Goal: Task Accomplishment & Management: Manage account settings

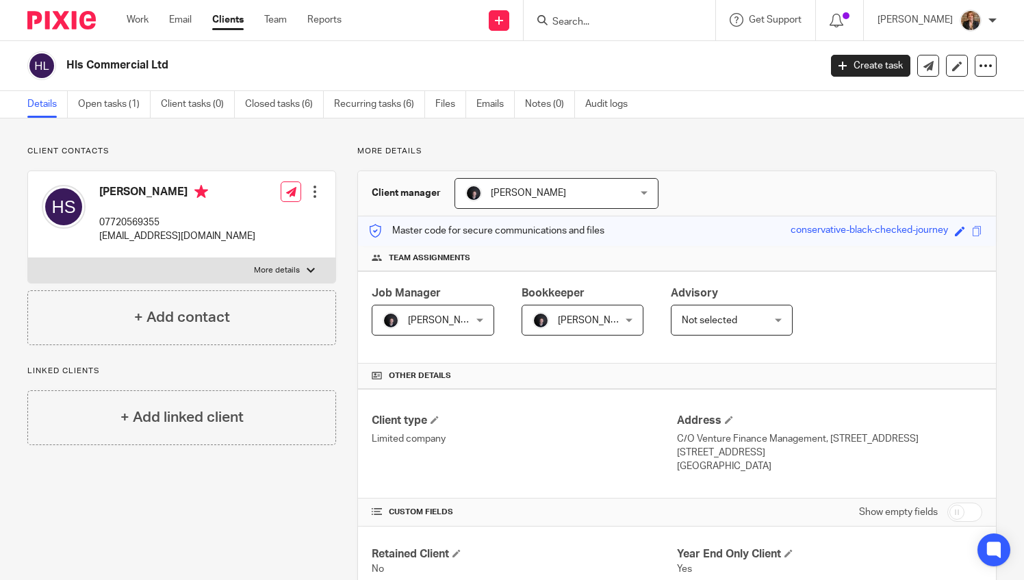
scroll to position [319, 0]
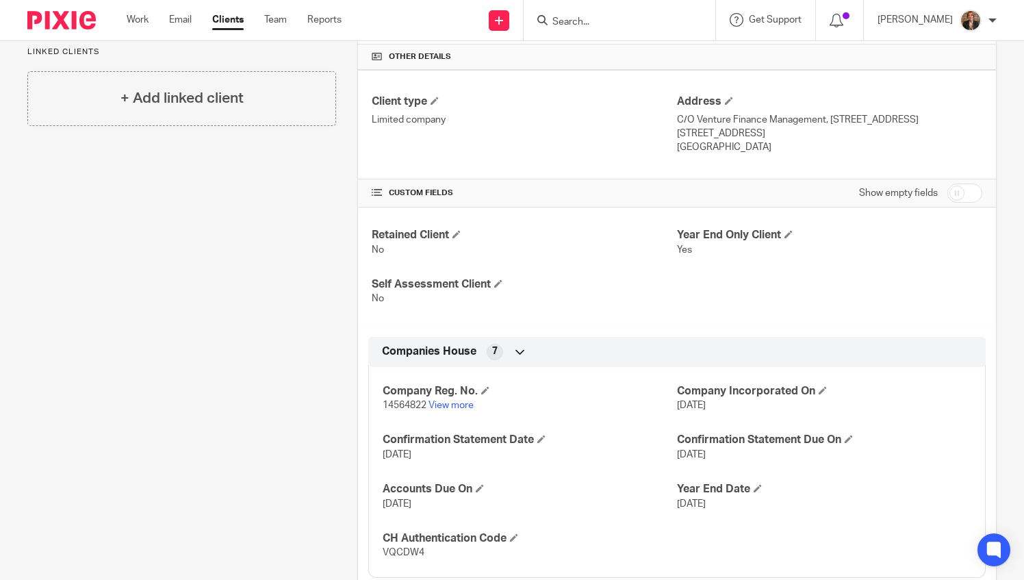
click at [674, 19] on input "Search" at bounding box center [612, 22] width 123 height 12
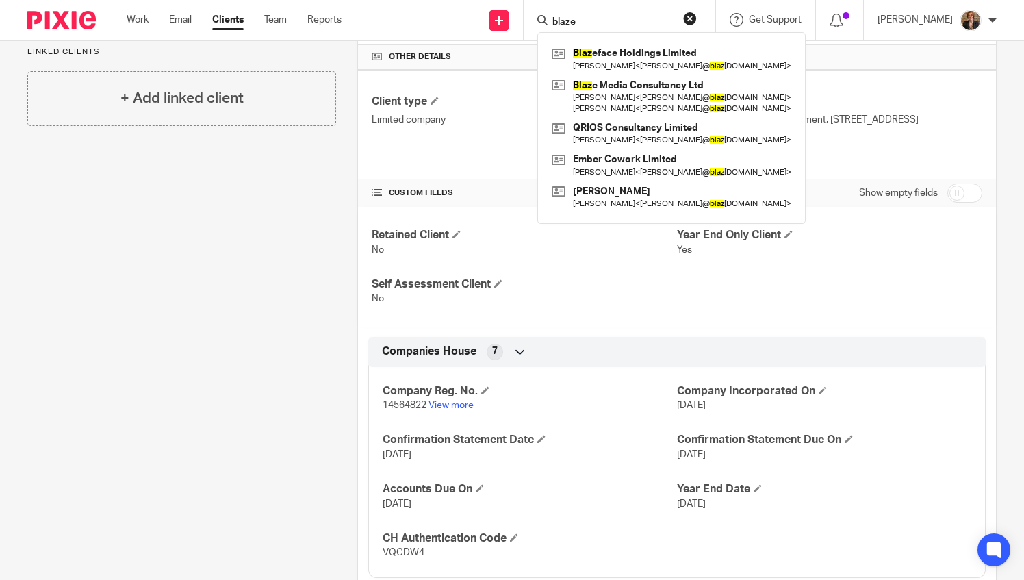
type input "blaze"
click button "submit" at bounding box center [0, 0] width 0 height 0
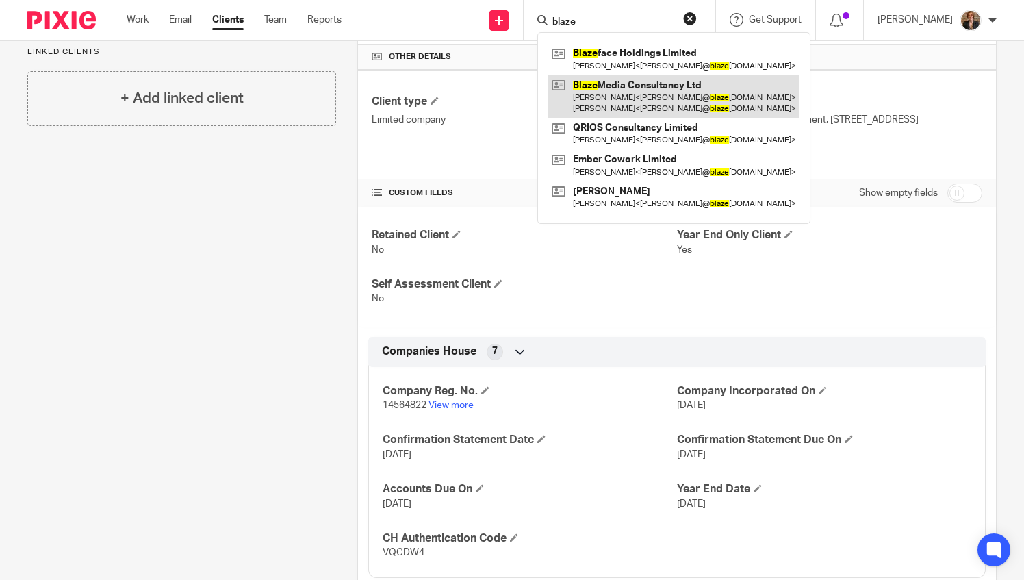
click at [707, 97] on link at bounding box center [673, 96] width 251 height 42
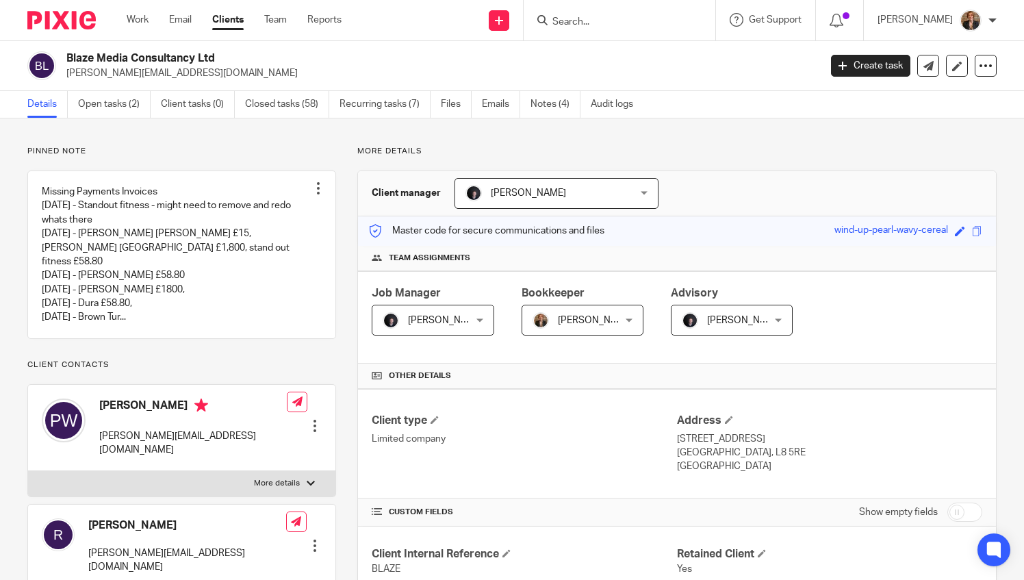
click at [529, 96] on ul "Details Open tasks (2) Client tasks (0) Closed tasks (58) Recurring tasks (7) F…" at bounding box center [340, 104] width 627 height 27
click at [572, 104] on link "Notes (4)" at bounding box center [556, 104] width 50 height 27
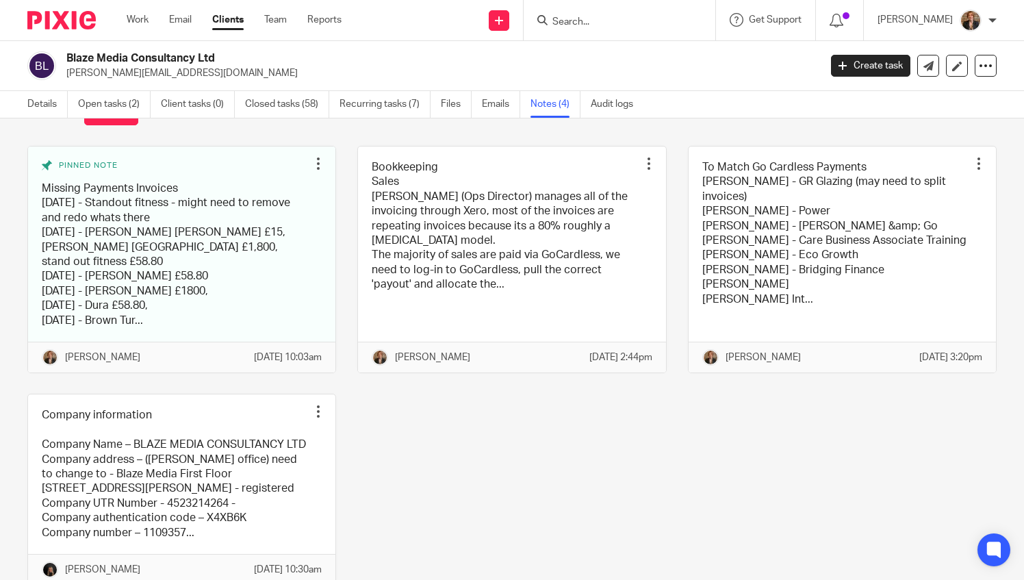
scroll to position [132, 0]
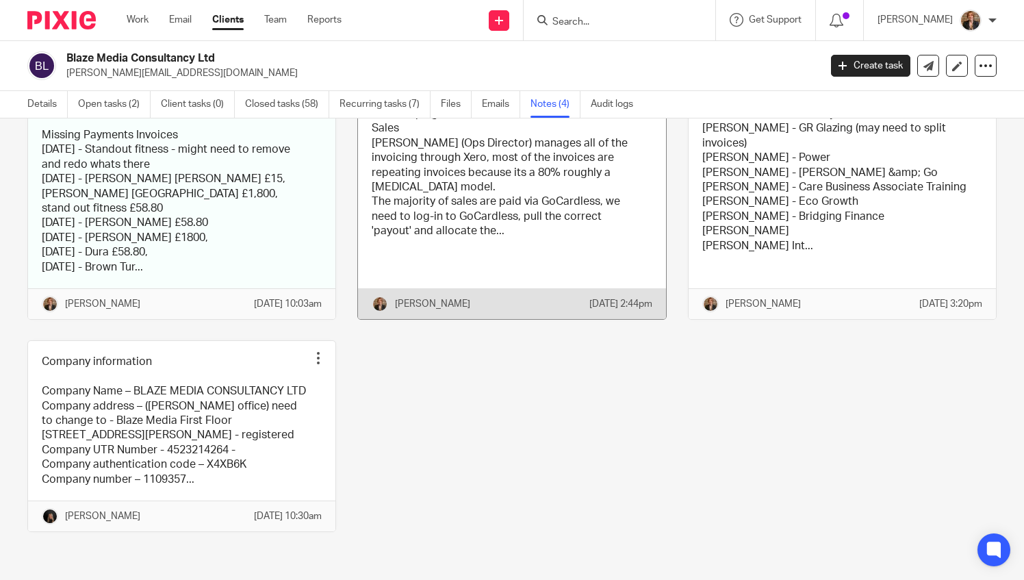
click at [441, 240] on link at bounding box center [511, 206] width 307 height 226
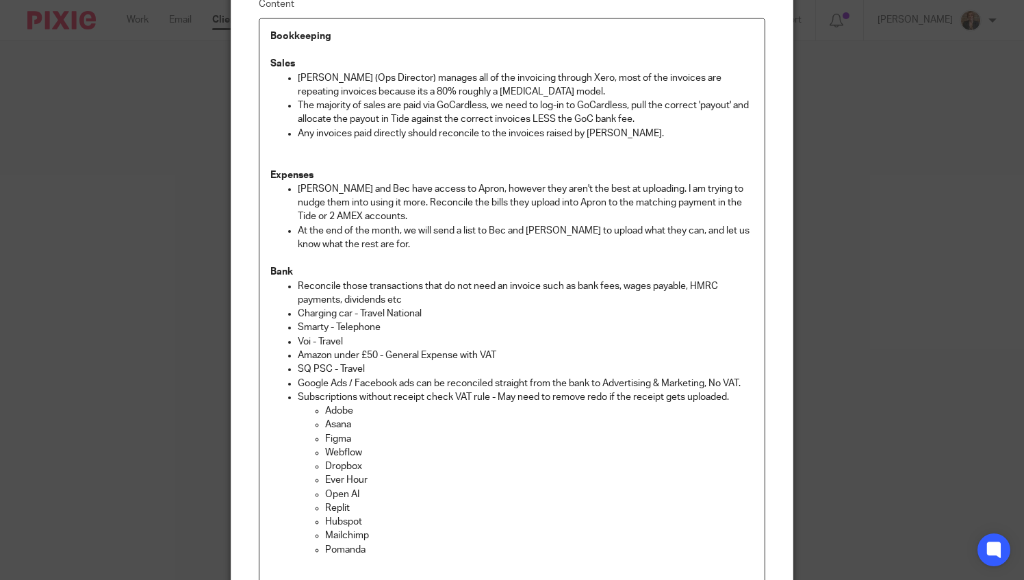
scroll to position [318, 0]
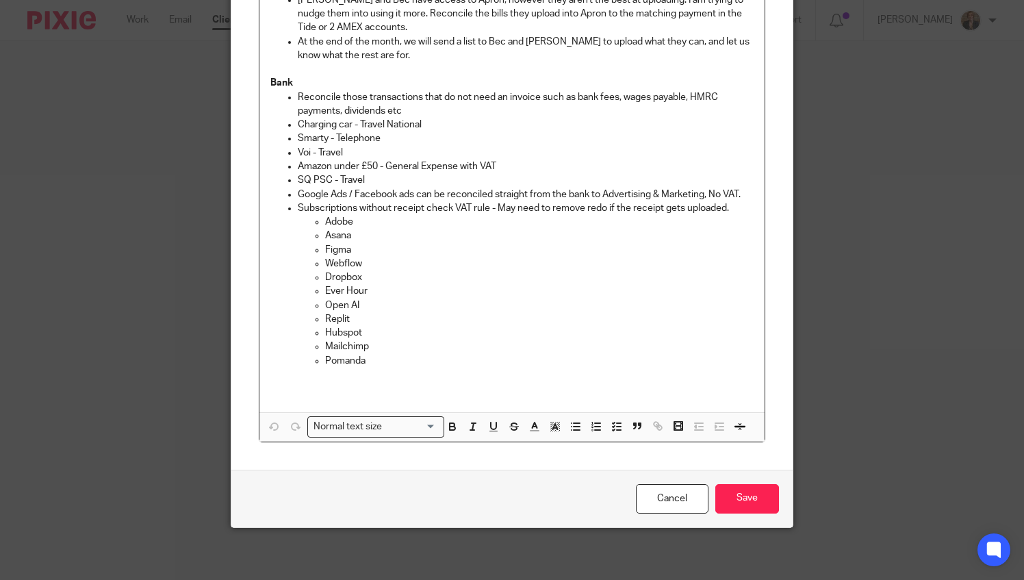
click at [421, 360] on p "Pomanda" at bounding box center [539, 361] width 429 height 14
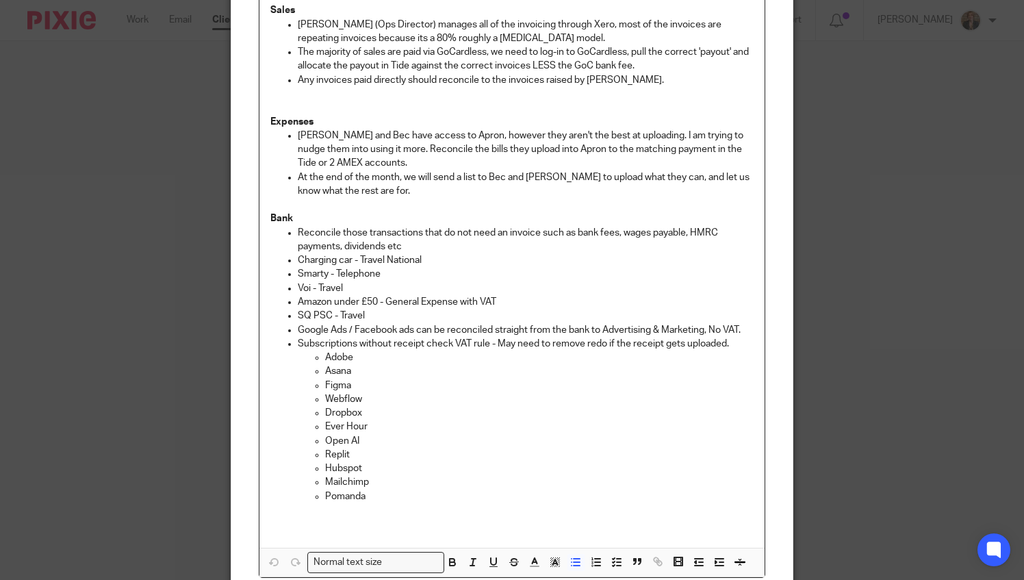
scroll to position [135, 0]
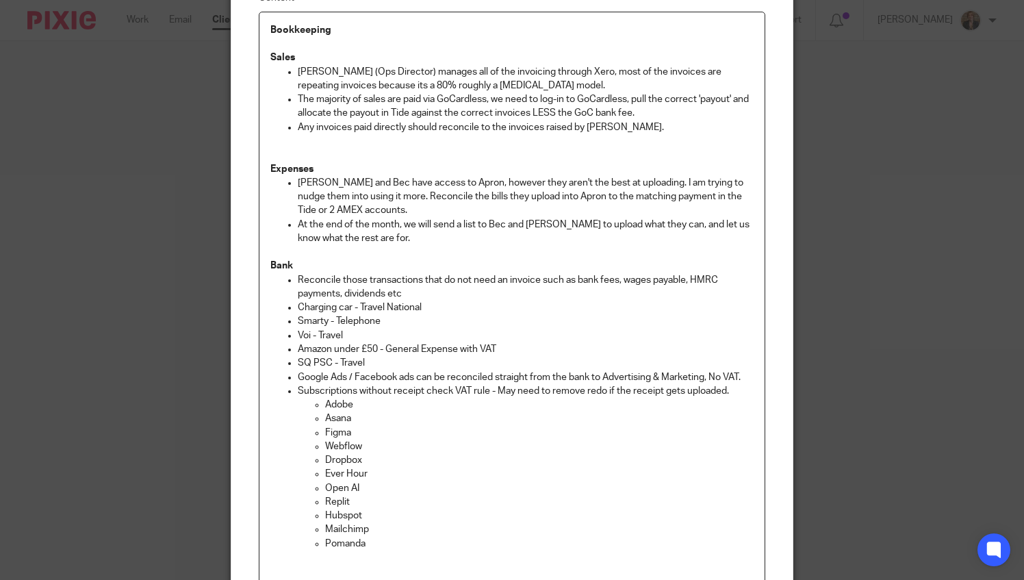
click at [523, 349] on p "Amazon under £50 - General Expense with VAT" at bounding box center [526, 349] width 457 height 14
click at [408, 367] on p "SQ PSC - Travel" at bounding box center [526, 363] width 457 height 14
click at [448, 312] on p "Charging car - Travel National" at bounding box center [526, 308] width 457 height 14
click at [418, 296] on p "Reconcile those transactions that do not need an invoice such as bank fees, wag…" at bounding box center [526, 287] width 457 height 28
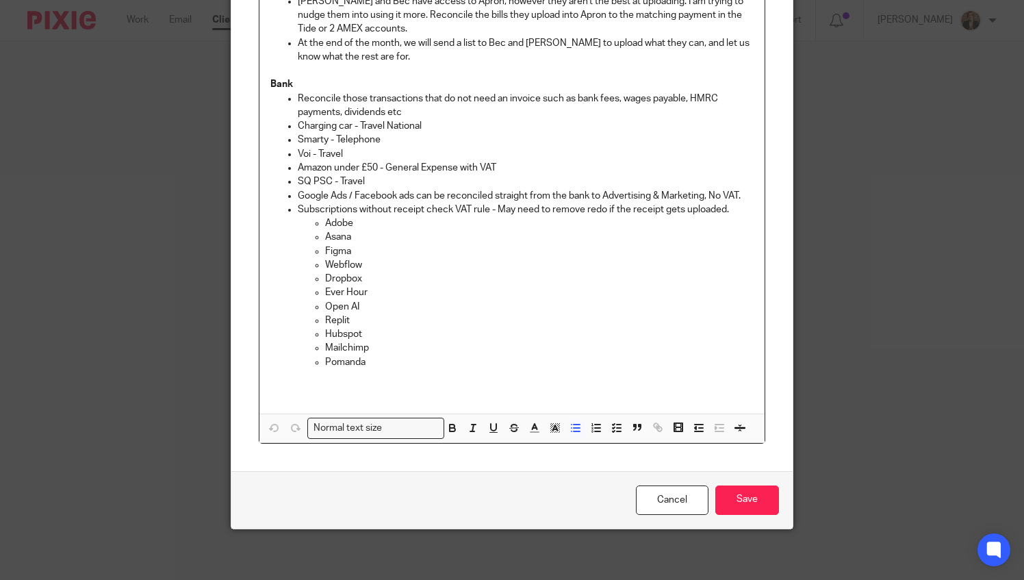
scroll to position [318, 0]
click at [382, 388] on p at bounding box center [512, 388] width 484 height 14
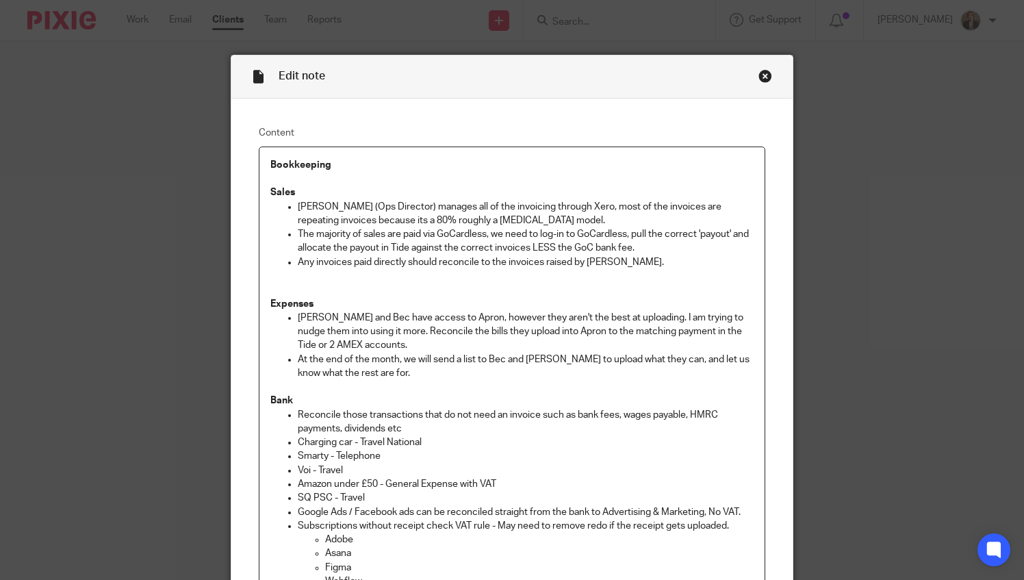
click at [629, 270] on p at bounding box center [512, 283] width 484 height 28
click at [631, 266] on p "Any invoices paid directly should reconcile to the invoices raised by Bec." at bounding box center [526, 262] width 457 height 14
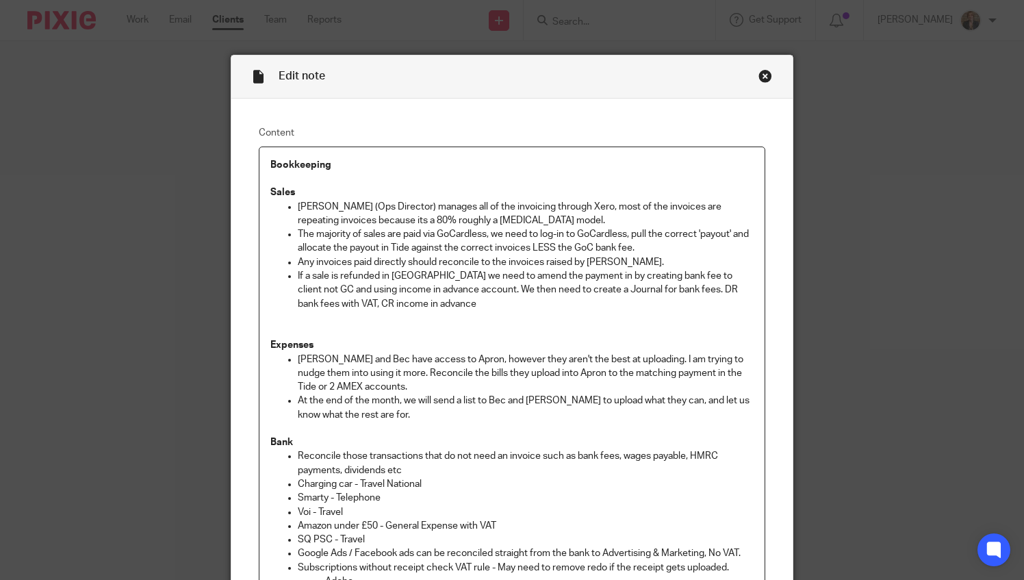
click at [601, 283] on p "If a sale is refunded in GC we need to amend the payment in by creating bank fe…" at bounding box center [526, 290] width 457 height 42
click at [470, 306] on p "If a sale is refunded in GC we need to amend the payment in by creating bank fe…" at bounding box center [526, 290] width 457 height 42
click at [466, 312] on p at bounding box center [512, 325] width 484 height 28
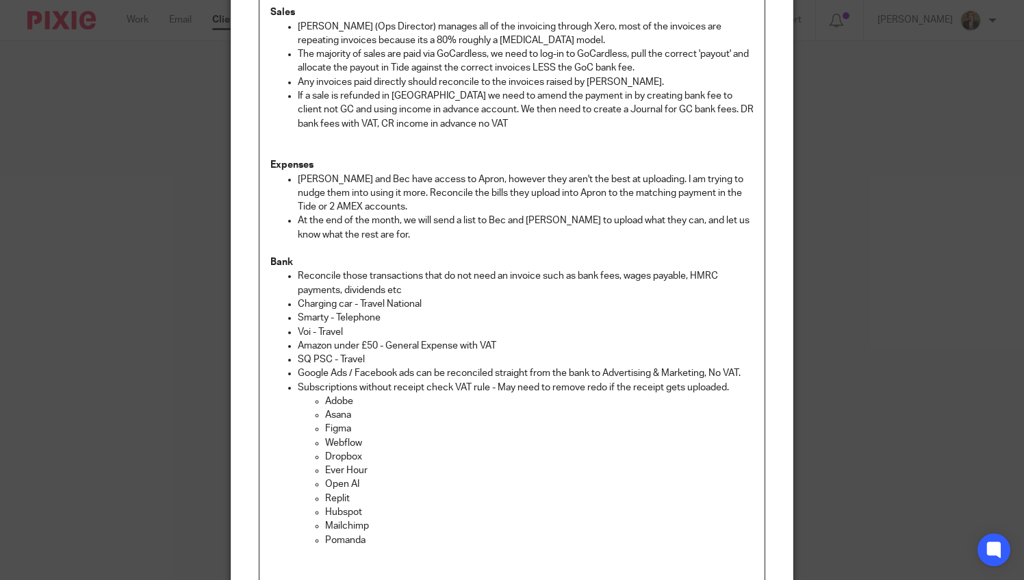
scroll to position [85, 0]
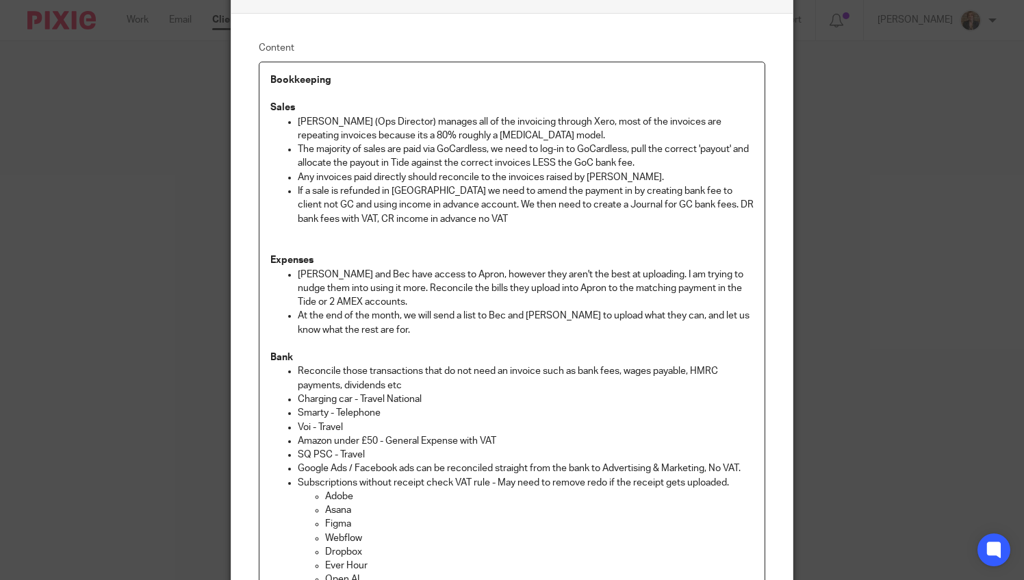
click at [678, 160] on p "The majority of sales are paid via GoCardless, we need to log-in to GoCardless,…" at bounding box center [526, 156] width 457 height 28
click at [623, 173] on p "Any invoices paid directly should reconcile to the invoices raised by Bec." at bounding box center [526, 178] width 457 height 14
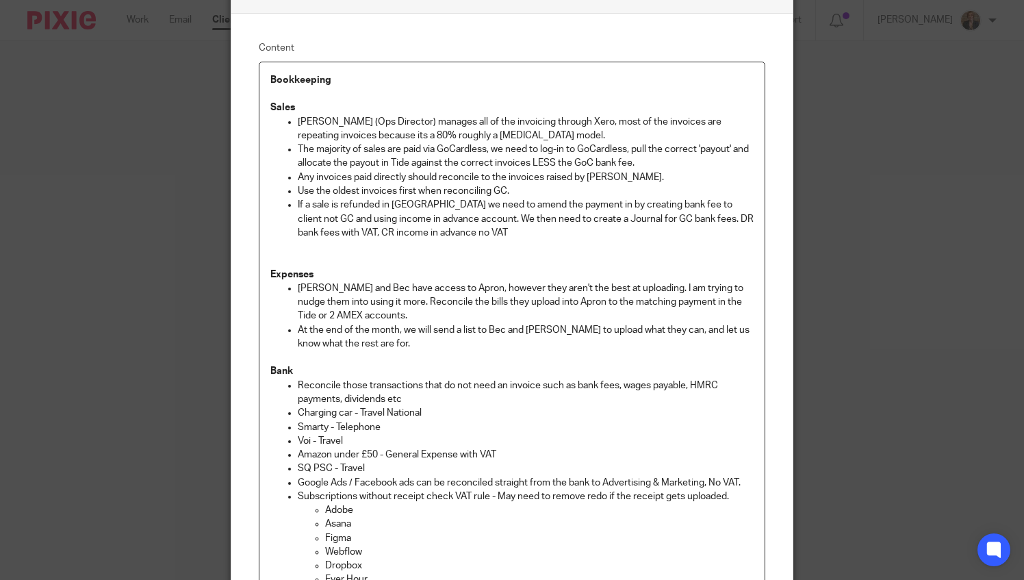
scroll to position [314, 0]
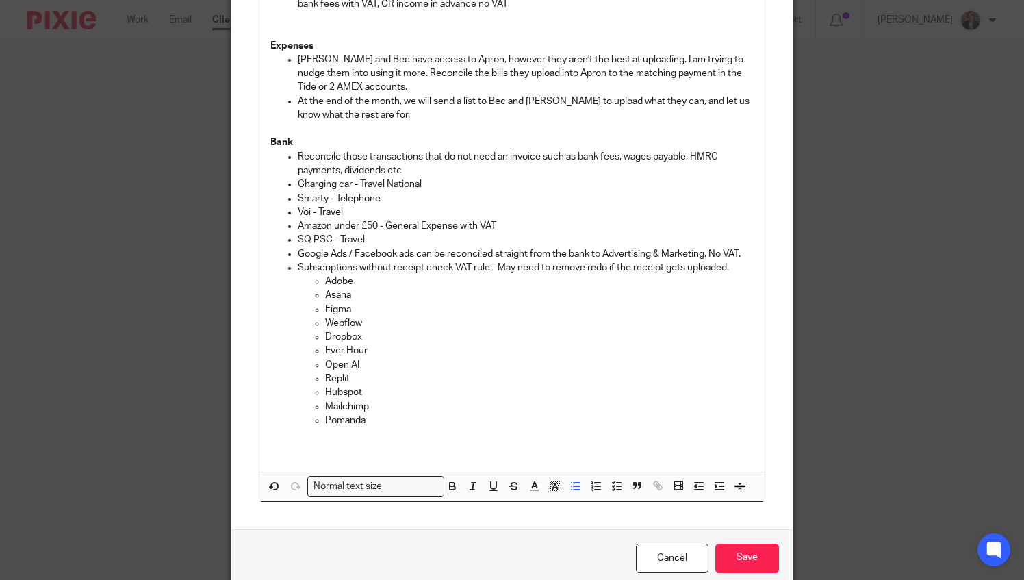
click at [741, 273] on p "Subscriptions without receipt check VAT rule - May need to remove redo if the r…" at bounding box center [526, 268] width 457 height 14
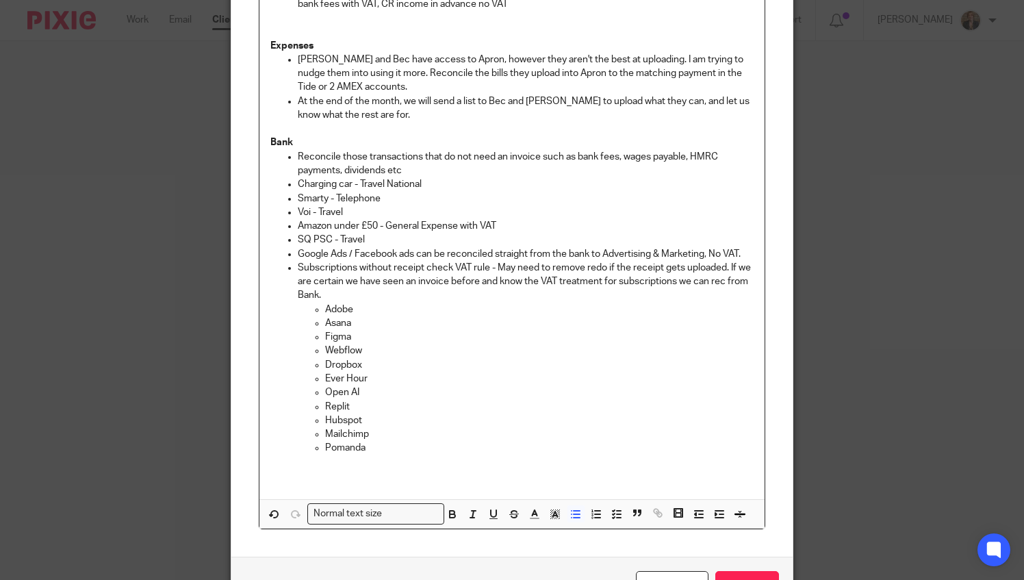
click at [381, 451] on p "Pomanda" at bounding box center [539, 448] width 429 height 14
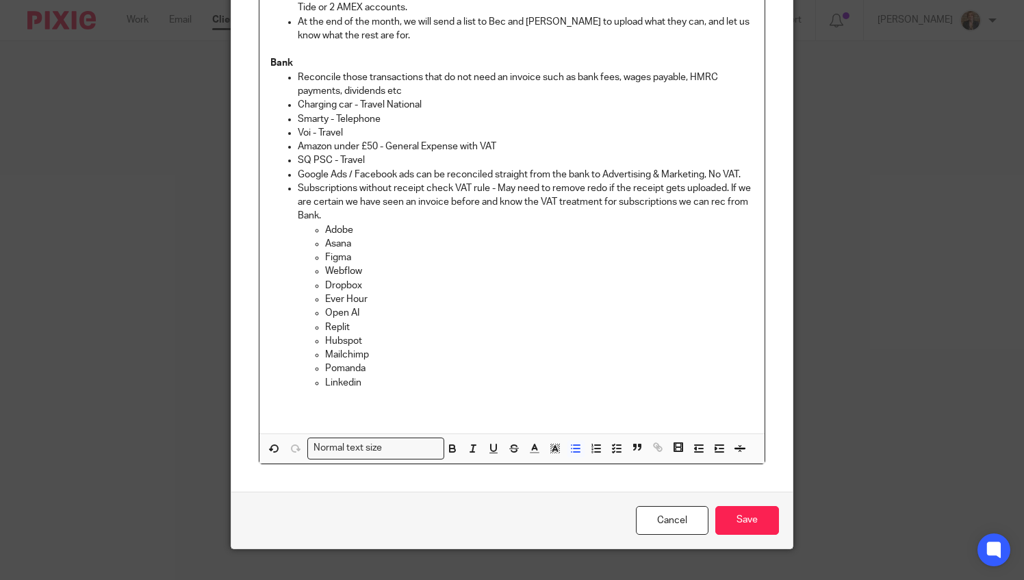
scroll to position [415, 0]
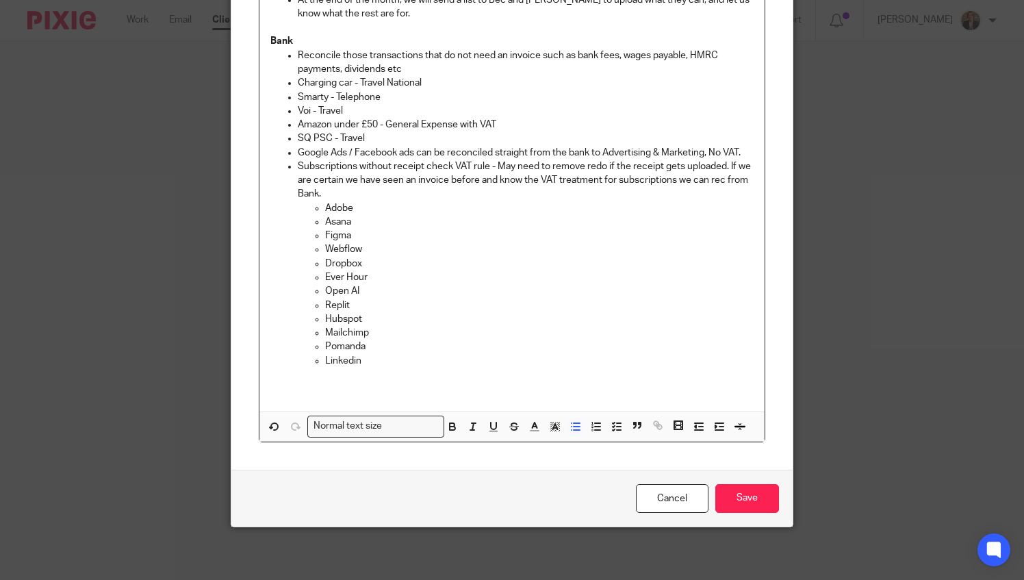
click at [735, 518] on div "Cancel Save" at bounding box center [512, 499] width 562 height 58
click at [740, 507] on input "Save" at bounding box center [748, 498] width 64 height 29
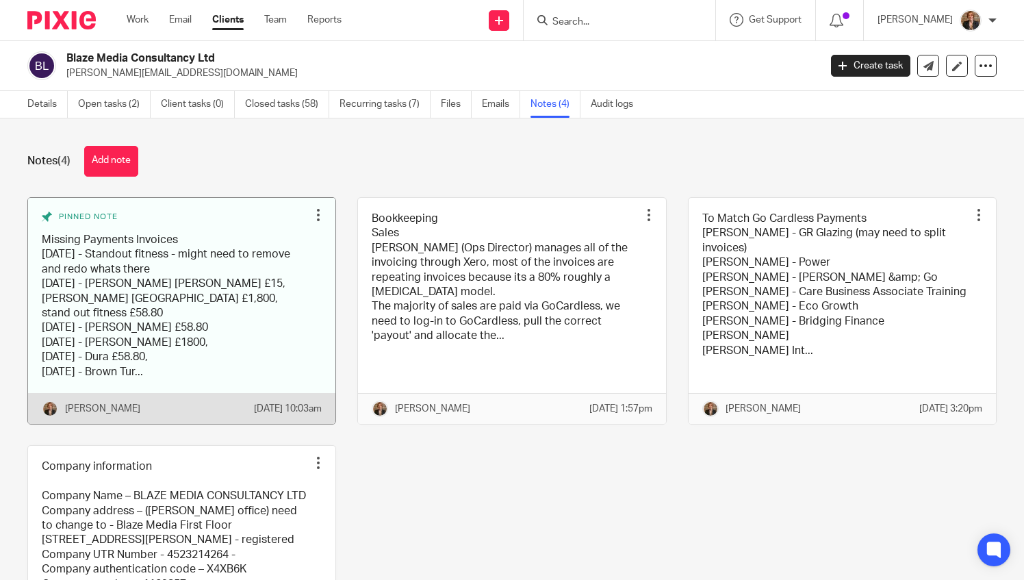
click at [210, 303] on link at bounding box center [181, 311] width 307 height 226
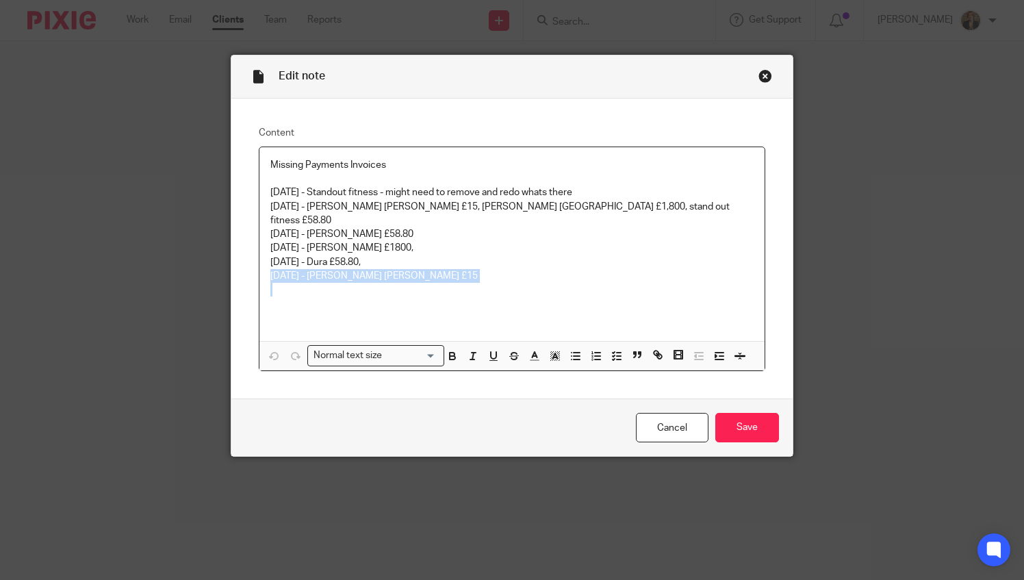
drag, startPoint x: 462, startPoint y: 277, endPoint x: 210, endPoint y: 262, distance: 251.8
click at [210, 262] on div "Edit note Content Missing Payments Invoices 09/07/2025 - Standout fitness - mig…" at bounding box center [512, 290] width 1024 height 580
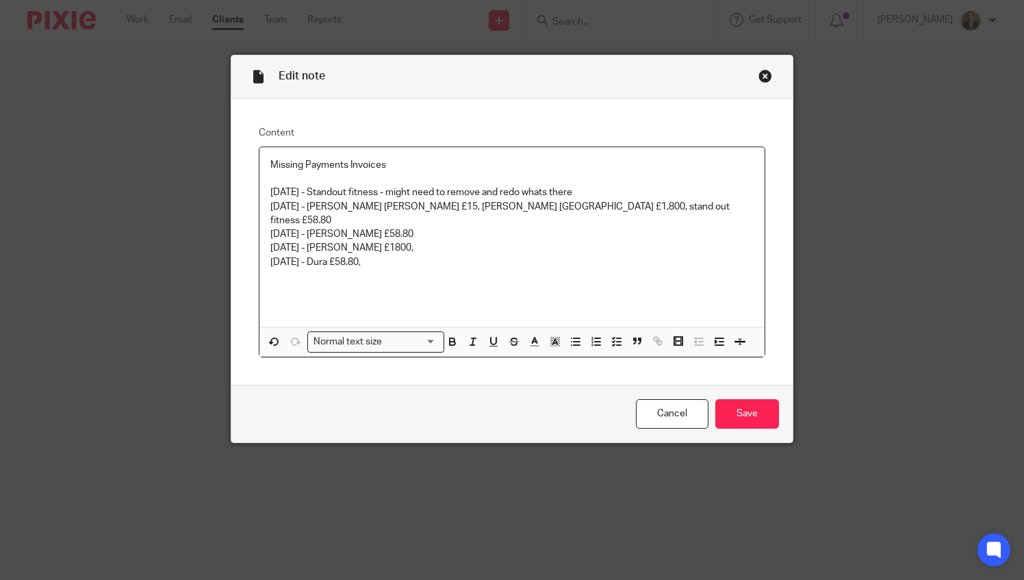
click at [441, 227] on p "23/07/2025 - John Neild £58.80" at bounding box center [512, 234] width 484 height 14
drag, startPoint x: 443, startPoint y: 236, endPoint x: 153, endPoint y: 204, distance: 291.4
click at [153, 204] on div "Edit note Content Missing Payments Invoices 09/07/2025 - Standout fitness - mig…" at bounding box center [512, 290] width 1024 height 580
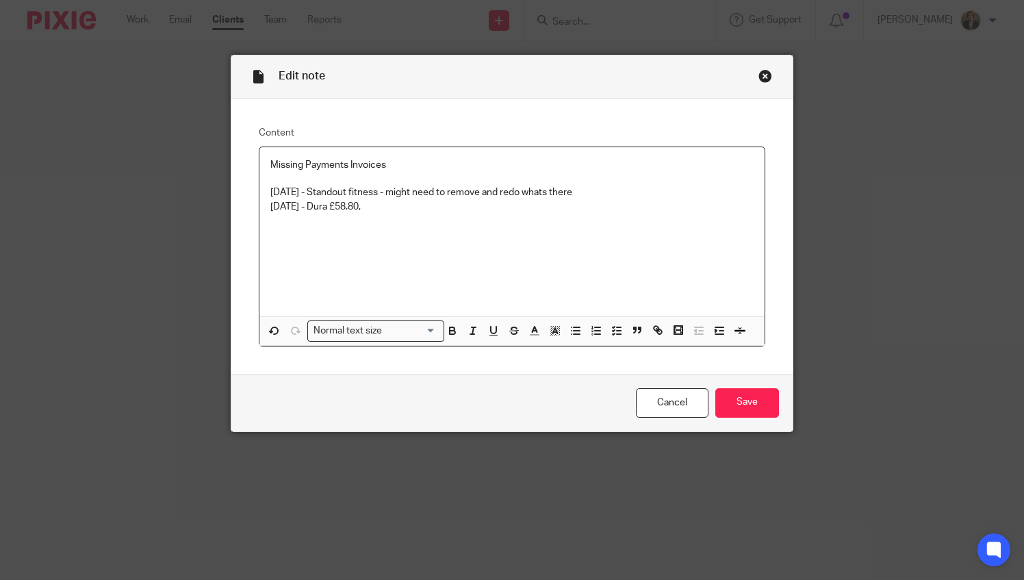
drag, startPoint x: 649, startPoint y: 186, endPoint x: 251, endPoint y: 187, distance: 398.5
click at [251, 187] on div "Content Missing Payments Invoices 09/07/2025 - Standout fitness - might need to…" at bounding box center [512, 236] width 562 height 275
drag, startPoint x: 460, startPoint y: 208, endPoint x: -174, endPoint y: 157, distance: 636.1
click at [0, 157] on html "Work Email Clients Team Reports Work Email Clients Team Reports Settings Send n…" at bounding box center [512, 290] width 1024 height 580
click at [511, 233] on p at bounding box center [512, 234] width 484 height 14
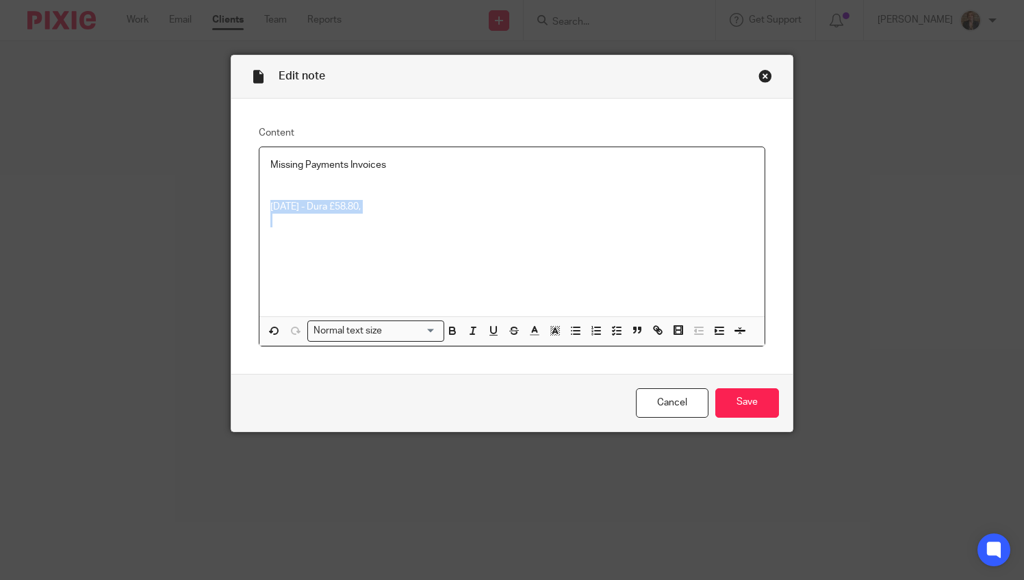
drag, startPoint x: 444, startPoint y: 218, endPoint x: 260, endPoint y: 210, distance: 184.4
click at [260, 210] on div "Missing Payments Invoices 13/08/2025 - Dura £58.80," at bounding box center [513, 231] width 506 height 169
click at [742, 409] on input "Save" at bounding box center [748, 402] width 64 height 29
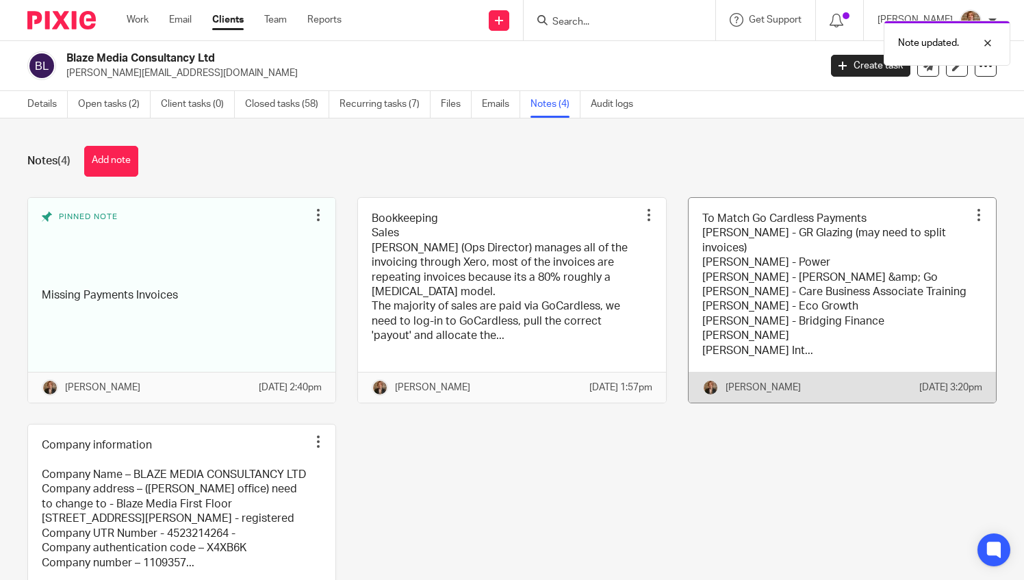
click at [720, 299] on link at bounding box center [842, 300] width 307 height 205
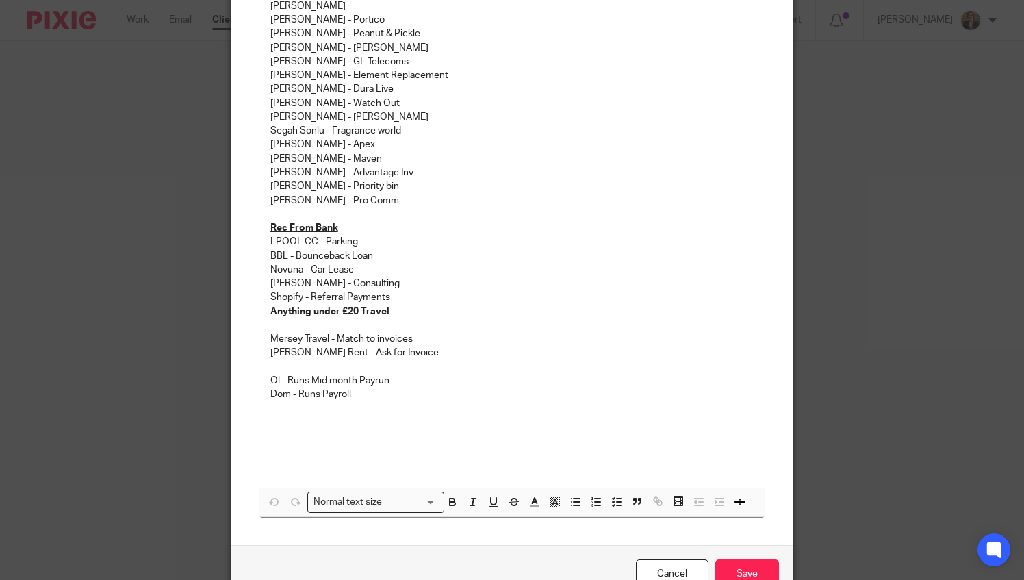
scroll to position [387, 0]
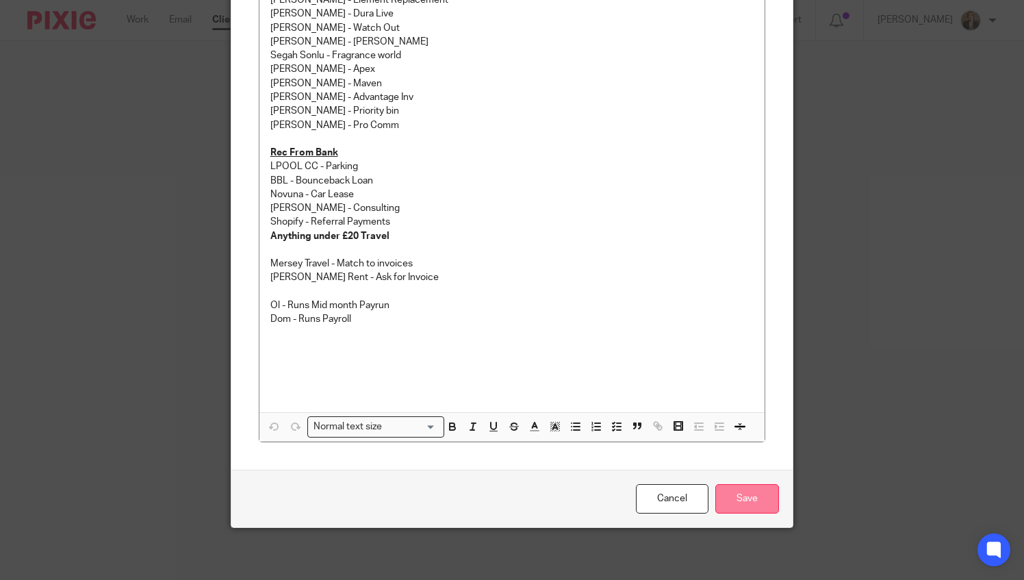
click at [749, 506] on input "Save" at bounding box center [748, 498] width 64 height 29
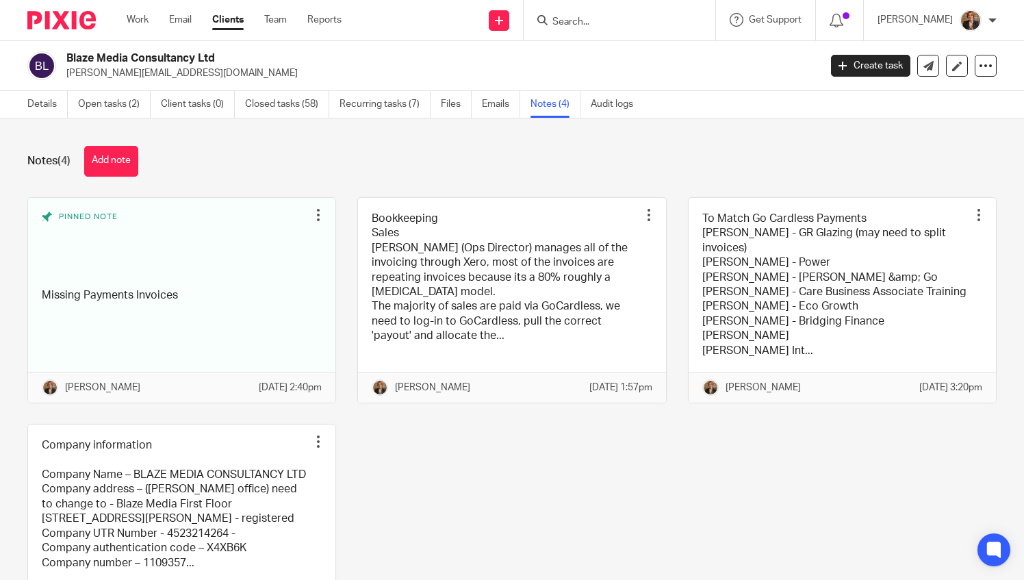
click at [618, 23] on input "Search" at bounding box center [612, 22] width 123 height 12
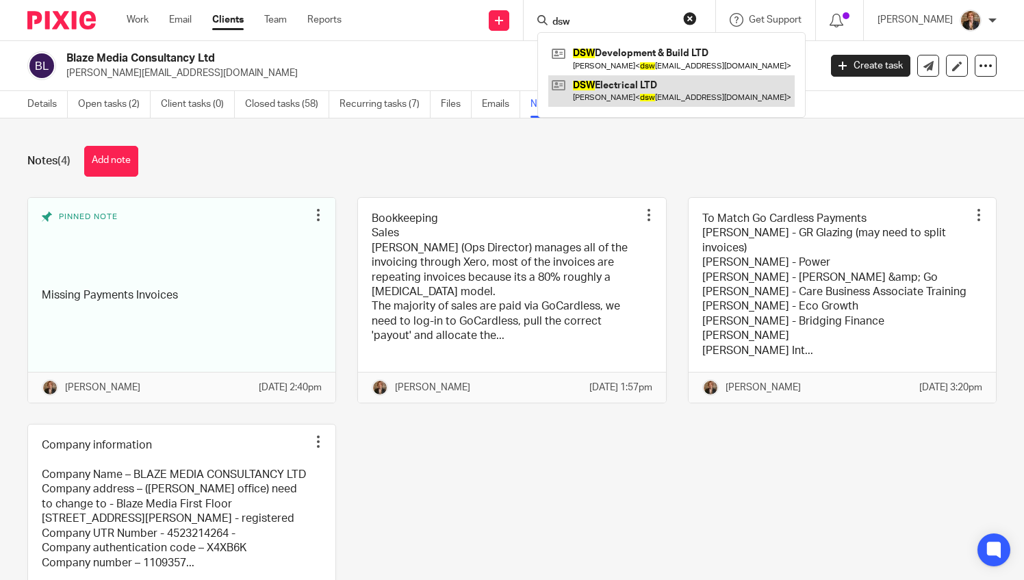
type input "dsw"
click at [640, 90] on link at bounding box center [671, 90] width 247 height 31
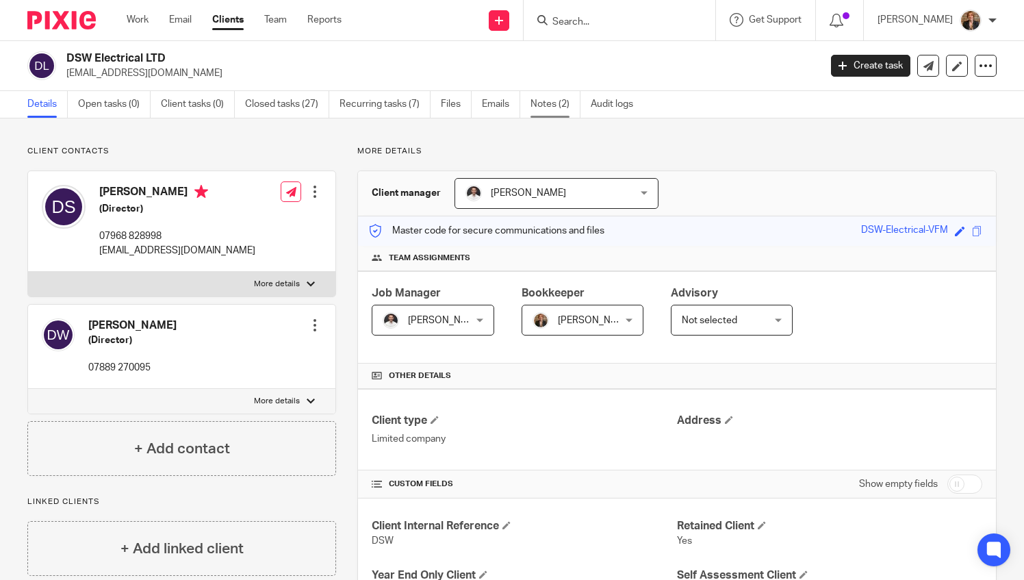
click at [551, 112] on link "Notes (2)" at bounding box center [556, 104] width 50 height 27
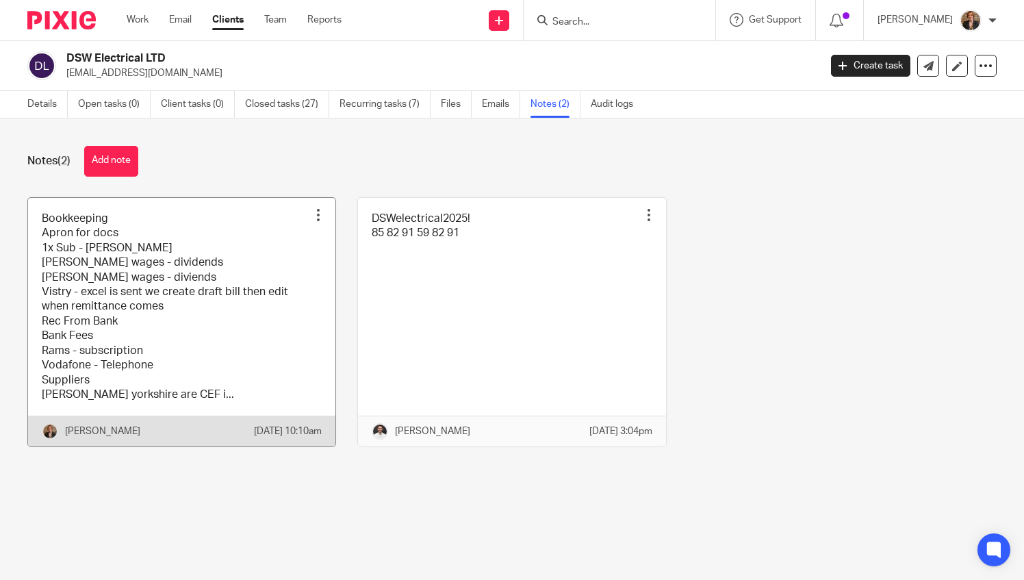
click at [147, 342] on link at bounding box center [181, 322] width 307 height 249
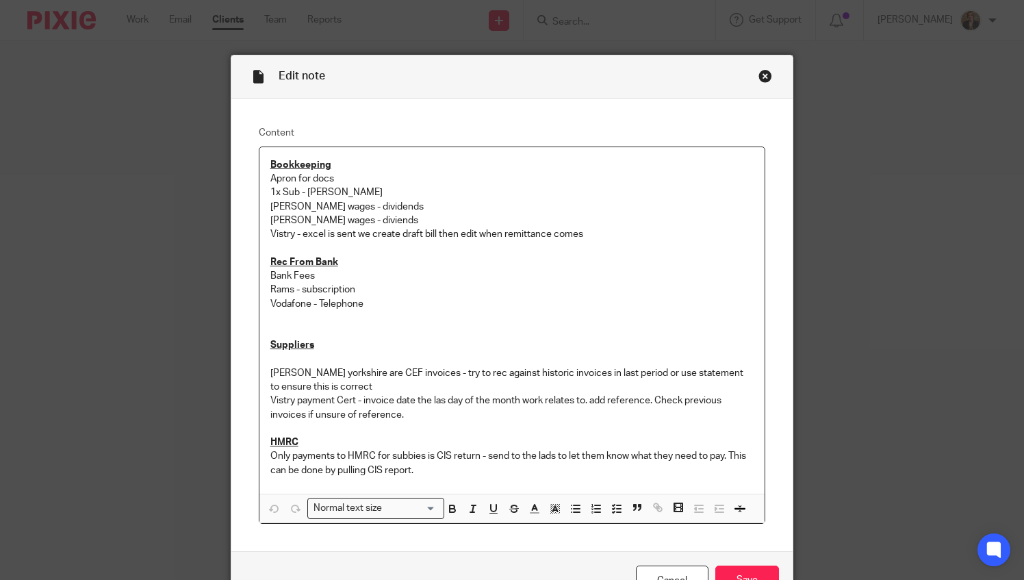
click at [648, 229] on p "Vistry - excel is sent we create draft bill then edit when remittance comes" at bounding box center [512, 234] width 484 height 14
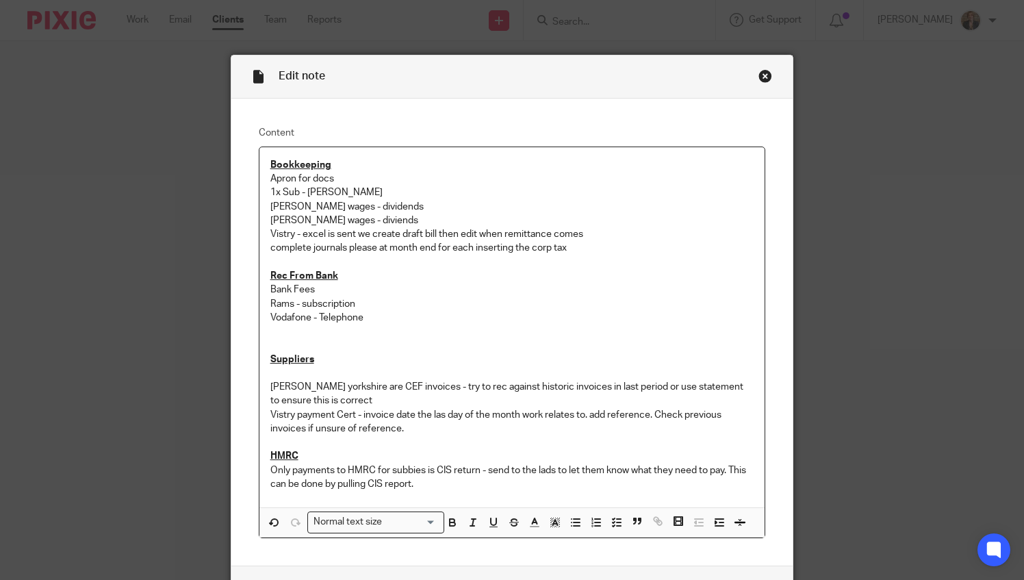
click at [626, 168] on p "Bookkeeping" at bounding box center [512, 165] width 484 height 14
click at [292, 232] on p "Vistry - excel is sent we create draft bill then edit when remittance comes" at bounding box center [512, 234] width 484 height 14
drag, startPoint x: 475, startPoint y: 234, endPoint x: 410, endPoint y: 237, distance: 65.1
click at [410, 237] on p "Vistry Partnerships North West- excel is sent we create draft bill then edit wh…" at bounding box center [512, 234] width 484 height 14
click at [629, 283] on p "Bank Fees" at bounding box center [512, 290] width 484 height 14
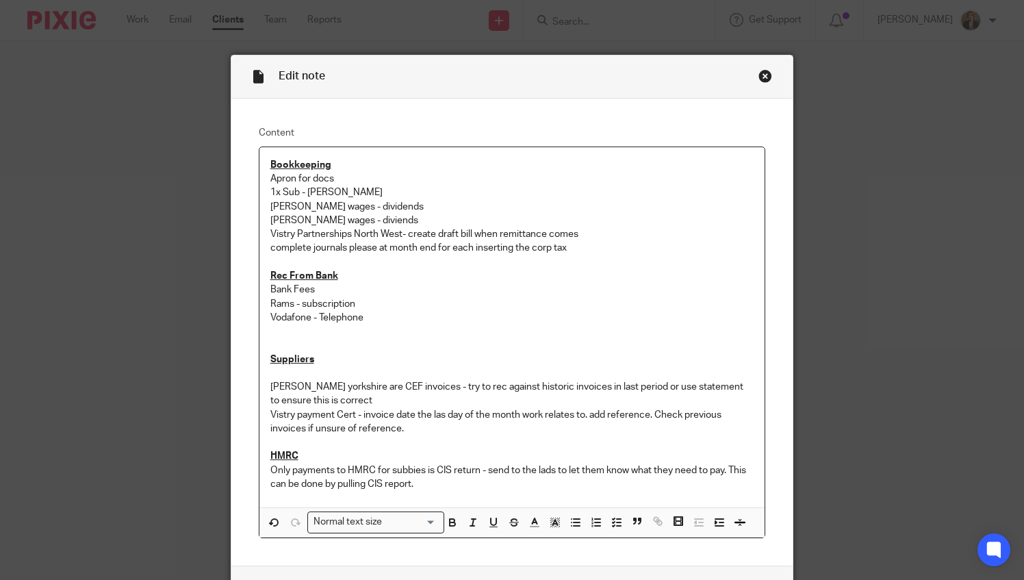
click at [656, 316] on p "Vodafone - Telephone" at bounding box center [512, 318] width 484 height 14
click at [609, 249] on p "complete journals please at month end for each inserting the corp tax" at bounding box center [512, 248] width 484 height 14
click at [568, 253] on p "complete journals please at month end for each inserting the corp tax provision." at bounding box center [512, 248] width 484 height 14
click at [609, 297] on p "Rams - subscription" at bounding box center [512, 304] width 484 height 14
click at [634, 236] on p "Vistry Partnerships North West- create draft bill when remittance comes" at bounding box center [512, 234] width 484 height 14
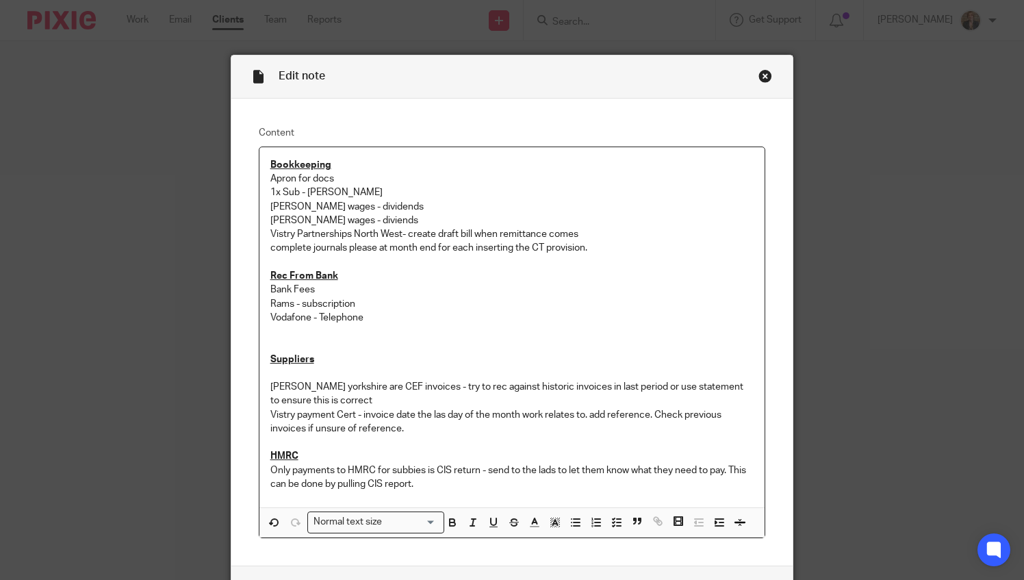
click at [610, 261] on p at bounding box center [512, 262] width 484 height 14
click at [612, 242] on p "complete journals please at month end for each inserting the CT provision." at bounding box center [512, 248] width 484 height 14
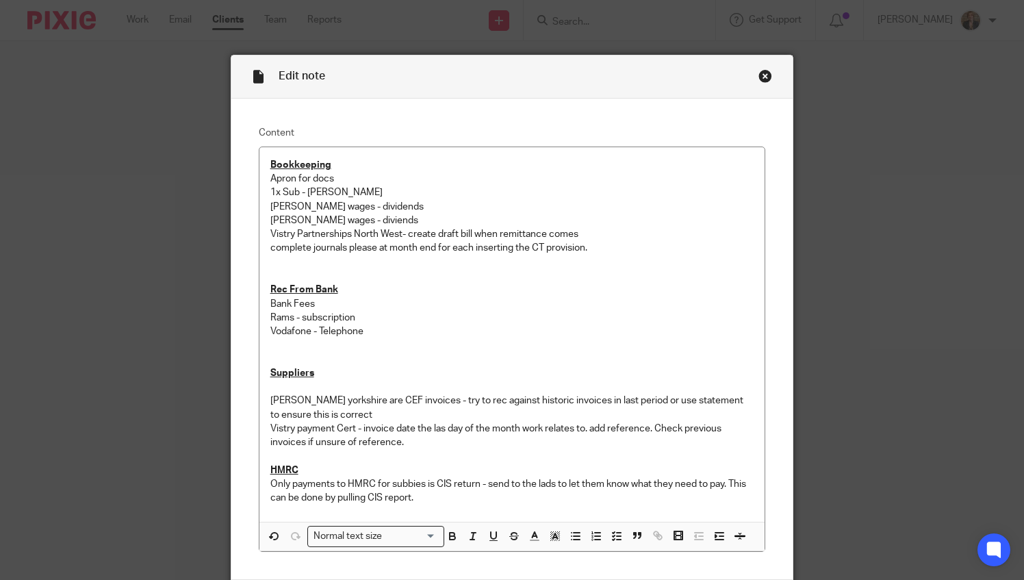
click at [598, 252] on p "complete journals please at month end for each inserting the CT provision." at bounding box center [512, 248] width 484 height 14
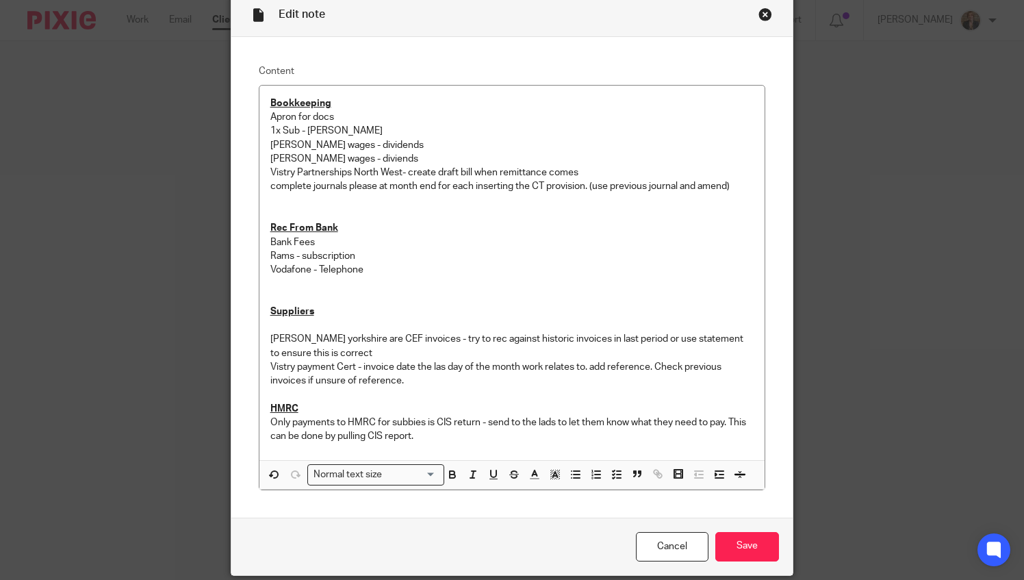
scroll to position [110, 0]
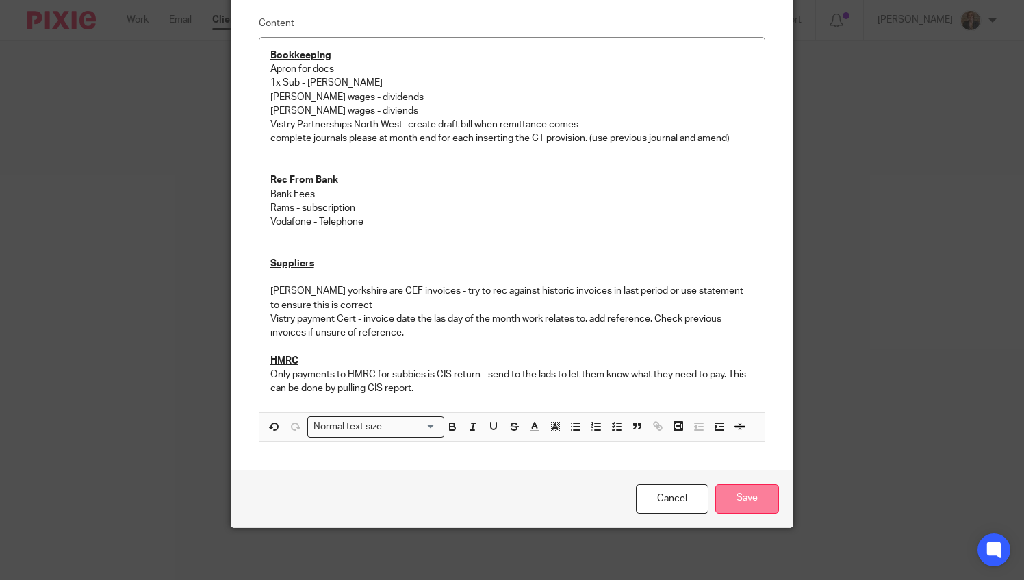
drag, startPoint x: 792, startPoint y: 492, endPoint x: 761, endPoint y: 488, distance: 30.5
click at [786, 489] on div "Edit note Content Bookkeeping Apron for docs 1x Sub - Luke Sankey Daniel Willia…" at bounding box center [512, 290] width 1024 height 580
click at [737, 485] on input "Save" at bounding box center [748, 498] width 64 height 29
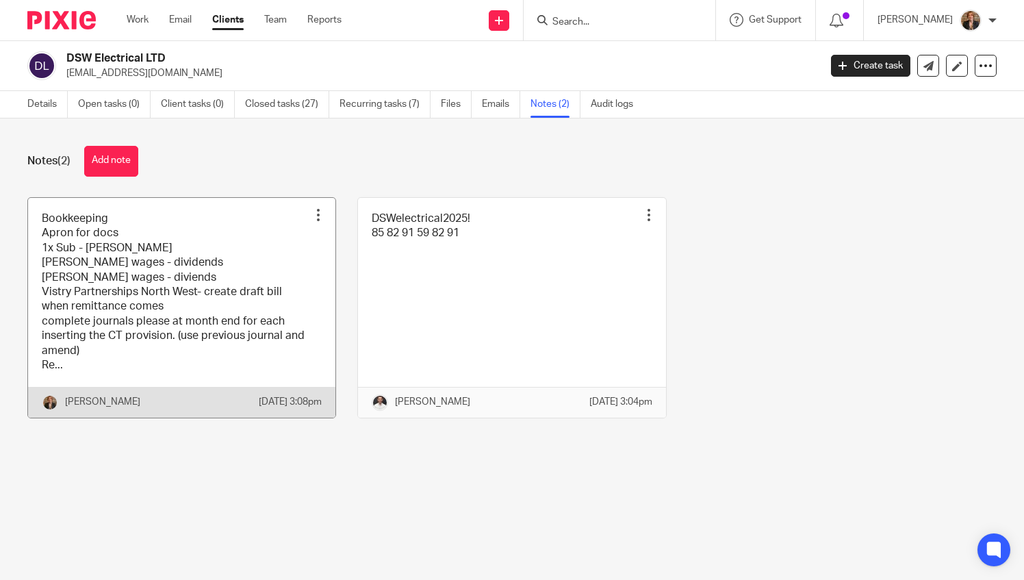
click at [227, 323] on link at bounding box center [181, 308] width 307 height 220
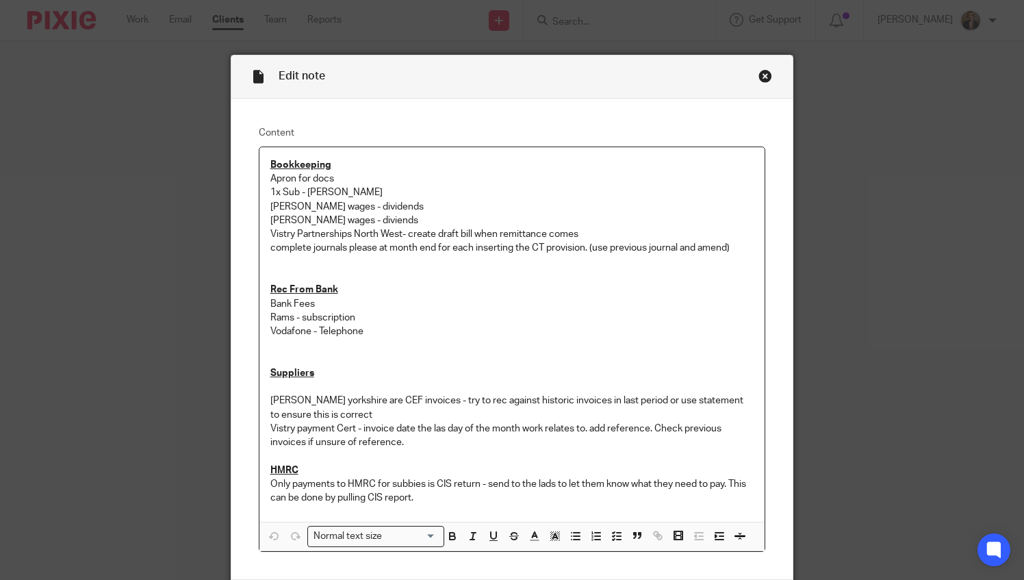
click at [737, 241] on p "complete journals please at month end for each inserting the CT provision. (use…" at bounding box center [512, 248] width 484 height 14
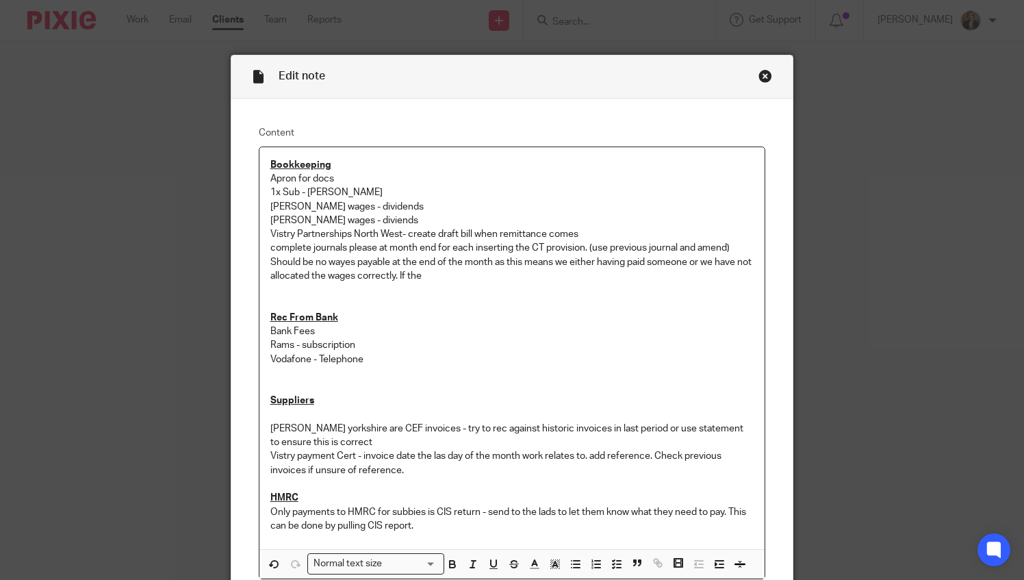
click at [459, 279] on p "Should be no wayes payable at the end of the month as this means we either havi…" at bounding box center [512, 269] width 484 height 28
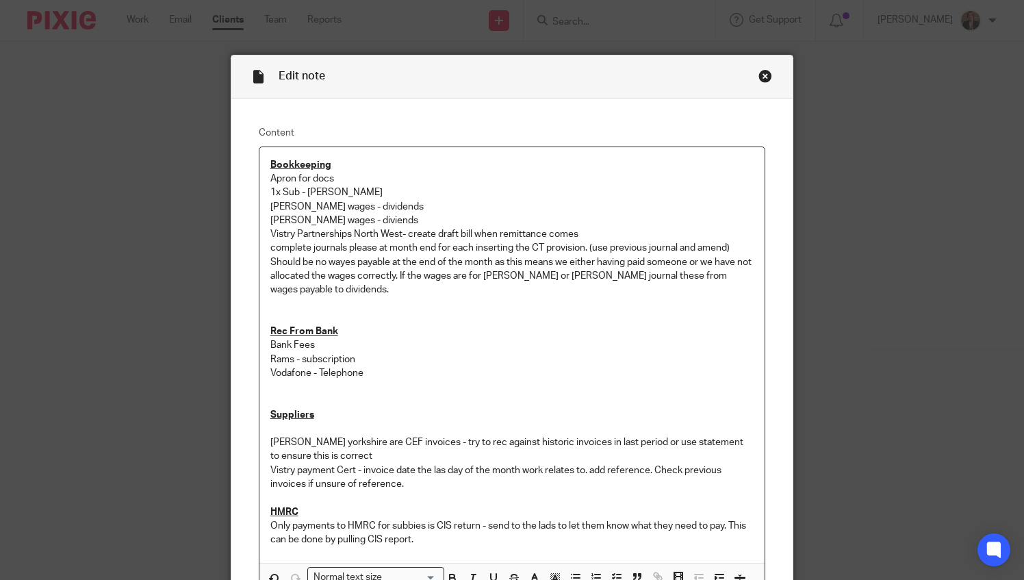
click at [260, 179] on div "Bookkeeping Apron for docs 1x Sub - [PERSON_NAME] [PERSON_NAME] wages - dividen…" at bounding box center [513, 355] width 506 height 416
click at [260, 192] on div "Bookkeeping -Apron for docs 1x Sub - [PERSON_NAME] [PERSON_NAME] wages - divide…" at bounding box center [513, 355] width 506 height 416
click at [270, 181] on p "-Apron for docs" at bounding box center [512, 179] width 484 height 14
click at [263, 192] on div "Bookkeeping Apron for docs 1x Sub - Luke Sankey Daniel Williams wages - dividen…" at bounding box center [513, 355] width 506 height 416
click at [262, 201] on div "Bookkeeping Apron for docs 1x Sub - Luke Sankey Daniel Williams wages - dividen…" at bounding box center [513, 355] width 506 height 416
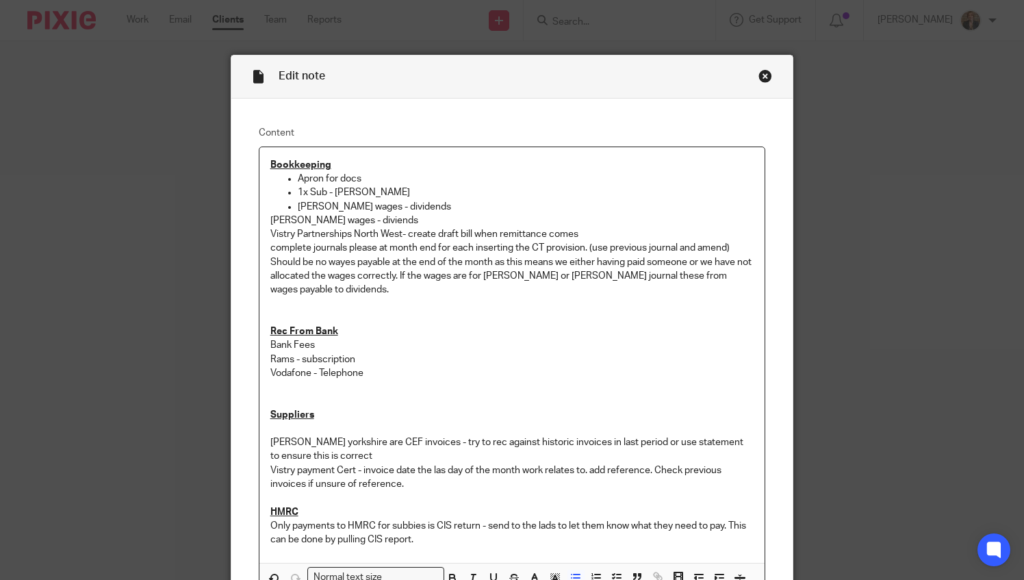
click at [262, 223] on div "Bookkeeping Apron for docs 1x Sub - Luke Sankey Daniel Williams wages - dividen…" at bounding box center [513, 355] width 506 height 416
drag, startPoint x: 438, startPoint y: 216, endPoint x: 238, endPoint y: 204, distance: 201.0
click at [238, 204] on div "Content Bookkeeping Apron for docs 1x Sub - Luke Sankey Daniel Williams wages -…" at bounding box center [512, 360] width 562 height 522
click at [607, 211] on p "Daniel Williams wages - dividends" at bounding box center [526, 207] width 457 height 14
click at [279, 213] on ul "Apron for docs 1x Sub - Luke Sankey Daniel Williams wages - dividends Dean Sank…" at bounding box center [512, 199] width 484 height 55
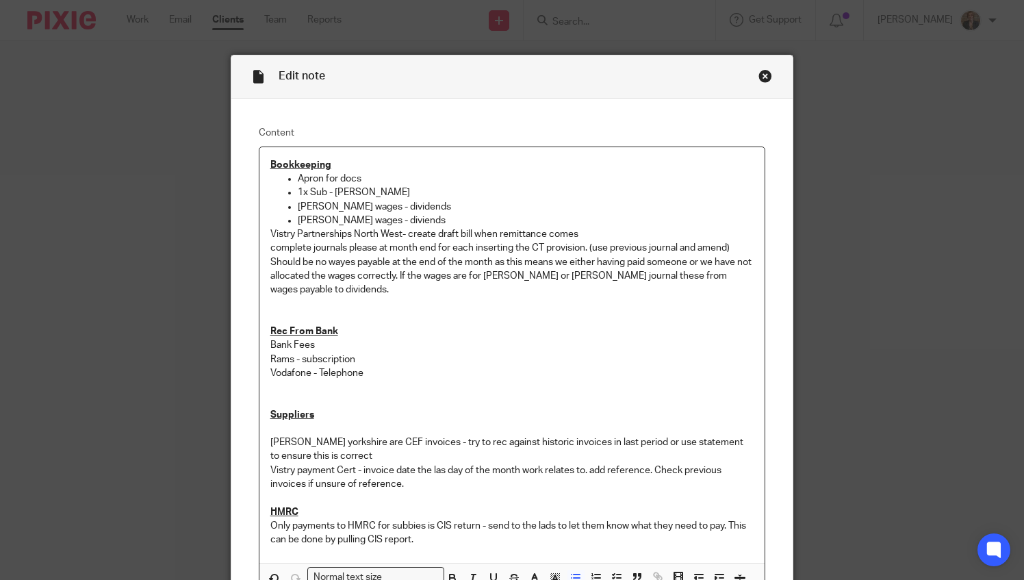
click at [262, 227] on div "Bookkeeping Apron for docs 1x Sub - Luke Sankey Daniel Williams wages - dividen…" at bounding box center [513, 355] width 506 height 416
click at [262, 245] on div "Bookkeeping Apron for docs 1x Sub - Luke Sankey Daniel Williams wages - dividen…" at bounding box center [513, 355] width 506 height 416
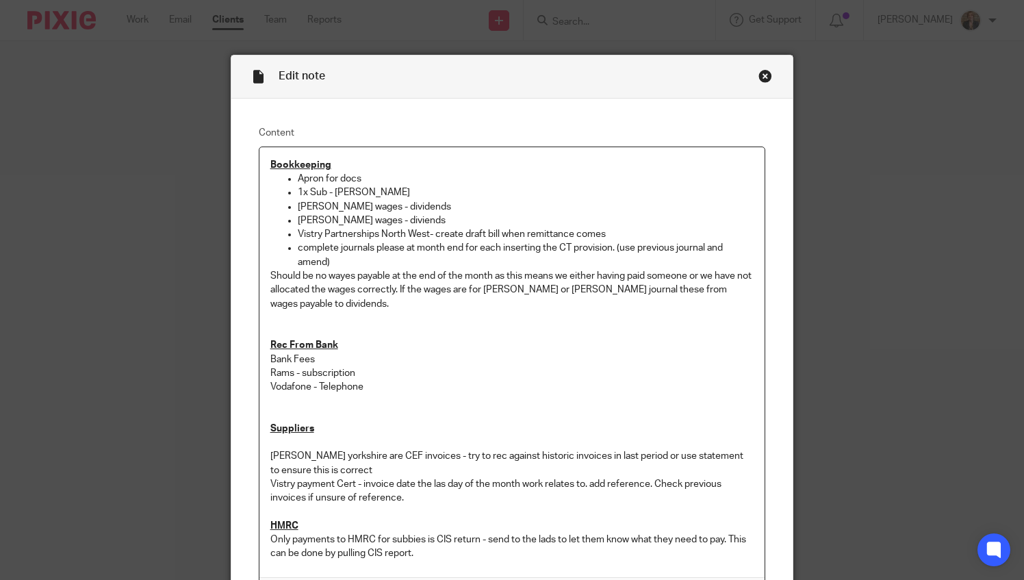
click at [261, 278] on div "Bookkeeping Apron for docs 1x Sub - Luke Sankey Daniel Williams wages - dividen…" at bounding box center [513, 362] width 506 height 430
click at [373, 279] on p "Should be no wayes payable at the end of the month as this means we either havi…" at bounding box center [526, 290] width 457 height 42
drag, startPoint x: 373, startPoint y: 279, endPoint x: 366, endPoint y: 273, distance: 9.2
click at [366, 273] on p "Should be no wayes payable at the end of the month as this means we either havi…" at bounding box center [526, 290] width 457 height 42
click at [373, 277] on p "Should be no wayes payable at the end of the month as this means we either havi…" at bounding box center [526, 290] width 457 height 42
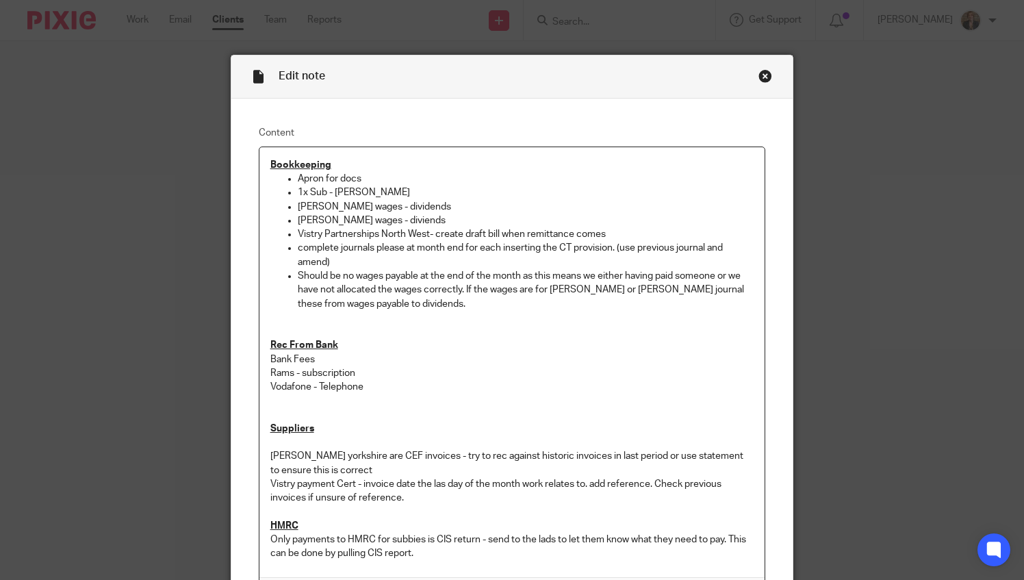
click at [260, 357] on div "Bookkeeping Apron for docs 1x Sub - Luke Sankey Daniel Williams wages - dividen…" at bounding box center [513, 362] width 506 height 430
click at [270, 374] on p "Rams - subscription" at bounding box center [512, 373] width 484 height 14
click at [270, 387] on p "Vodafone - Telephone" at bounding box center [512, 387] width 484 height 14
click at [270, 453] on p "Nelson yorkshire are CEF invoices - try to rec against historic invoices in las…" at bounding box center [512, 463] width 484 height 28
click at [270, 481] on p "Vistry payment Cert - invoice date the las day of the month work relates to. ad…" at bounding box center [512, 491] width 484 height 28
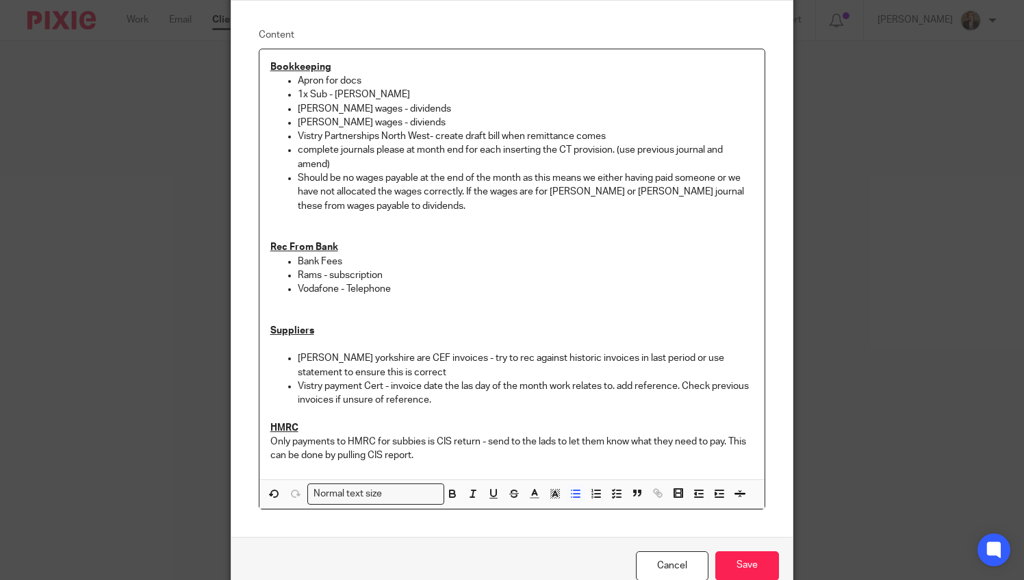
scroll to position [164, 0]
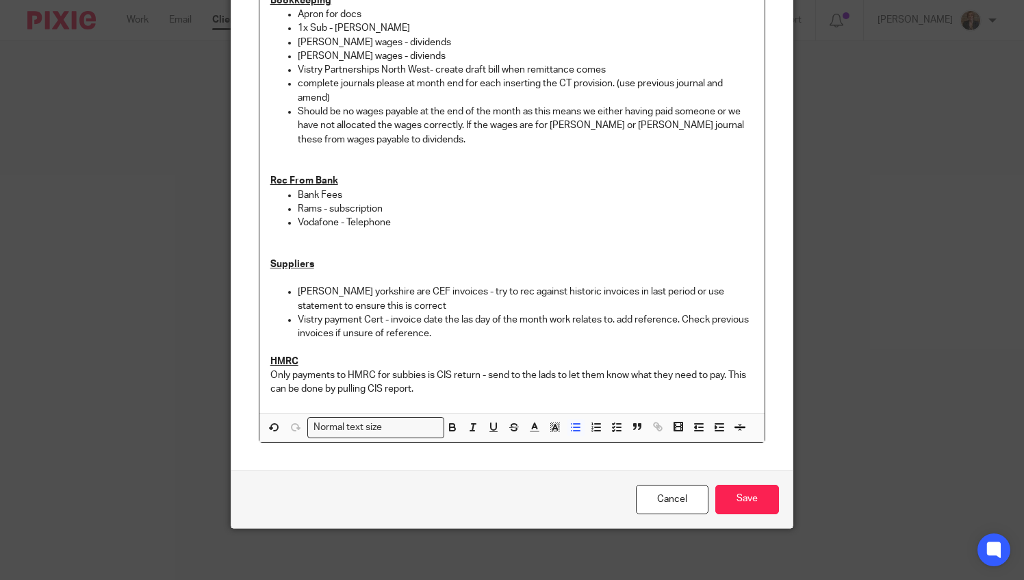
click at [260, 359] on div "Bookkeeping Apron for docs 1x Sub - Luke Sankey Daniel Williams wages - dividen…" at bounding box center [513, 198] width 506 height 430
click at [260, 379] on div "Bookkeeping Apron for docs 1x Sub - Luke Sankey Daniel Williams wages - dividen…" at bounding box center [513, 198] width 506 height 430
click at [441, 140] on p "Should be no wages payable at the end of the month as this means we either havi…" at bounding box center [526, 126] width 457 height 42
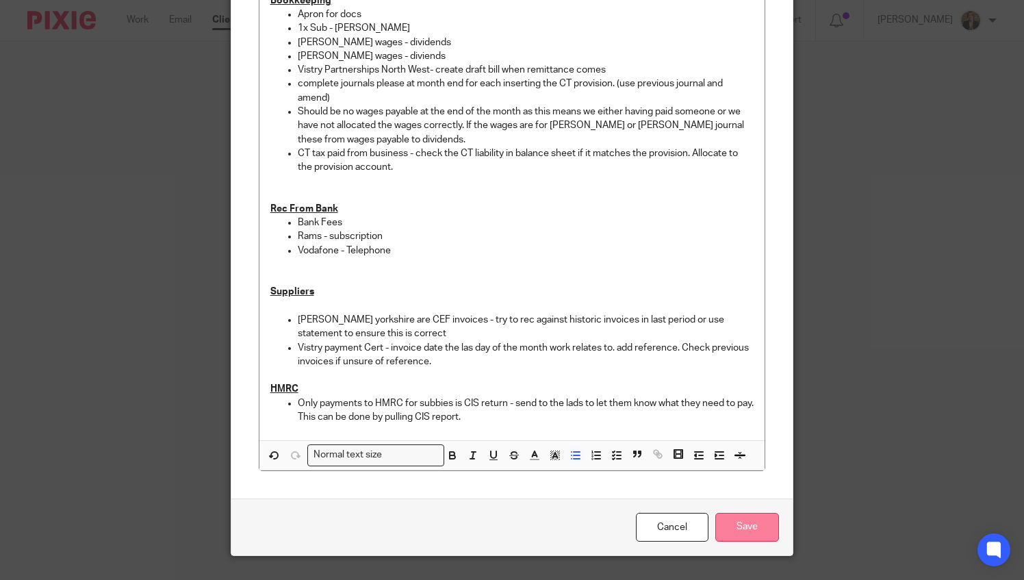
click at [730, 525] on input "Save" at bounding box center [748, 527] width 64 height 29
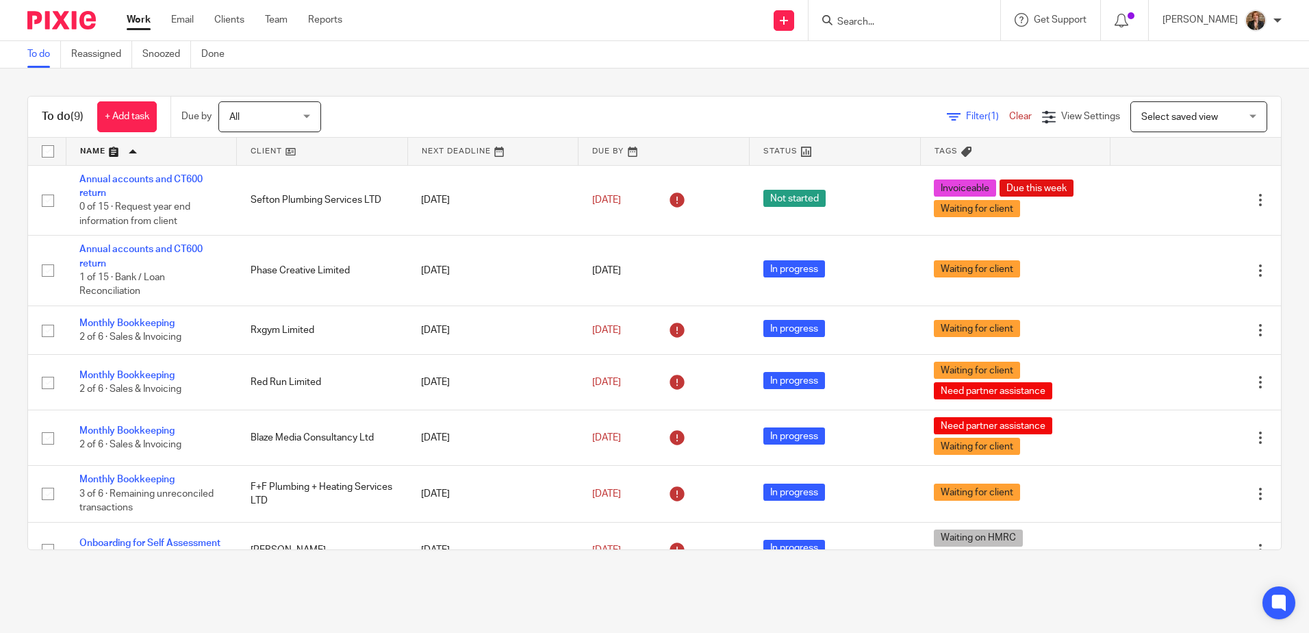
click at [59, 114] on h1 "To do (9)" at bounding box center [63, 117] width 42 height 14
click at [307, 570] on div "To do (9) + Add task Due by All All Today Tomorrow This week Next week This mon…" at bounding box center [654, 322] width 1309 height 509
click at [47, 53] on link "To do" at bounding box center [44, 54] width 34 height 27
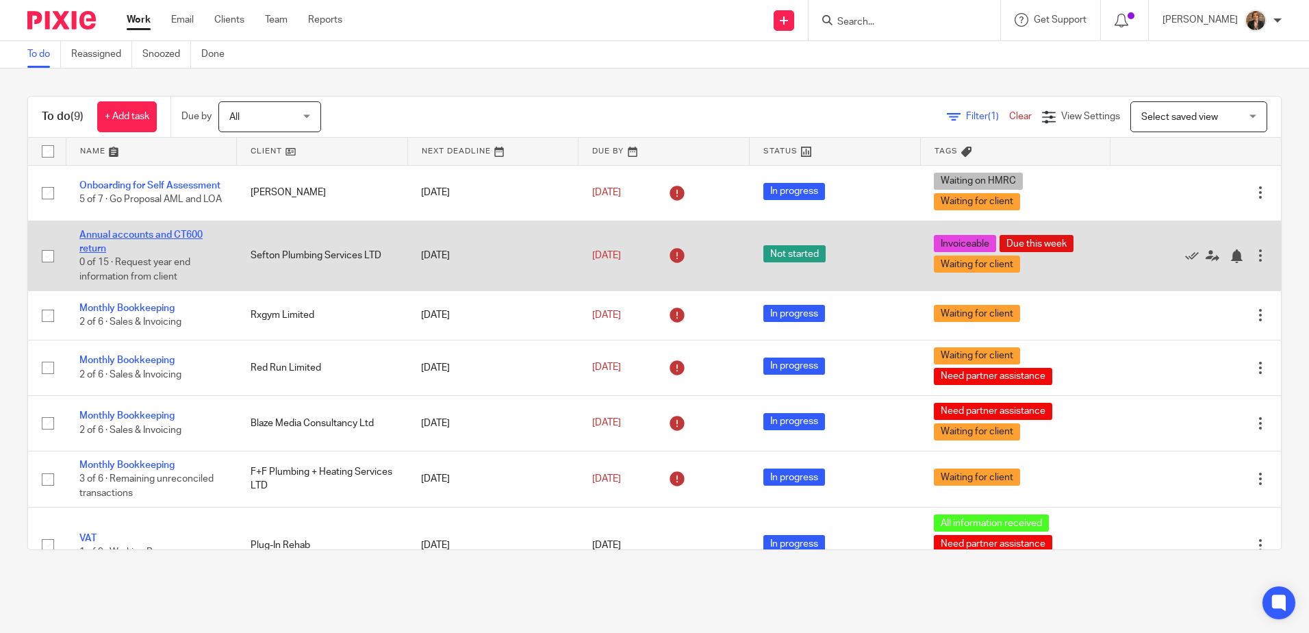
click at [145, 246] on link "Annual accounts and CT600 return" at bounding box center [140, 241] width 123 height 23
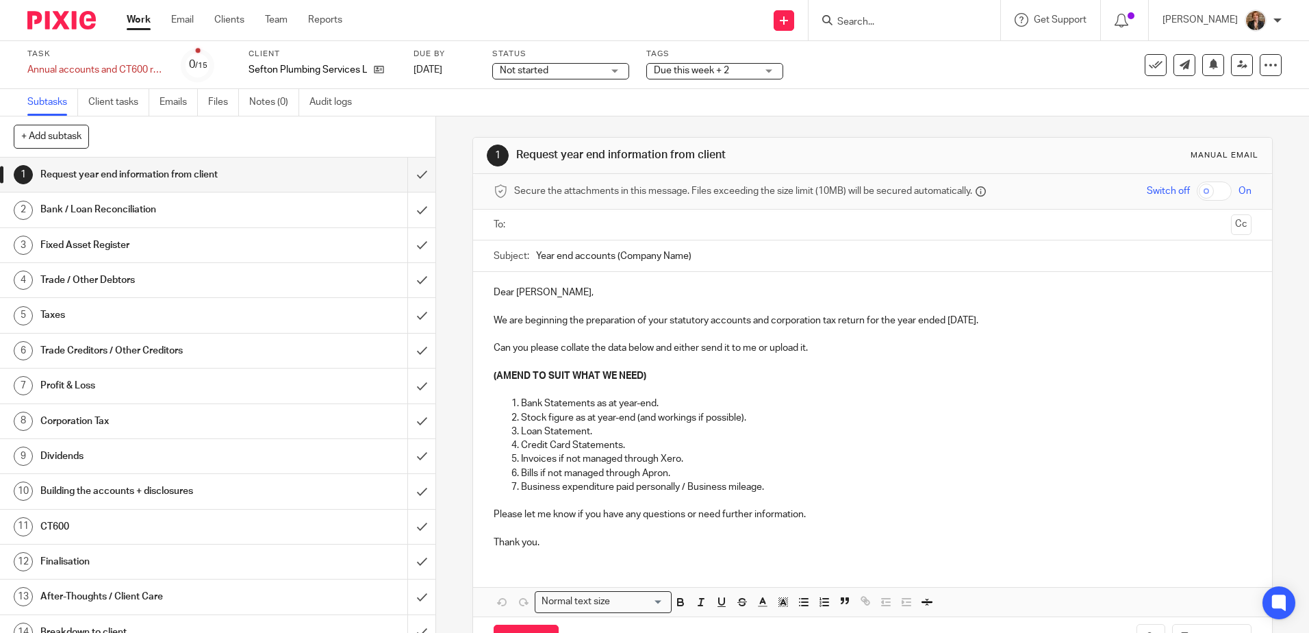
click at [706, 64] on span "Due this week + 2" at bounding box center [705, 71] width 103 height 14
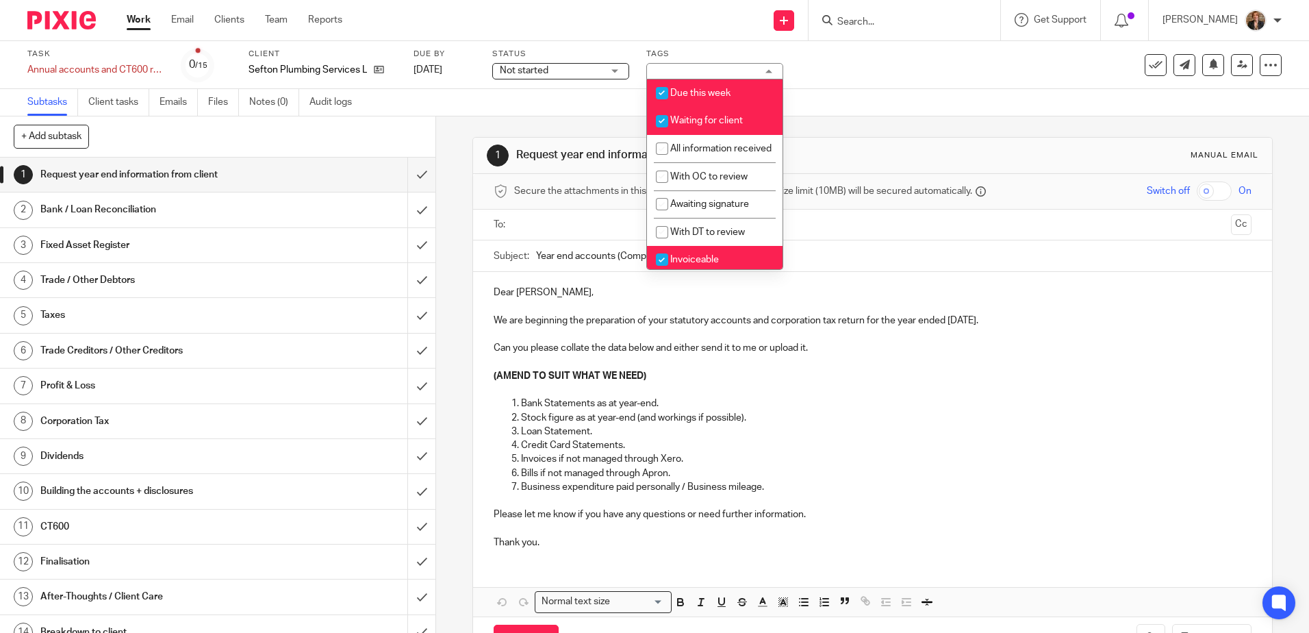
click at [707, 81] on li "Due this week" at bounding box center [715, 93] width 136 height 28
checkbox input "false"
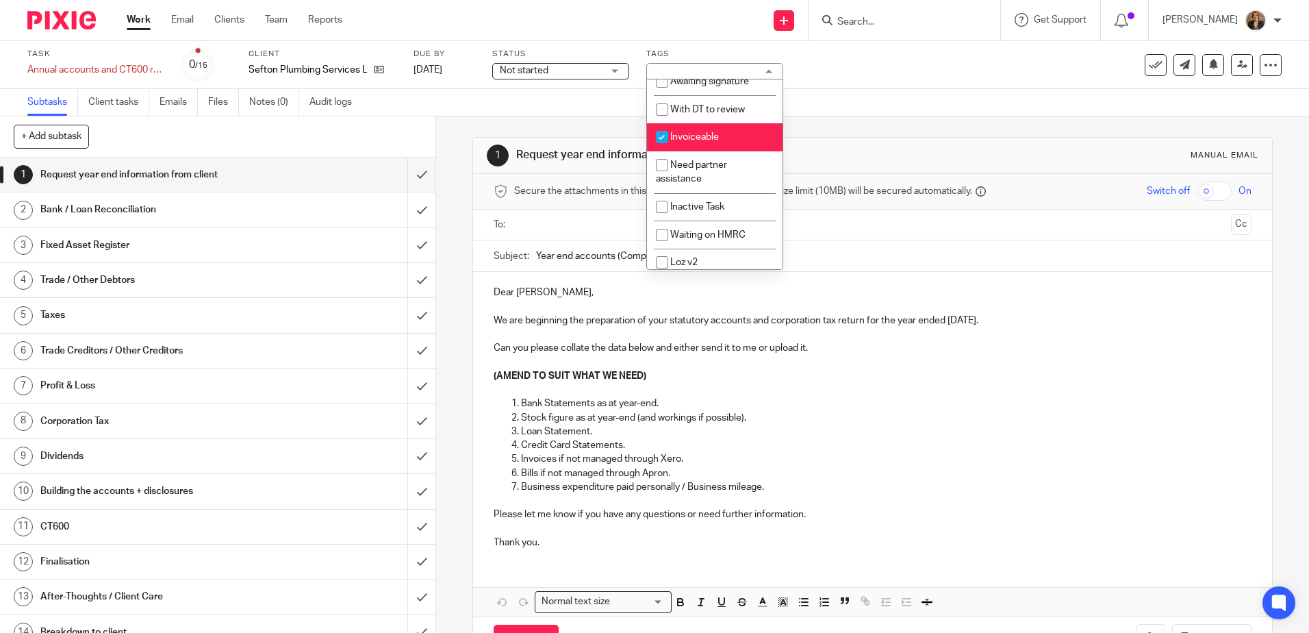
scroll to position [144, 0]
click at [553, 115] on div "Subtasks Client tasks Emails Files Notes (0) Audit logs" at bounding box center [654, 102] width 1309 height 27
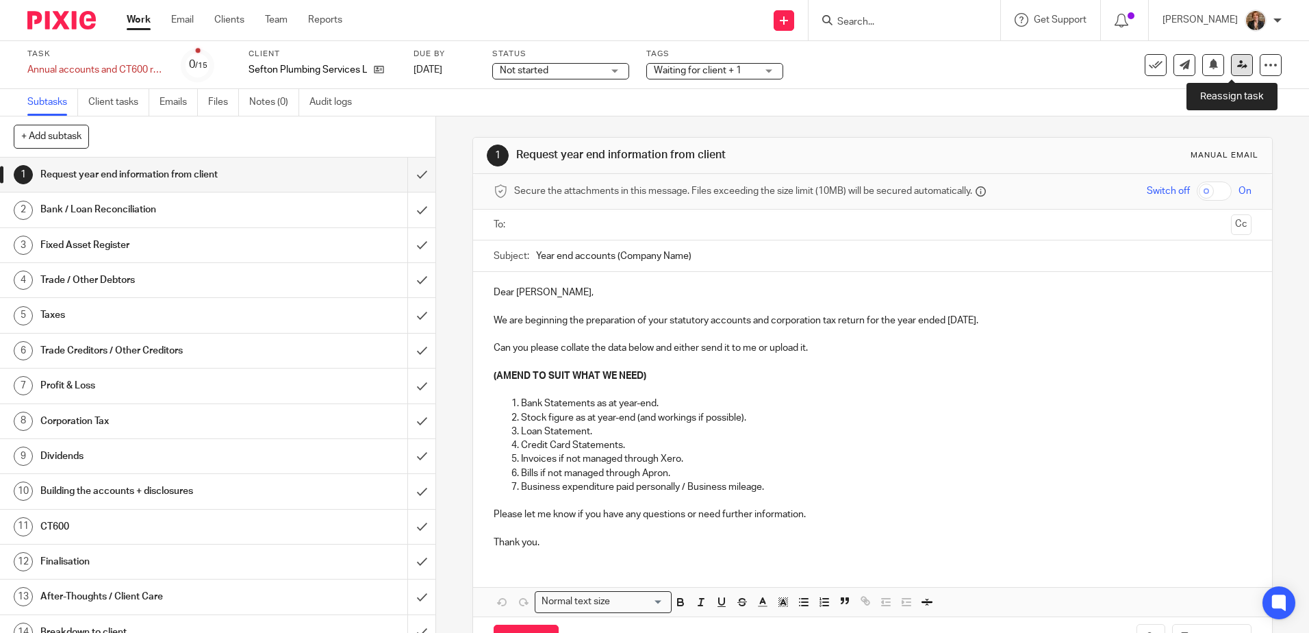
click at [1237, 63] on icon at bounding box center [1242, 65] width 10 height 10
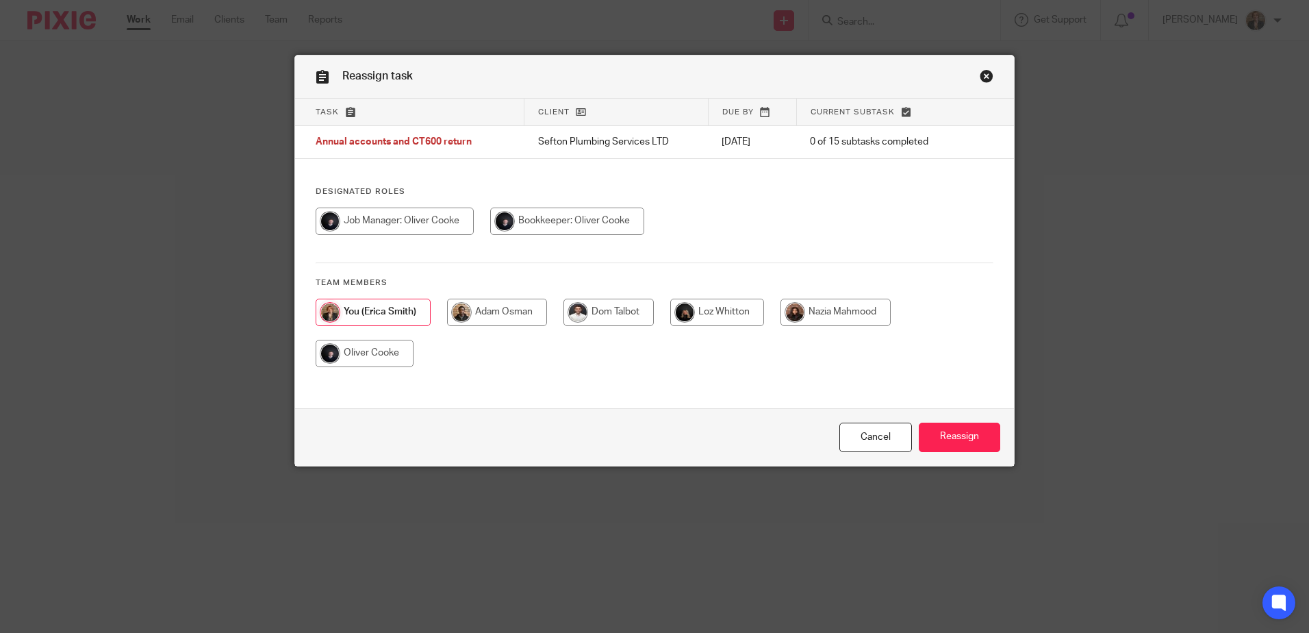
click at [366, 238] on div at bounding box center [655, 227] width 678 height 41
click at [390, 220] on input "radio" at bounding box center [395, 220] width 158 height 27
radio input "true"
click at [950, 441] on input "Reassign" at bounding box center [959, 437] width 81 height 29
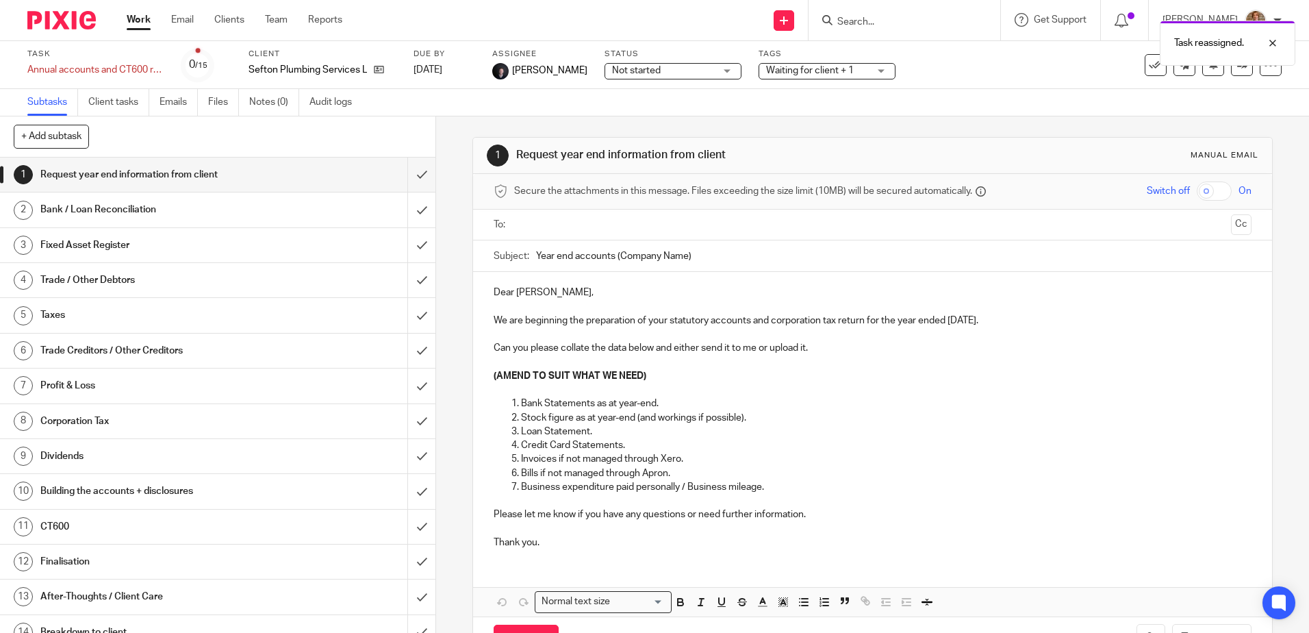
click at [66, 0] on div at bounding box center [56, 20] width 113 height 40
click at [49, 23] on img at bounding box center [61, 20] width 68 height 18
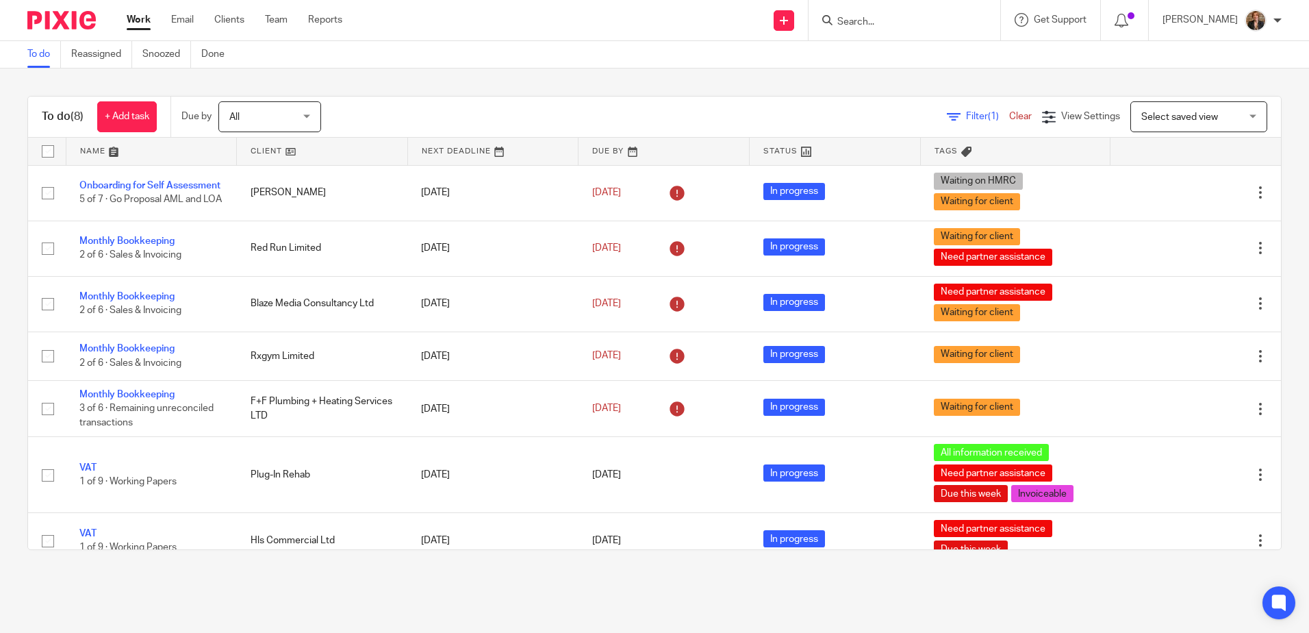
click at [31, 51] on link "To do" at bounding box center [44, 54] width 34 height 27
click at [938, 18] on input "Search" at bounding box center [897, 22] width 123 height 12
type input "peris"
click at [904, 70] on link at bounding box center [958, 64] width 250 height 42
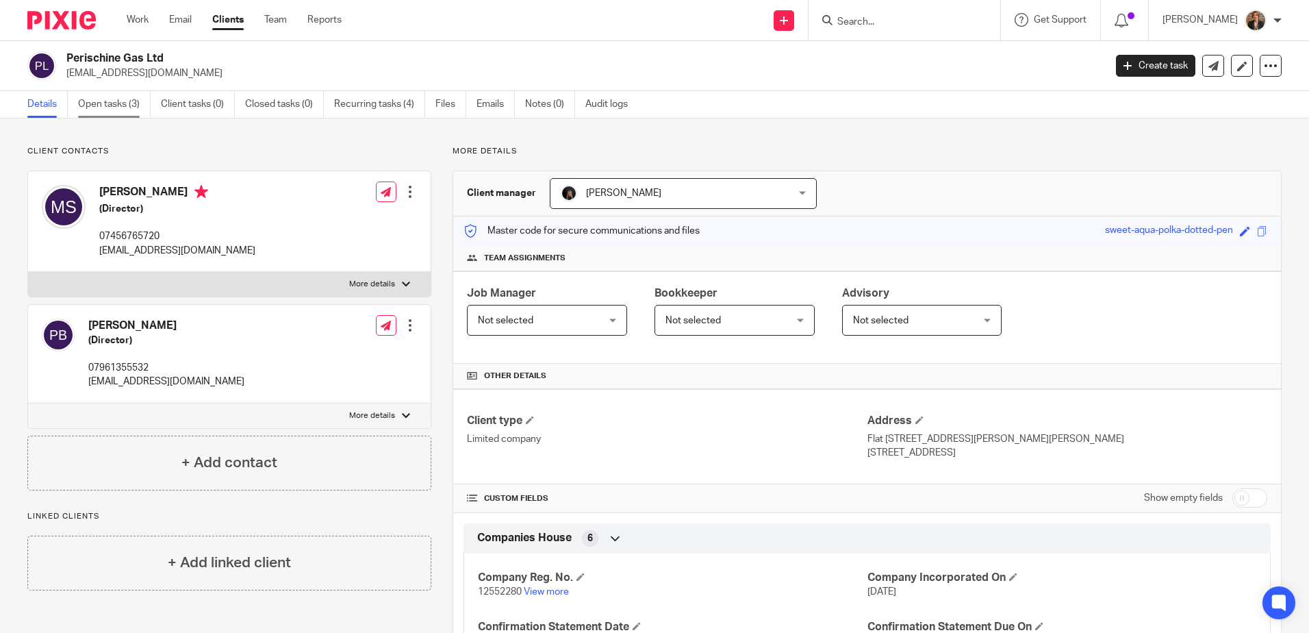
click at [114, 92] on link "Open tasks (3)" at bounding box center [114, 104] width 73 height 27
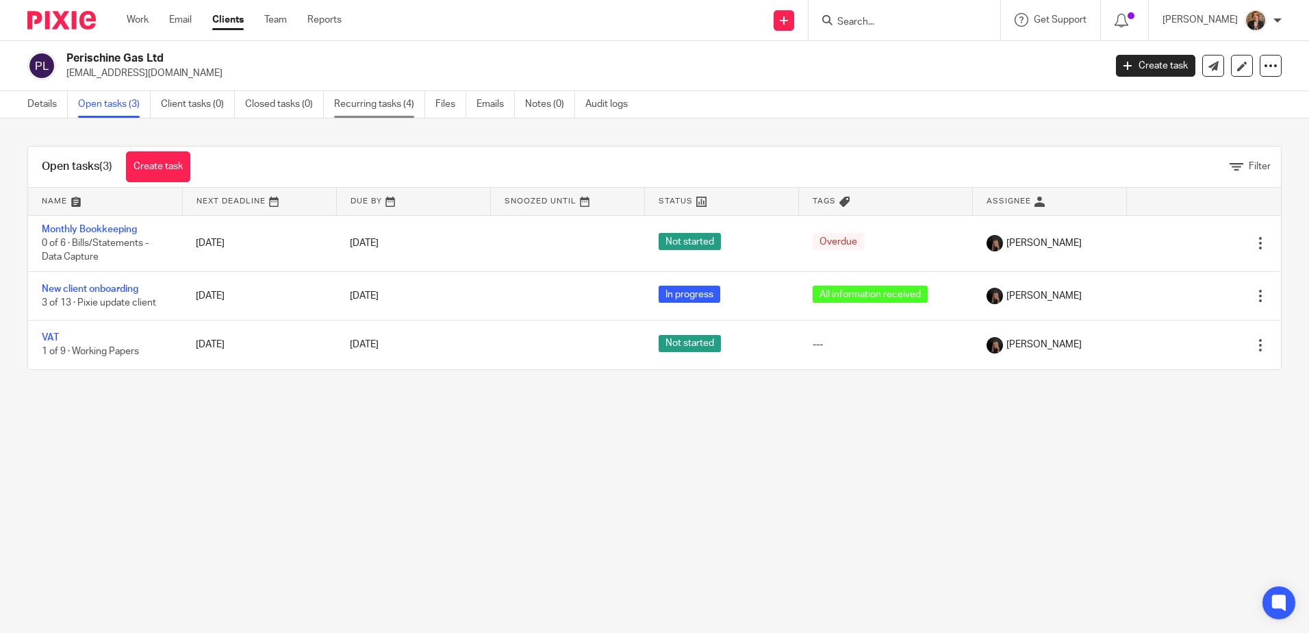
click at [408, 94] on link "Recurring tasks (4)" at bounding box center [379, 104] width 91 height 27
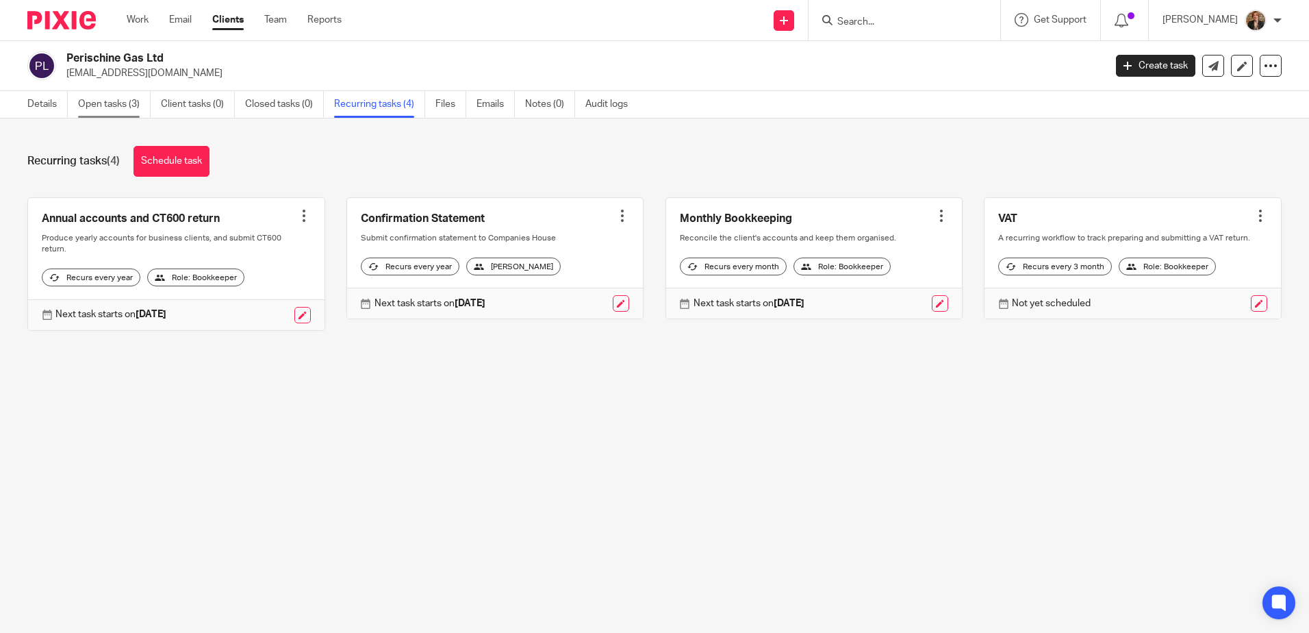
click at [118, 101] on link "Open tasks (3)" at bounding box center [114, 104] width 73 height 27
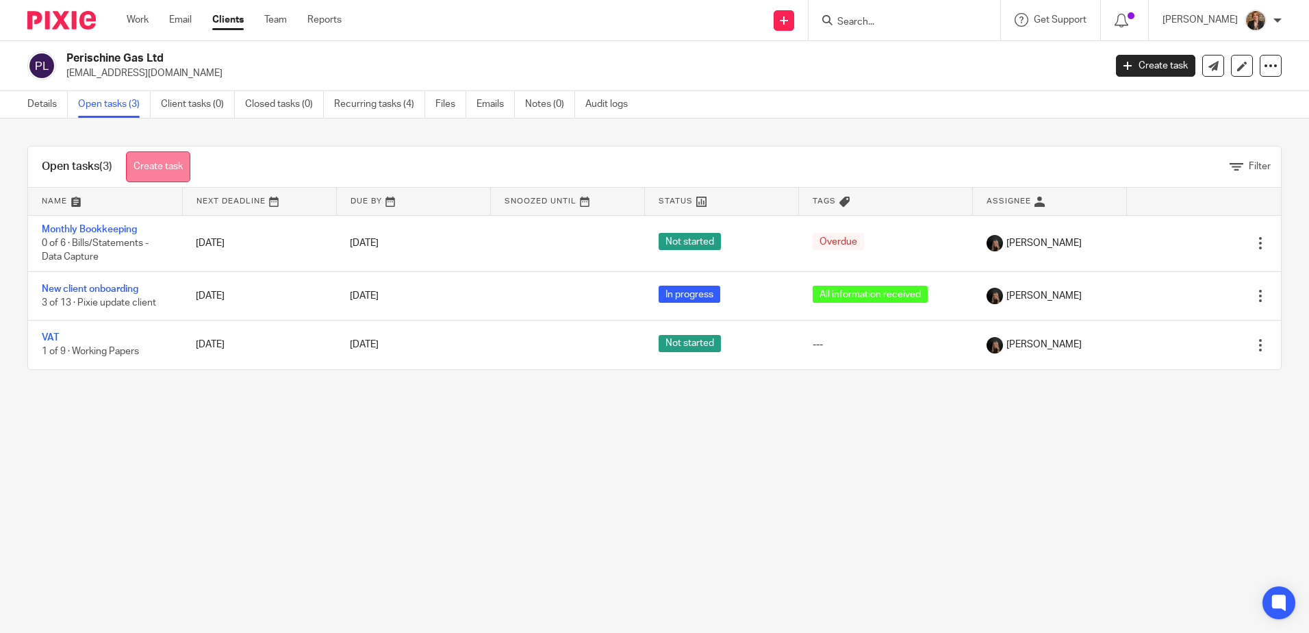
click at [157, 162] on link "Create task" at bounding box center [158, 166] width 64 height 31
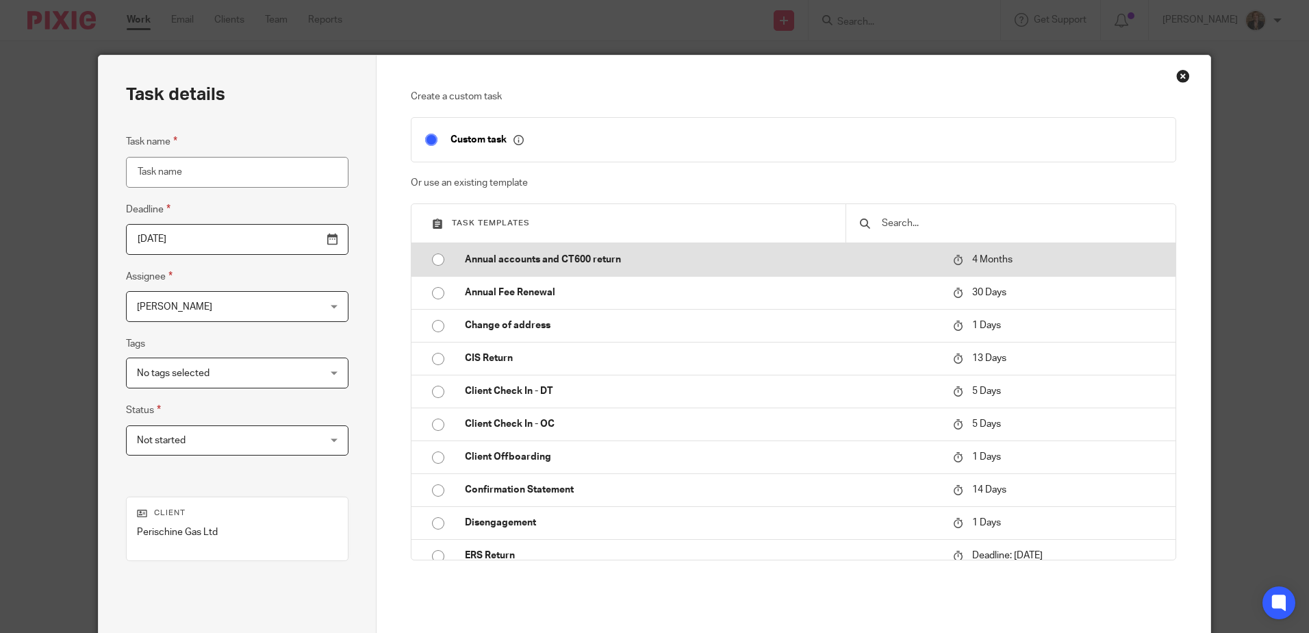
click at [434, 259] on input "radio" at bounding box center [438, 260] width 26 height 26
type input "[DATE]"
type input "Annual accounts and CT600 return"
checkbox input "false"
radio input "false"
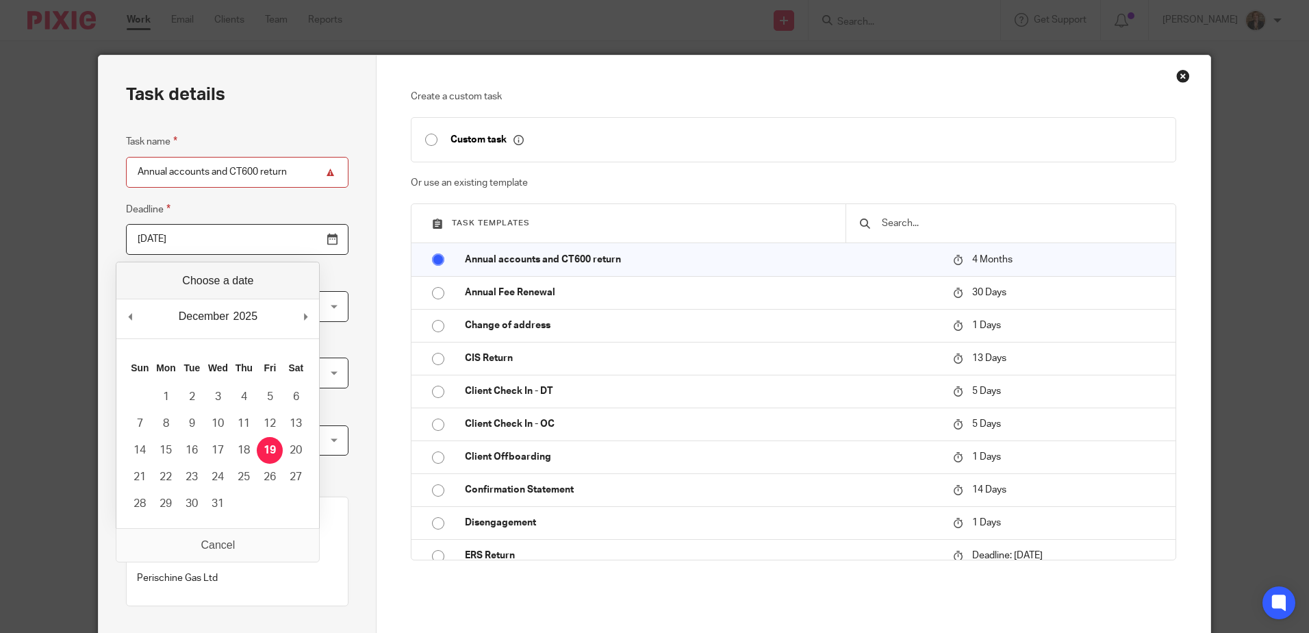
click at [301, 248] on input "[DATE]" at bounding box center [237, 239] width 223 height 31
click at [300, 246] on input "[DATE]" at bounding box center [237, 239] width 223 height 31
click at [10, 281] on div "Task details Task name Annual accounts and CT600 return Deadline [DATE] Assigne…" at bounding box center [654, 316] width 1309 height 633
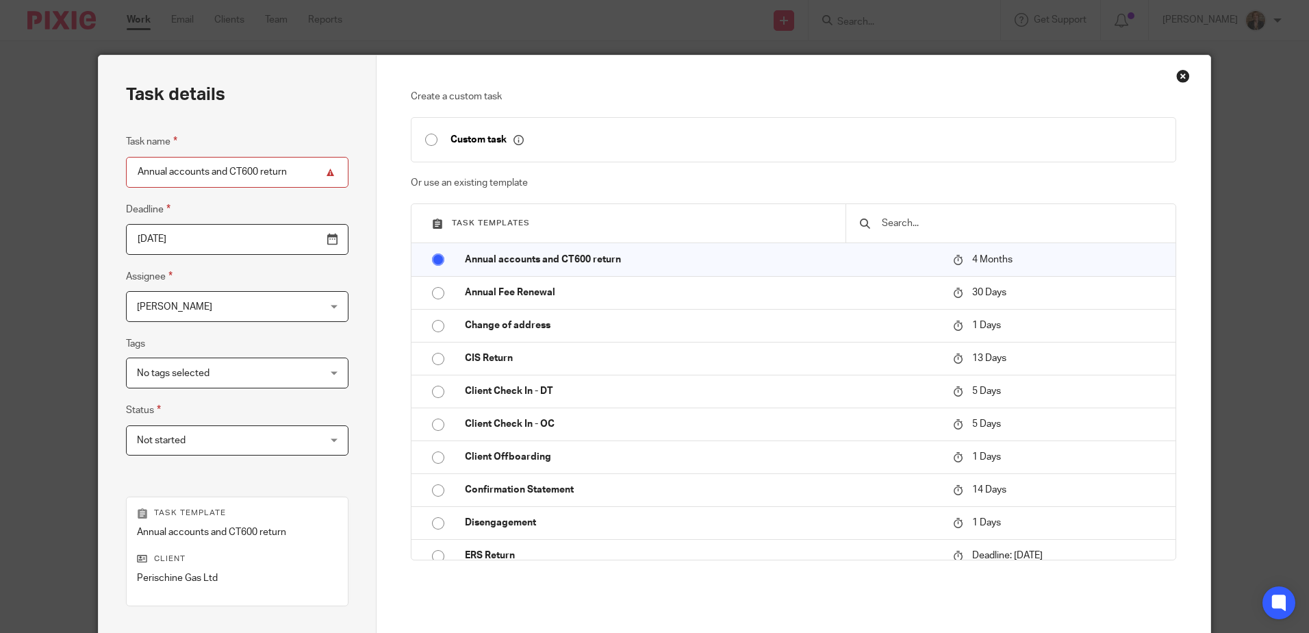
click at [229, 437] on span "Not started" at bounding box center [221, 440] width 168 height 29
click at [84, 351] on div "Task details Task name Annual accounts and CT600 return Deadline [DATE] Assigne…" at bounding box center [654, 316] width 1309 height 633
click at [279, 379] on span "No tags selected" at bounding box center [221, 372] width 168 height 29
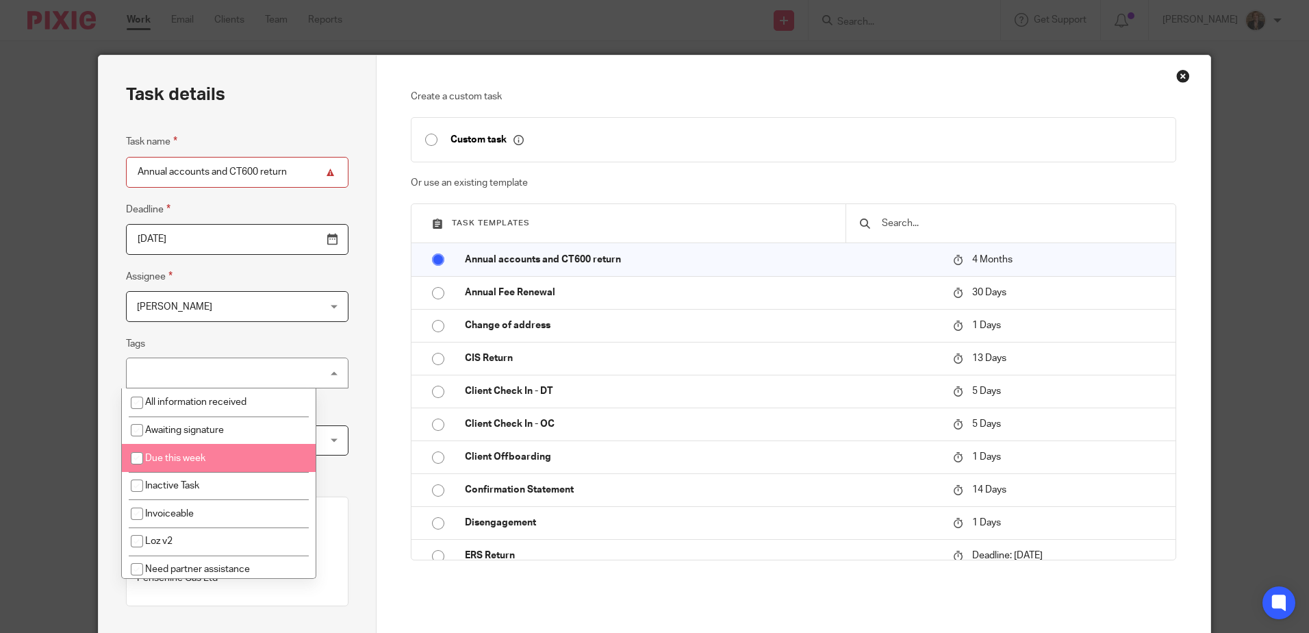
click at [218, 459] on li "Due this week" at bounding box center [219, 458] width 194 height 28
checkbox input "true"
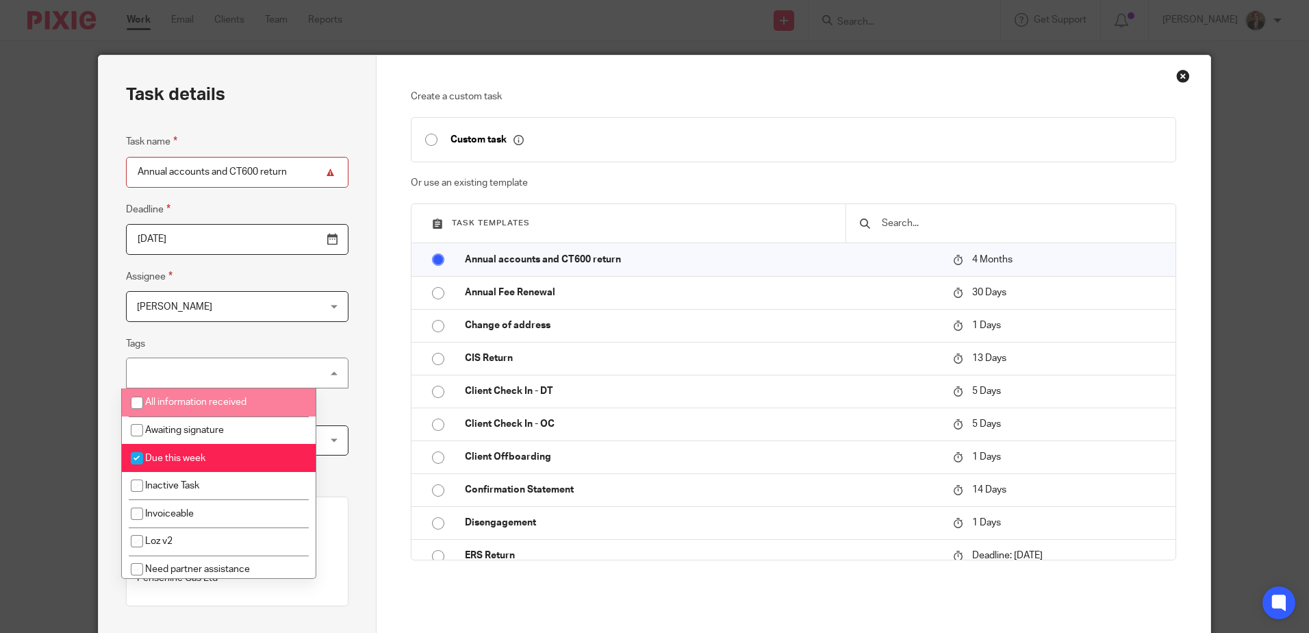
click at [253, 393] on li "All information received" at bounding box center [219, 402] width 194 height 28
checkbox input "true"
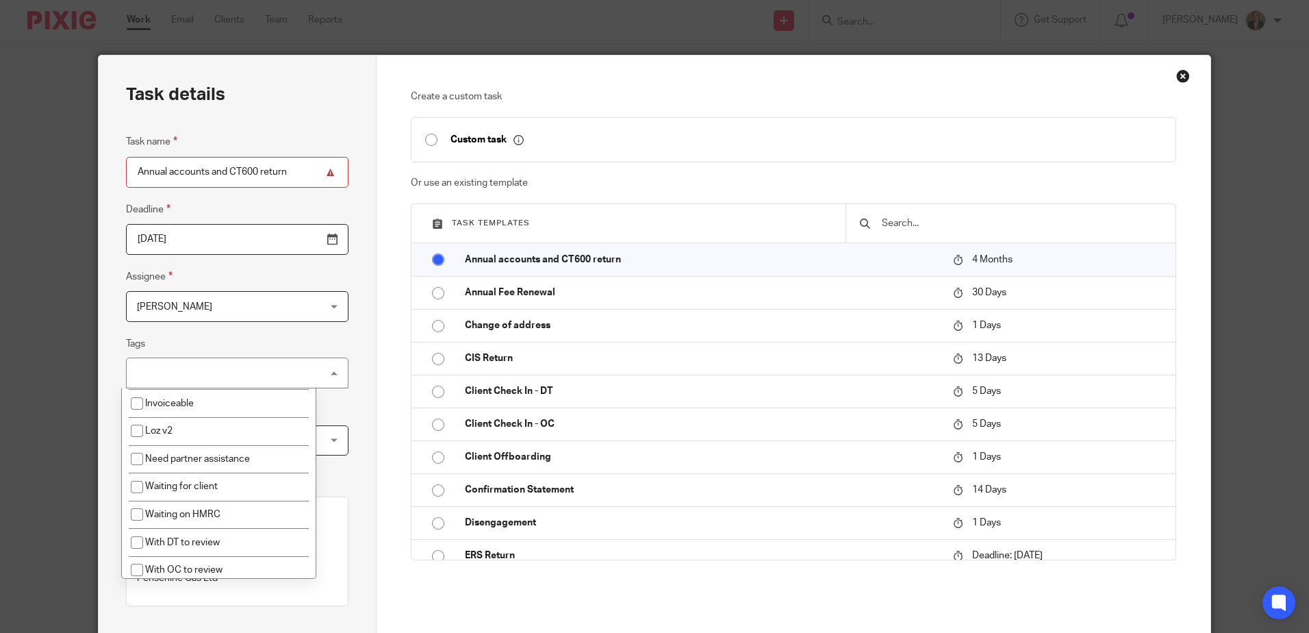
scroll to position [116, 0]
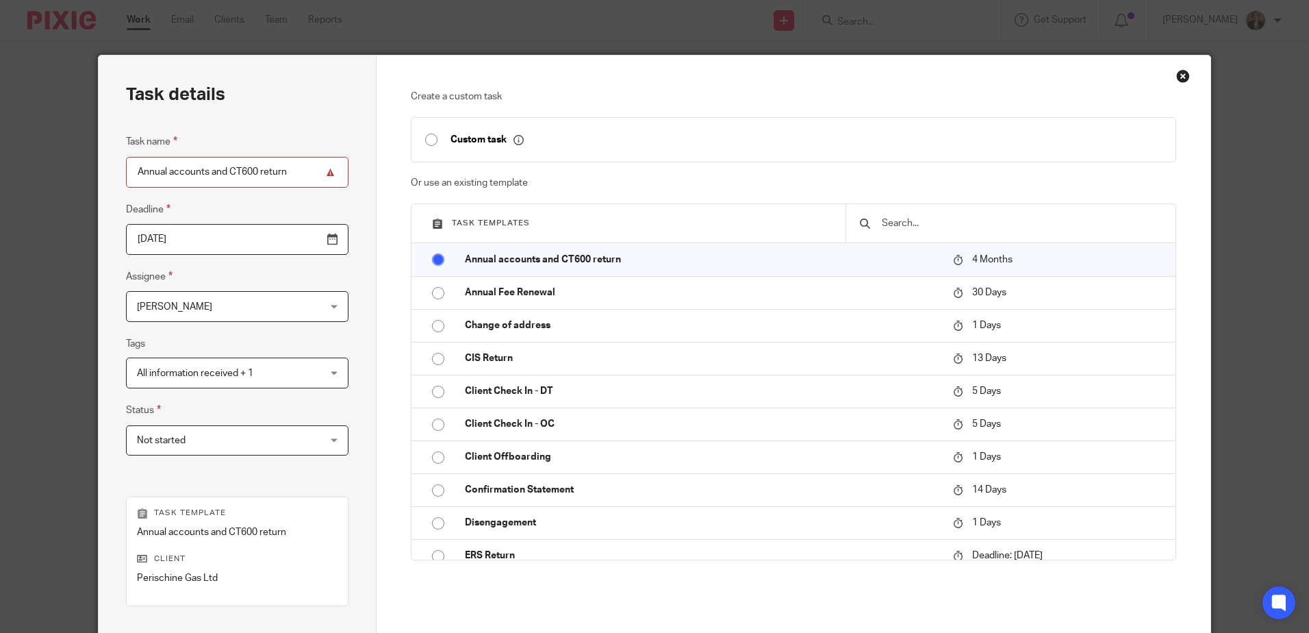
click at [345, 307] on div "Task details Task name Annual accounts and CT600 return Deadline 2025-12-19 Ass…" at bounding box center [238, 404] width 278 height 698
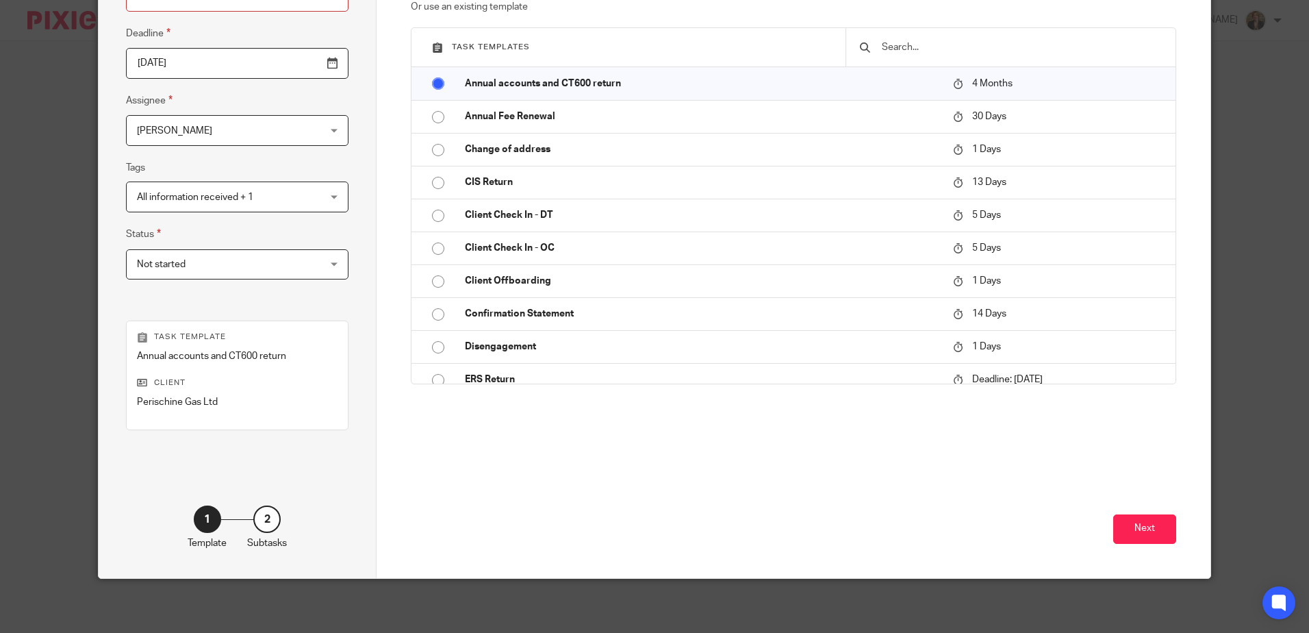
scroll to position [177, 0]
click at [1141, 540] on button "Next" at bounding box center [1144, 528] width 63 height 29
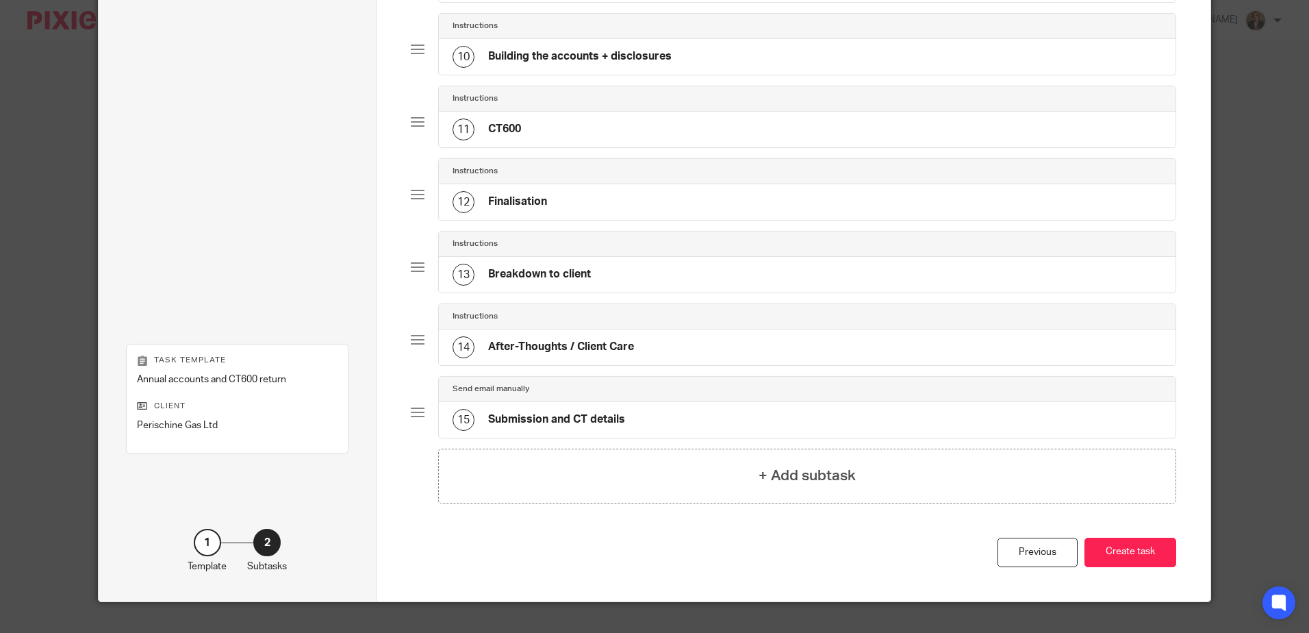
scroll to position [790, 0]
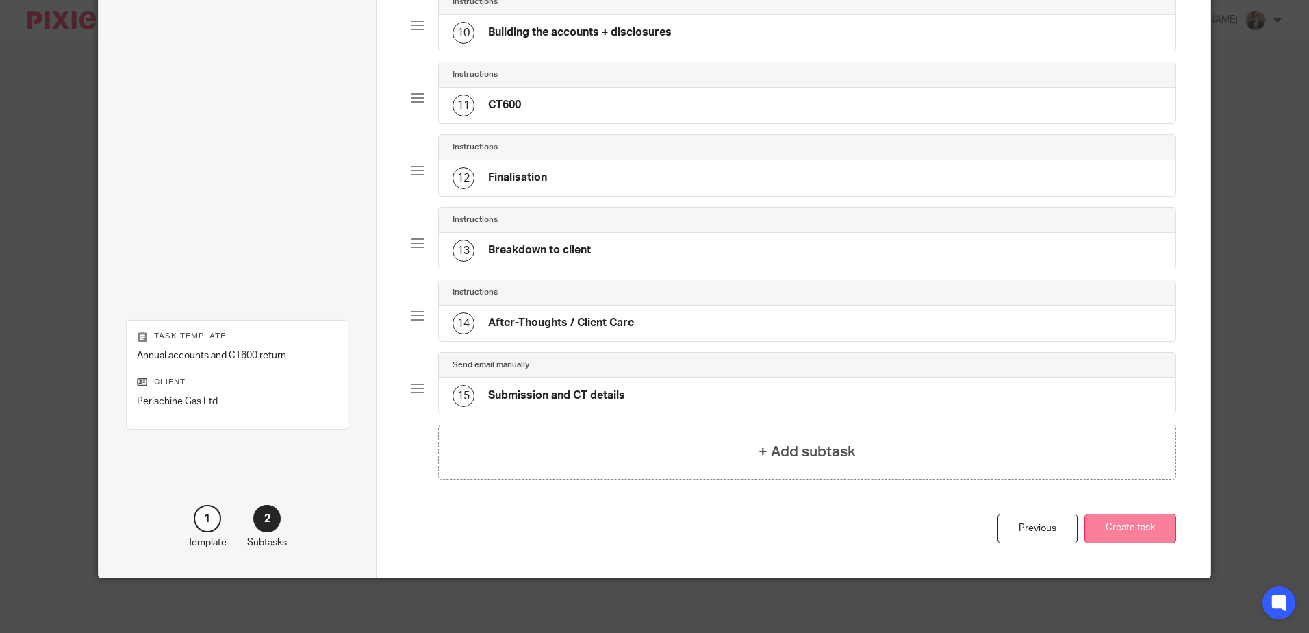
click at [1142, 525] on button "Create task" at bounding box center [1131, 528] width 92 height 29
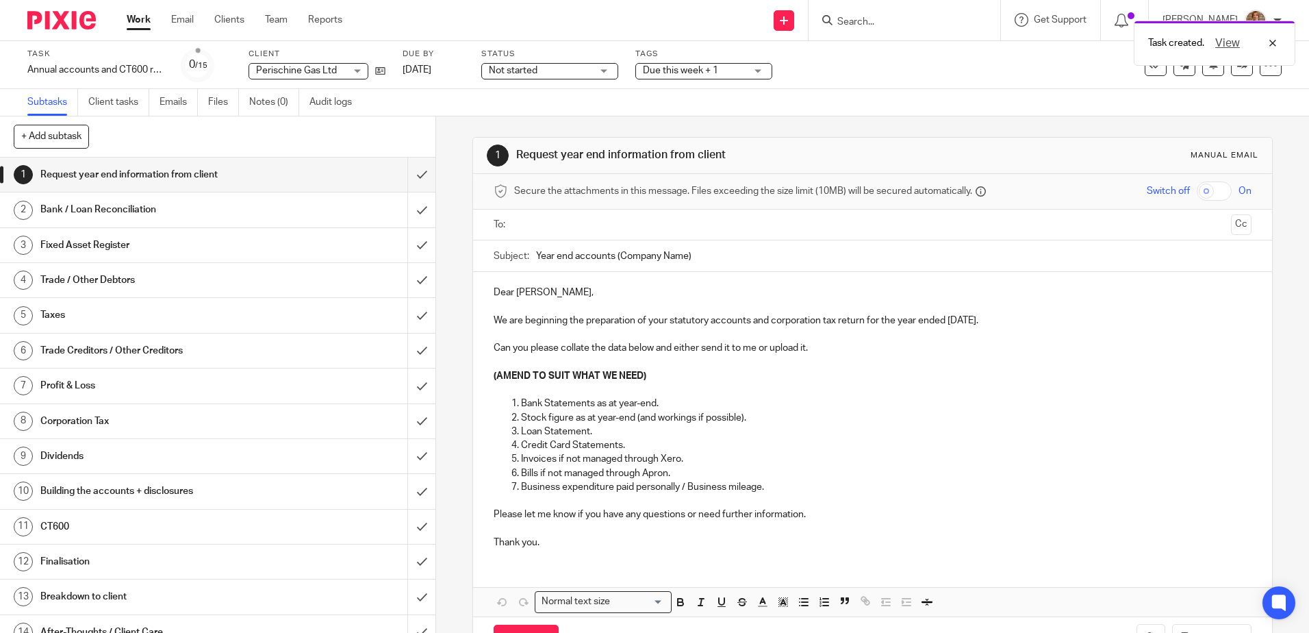
click at [1180, 88] on div "Task Annual accounts and CT600 return Save Annual accounts and CT600 return 0 /…" at bounding box center [654, 65] width 1309 height 48
click at [1231, 74] on link at bounding box center [1242, 65] width 22 height 22
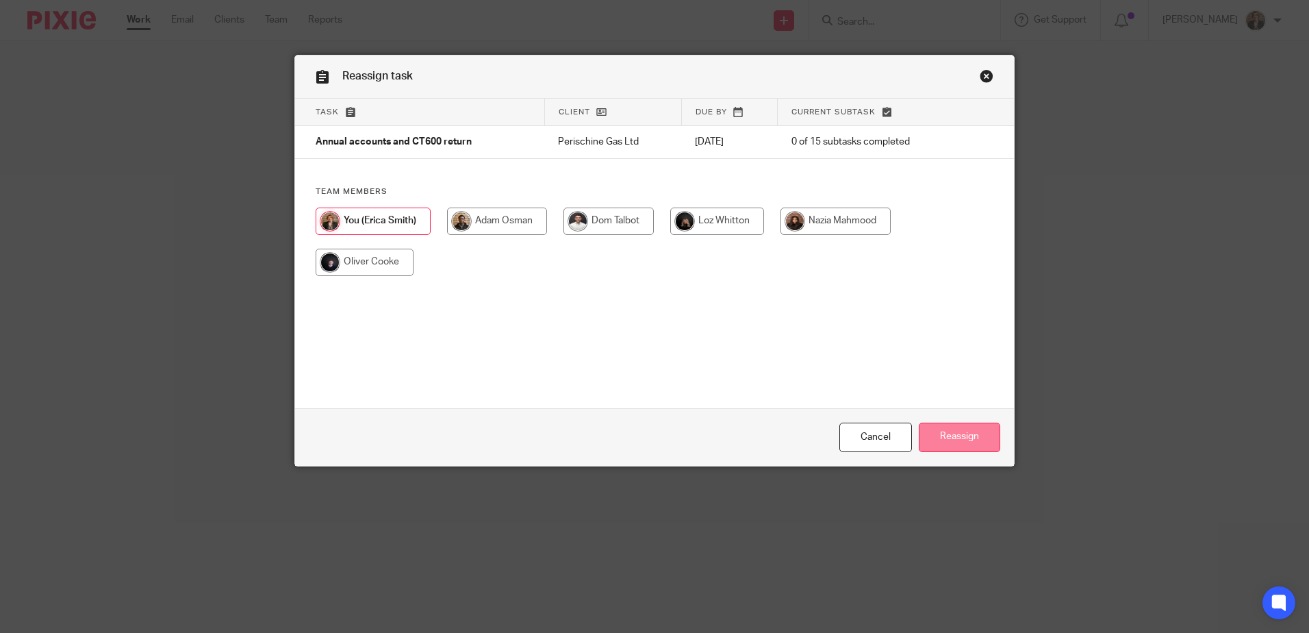
click at [944, 432] on input "Reassign" at bounding box center [959, 437] width 81 height 29
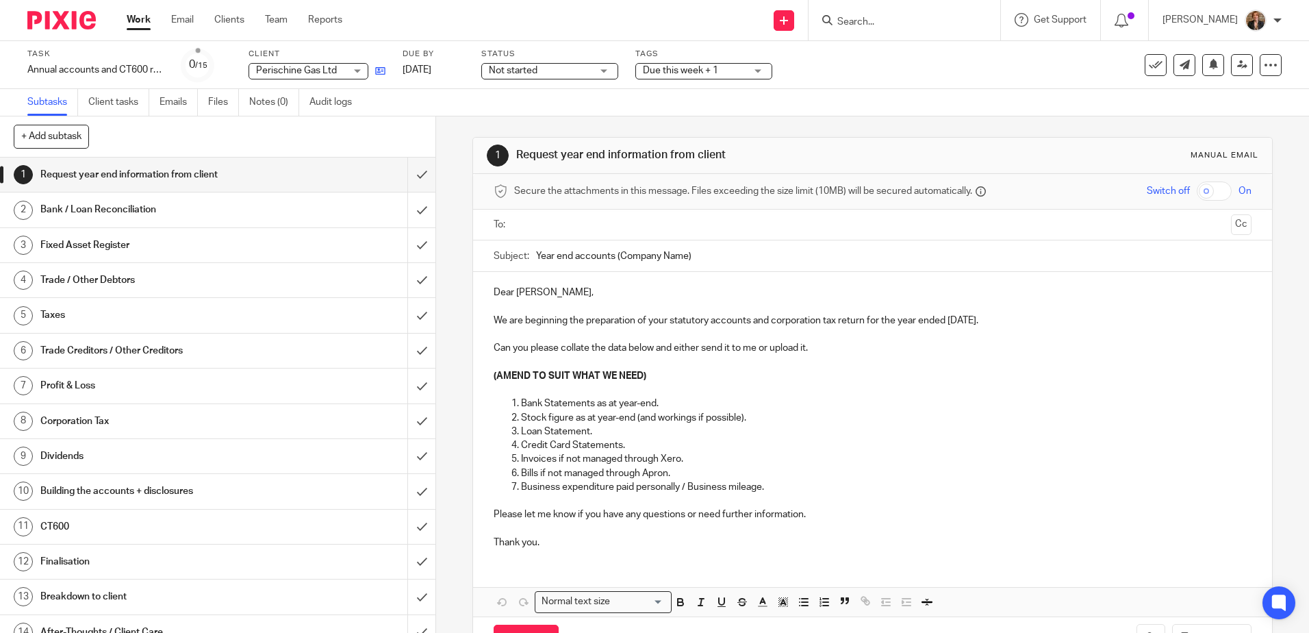
click at [370, 67] on link at bounding box center [376, 71] width 17 height 14
click at [425, 73] on link "[DATE]" at bounding box center [434, 70] width 62 height 14
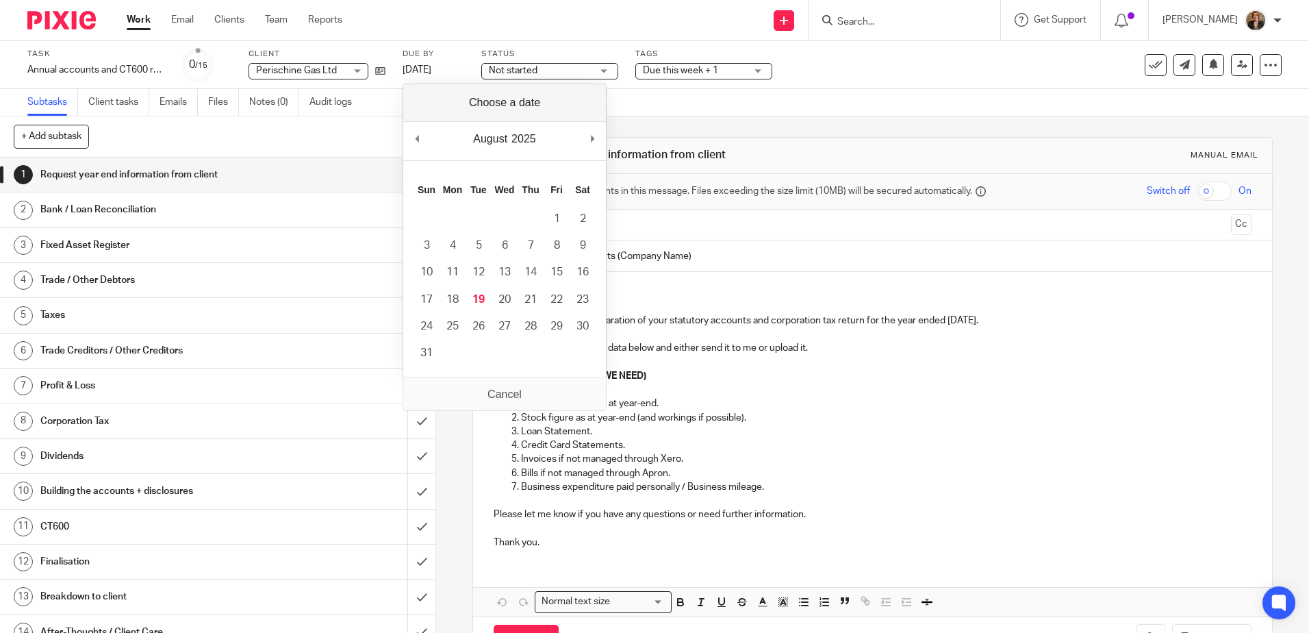
click at [588, 136] on div "August January February March April May June July August September October Nove…" at bounding box center [504, 141] width 203 height 39
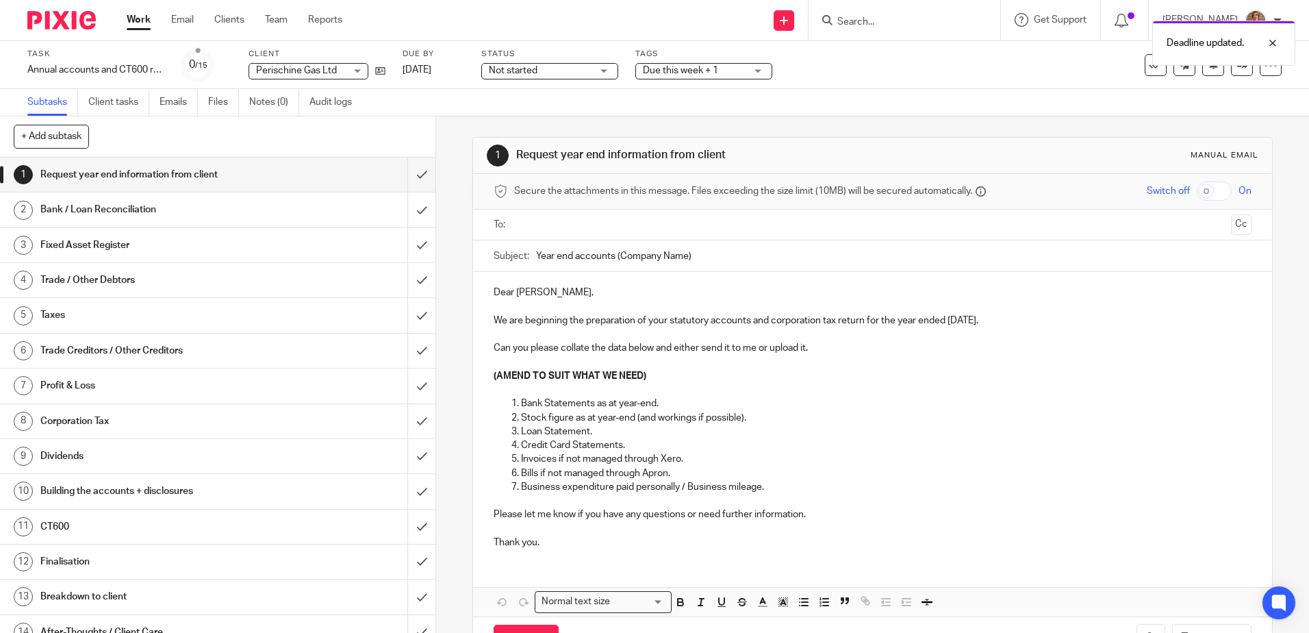
click at [881, 81] on div "Task Annual accounts and CT600 return Save Annual accounts and CT600 return 0 /…" at bounding box center [550, 65] width 1046 height 33
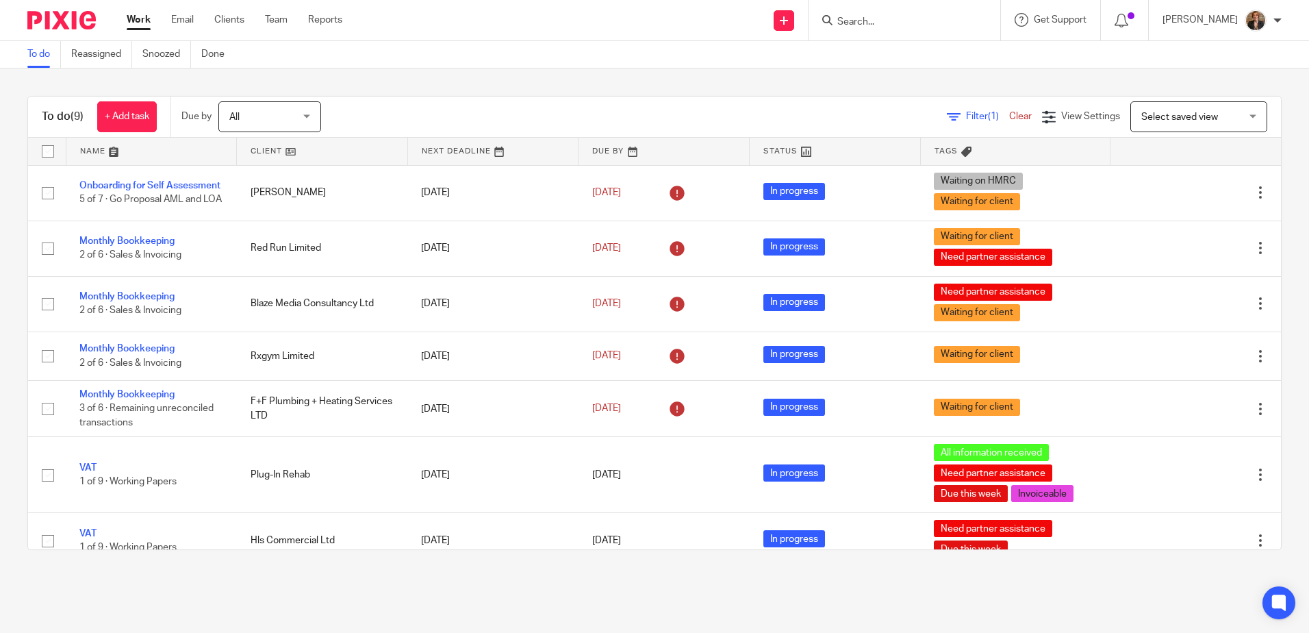
click at [115, 155] on link at bounding box center [151, 151] width 171 height 27
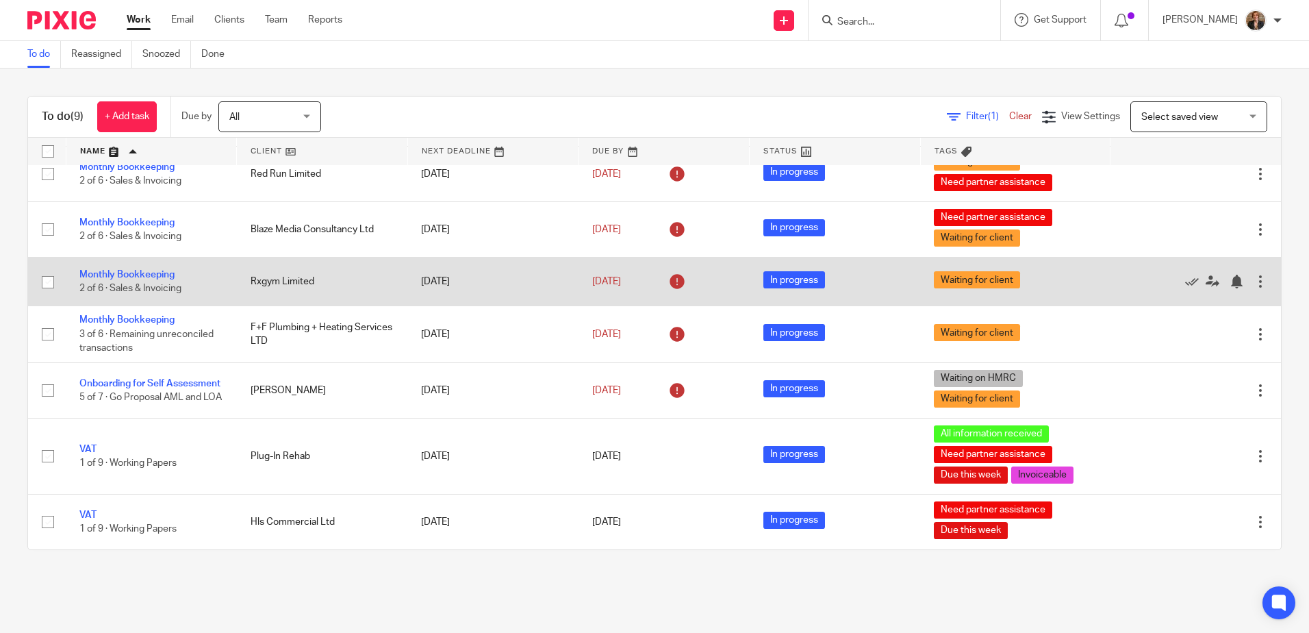
scroll to position [175, 0]
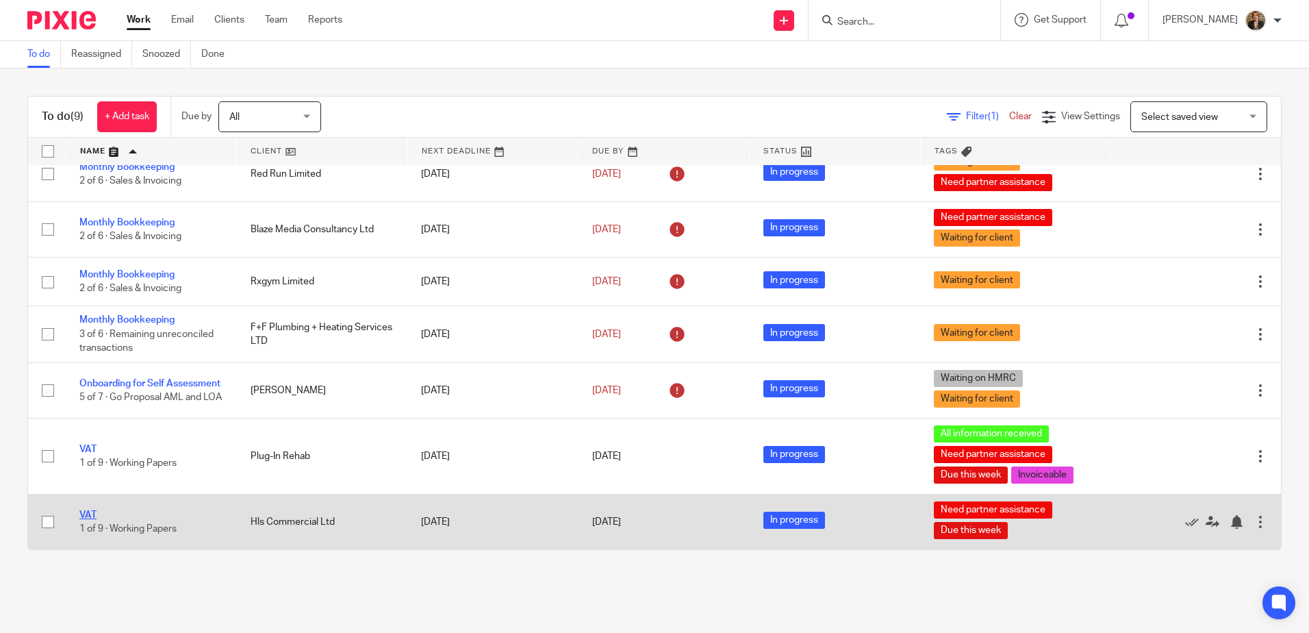
click at [94, 512] on link "VAT" at bounding box center [87, 515] width 17 height 10
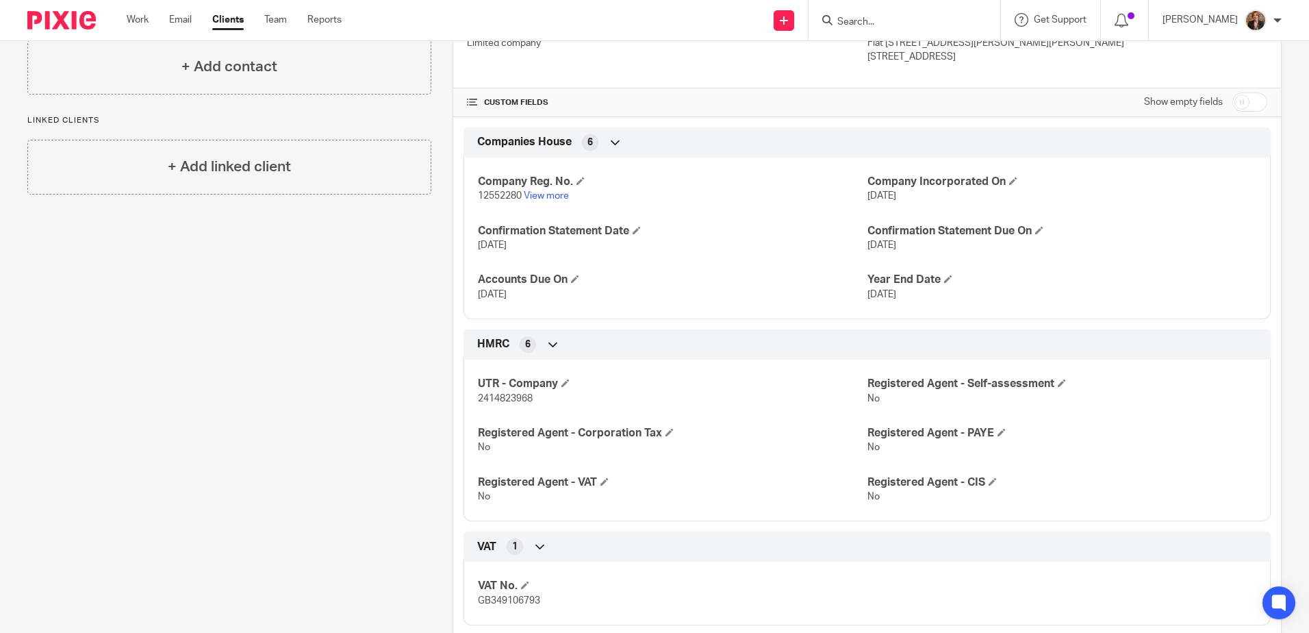
scroll to position [411, 0]
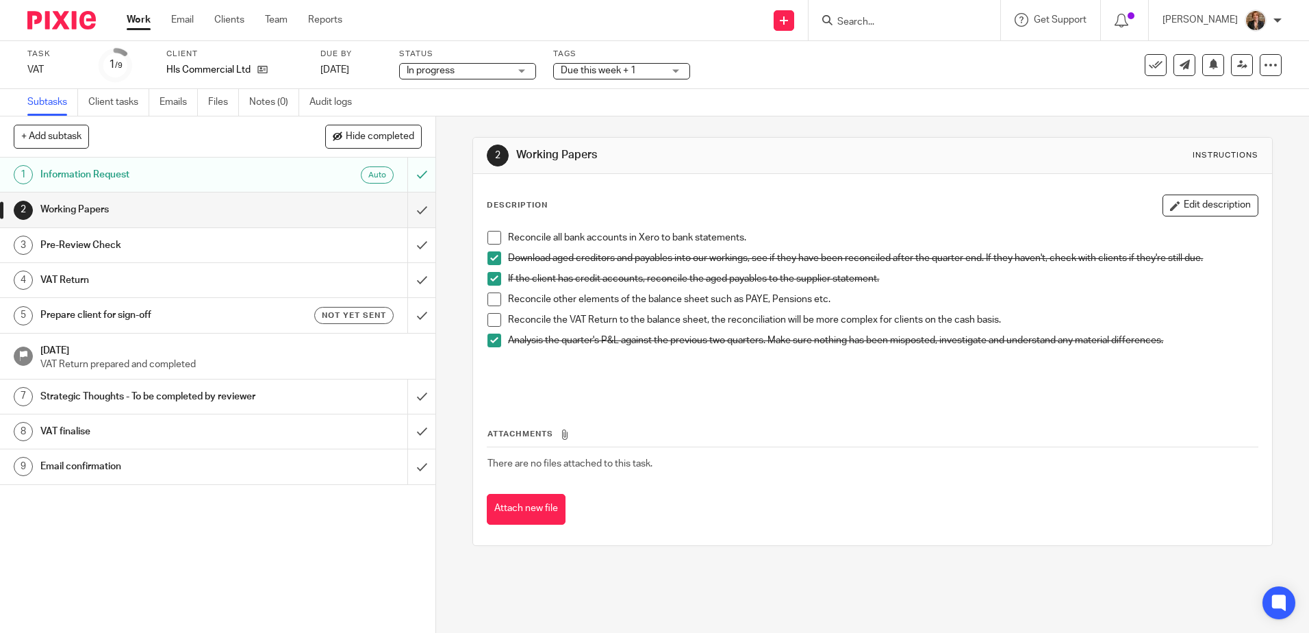
click at [80, 18] on img at bounding box center [61, 20] width 68 height 18
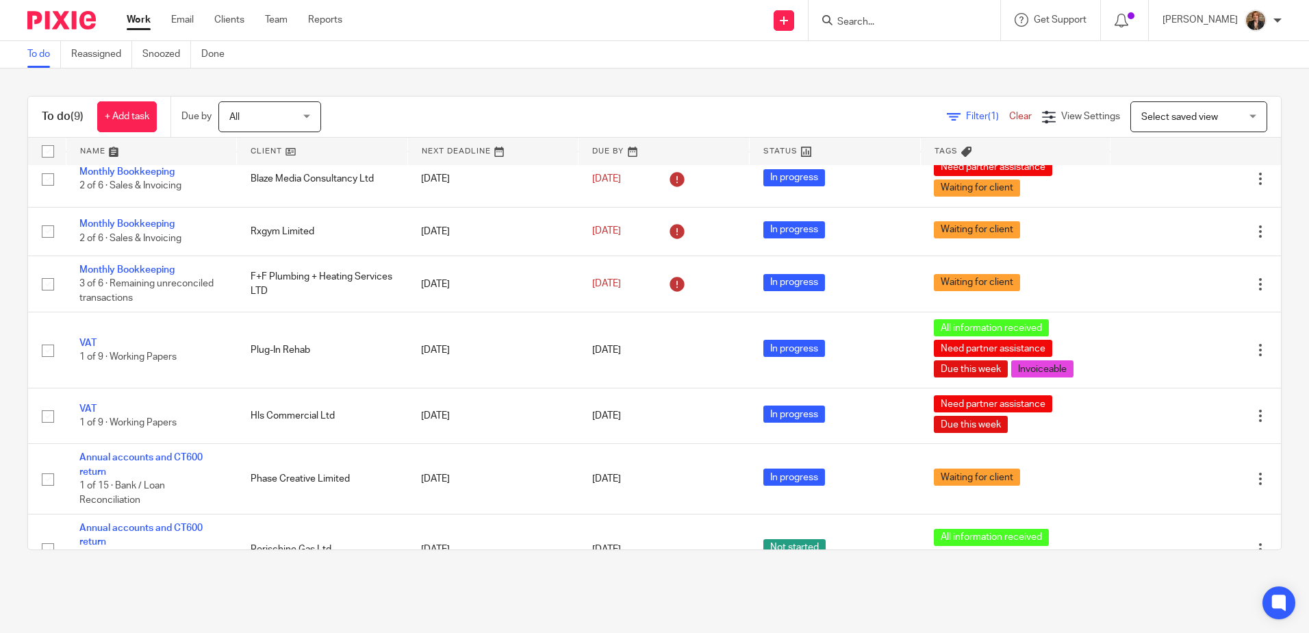
scroll to position [137, 0]
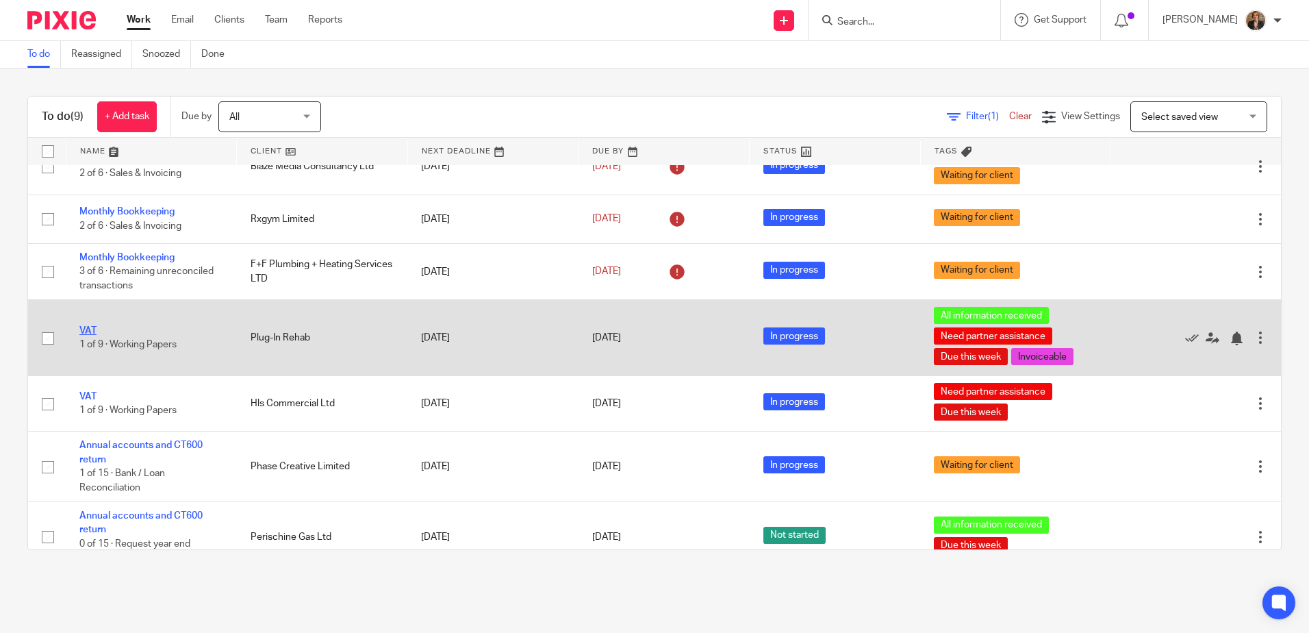
click at [89, 336] on link "VAT" at bounding box center [87, 331] width 17 height 10
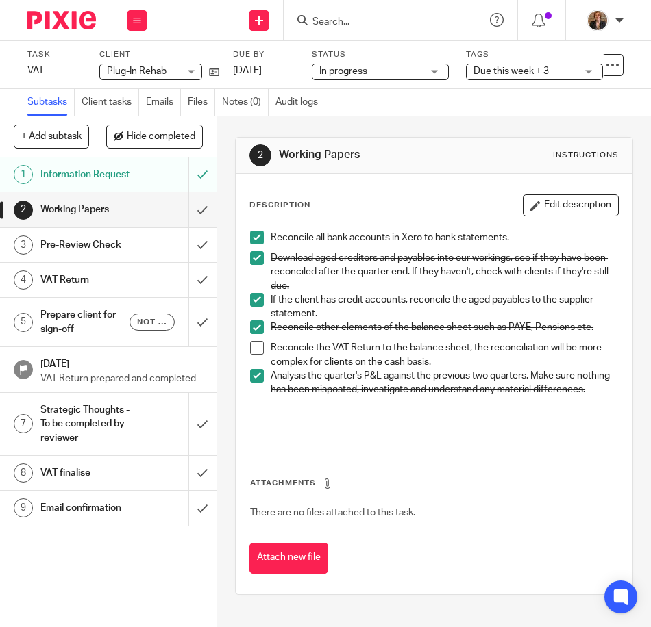
click at [255, 346] on span at bounding box center [257, 348] width 14 height 14
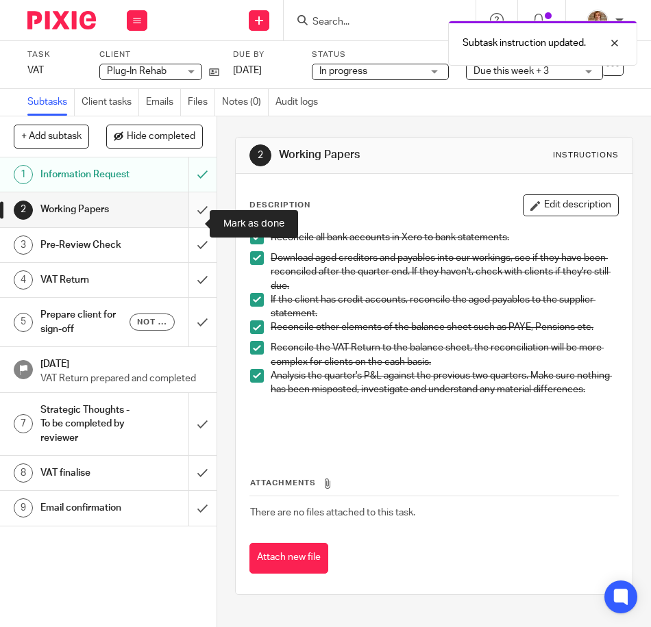
click at [185, 227] on input "submit" at bounding box center [108, 209] width 216 height 34
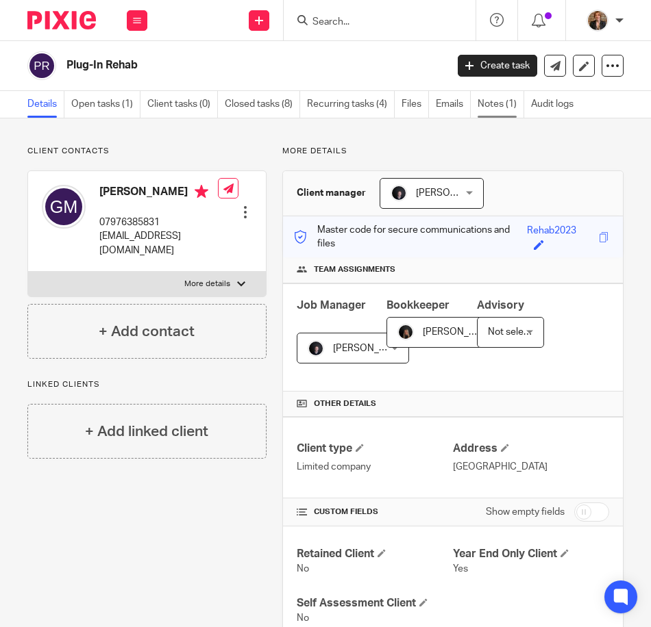
click at [494, 101] on link "Notes (1)" at bounding box center [500, 104] width 47 height 27
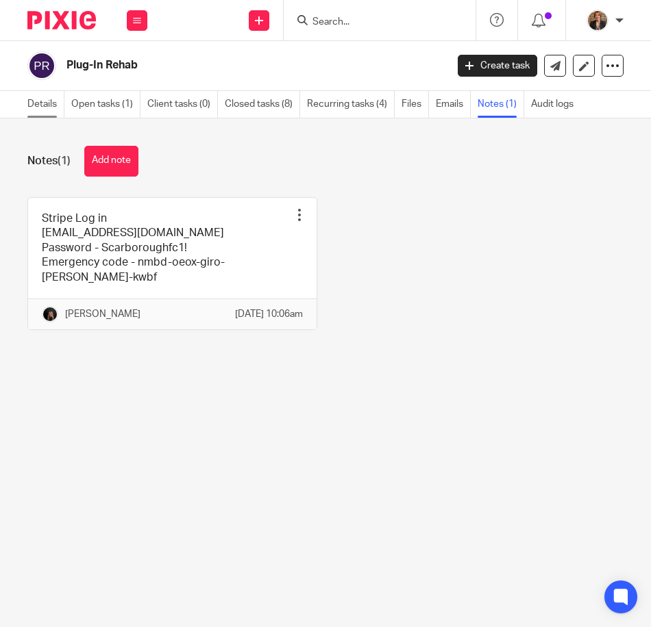
click at [40, 108] on link "Details" at bounding box center [45, 104] width 37 height 27
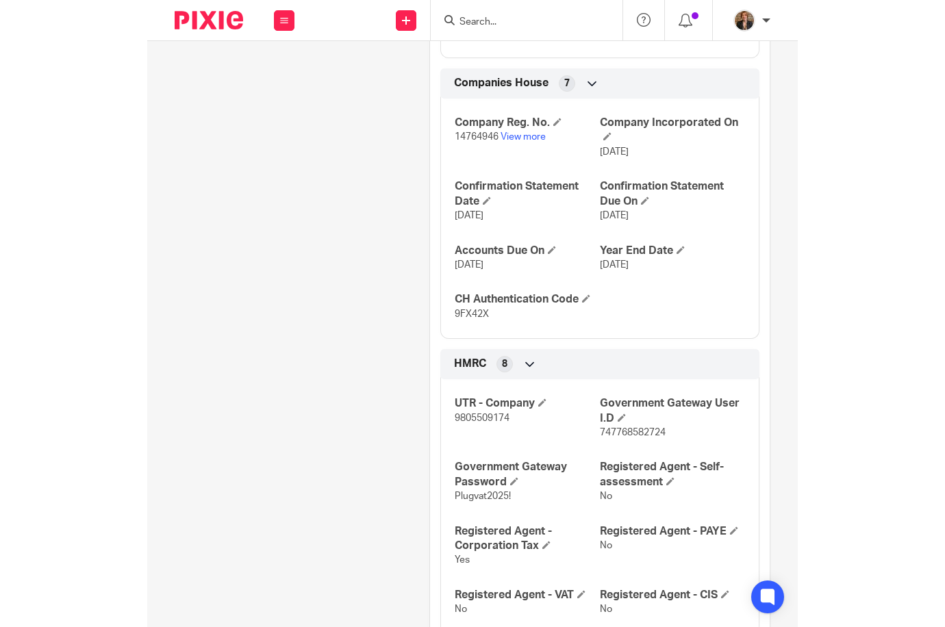
scroll to position [776, 0]
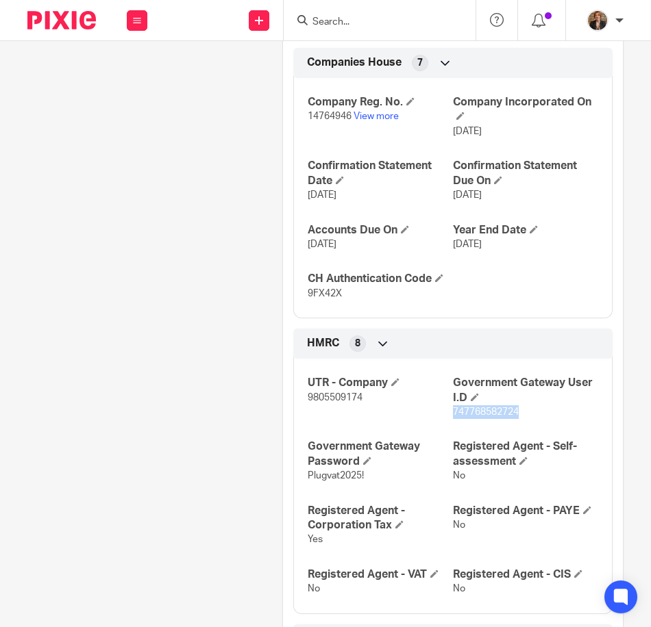
drag, startPoint x: 447, startPoint y: 413, endPoint x: 515, endPoint y: 418, distance: 68.0
click at [515, 418] on p "747768582724" at bounding box center [525, 412] width 145 height 14
copy span "747768582724"
drag, startPoint x: 364, startPoint y: 479, endPoint x: 301, endPoint y: 486, distance: 62.8
click at [301, 486] on div "UTR - Company 9805509174 Government Gateway User I.D 747768582724 Government Ga…" at bounding box center [452, 482] width 319 height 266
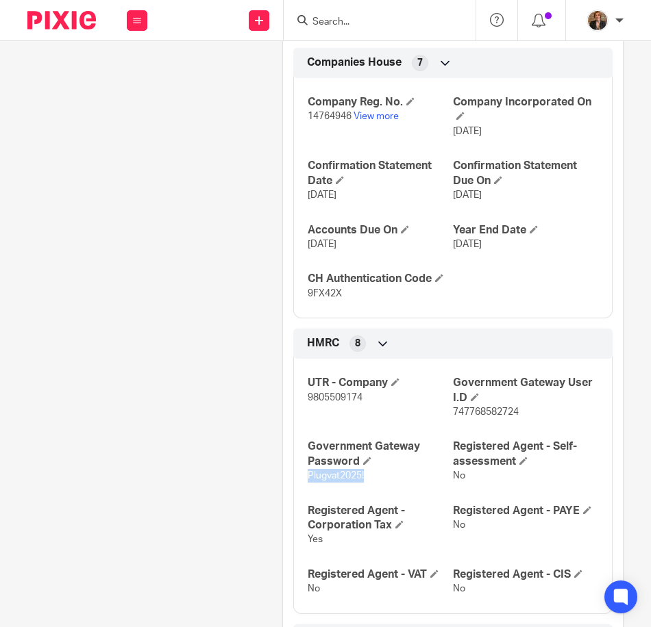
copy span "Plugvat2025!"
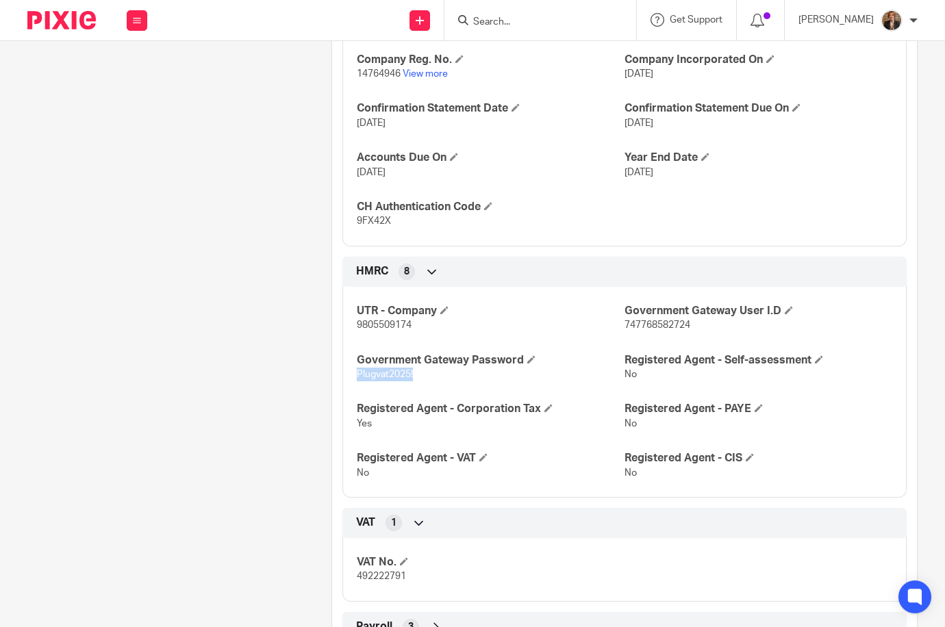
click at [82, 23] on img at bounding box center [61, 20] width 68 height 18
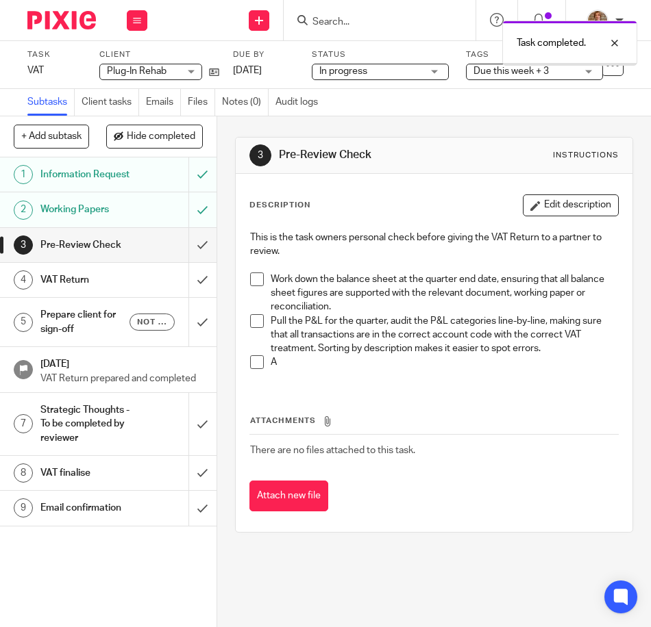
click at [503, 70] on span "Due this week + 3" at bounding box center [510, 71] width 75 height 10
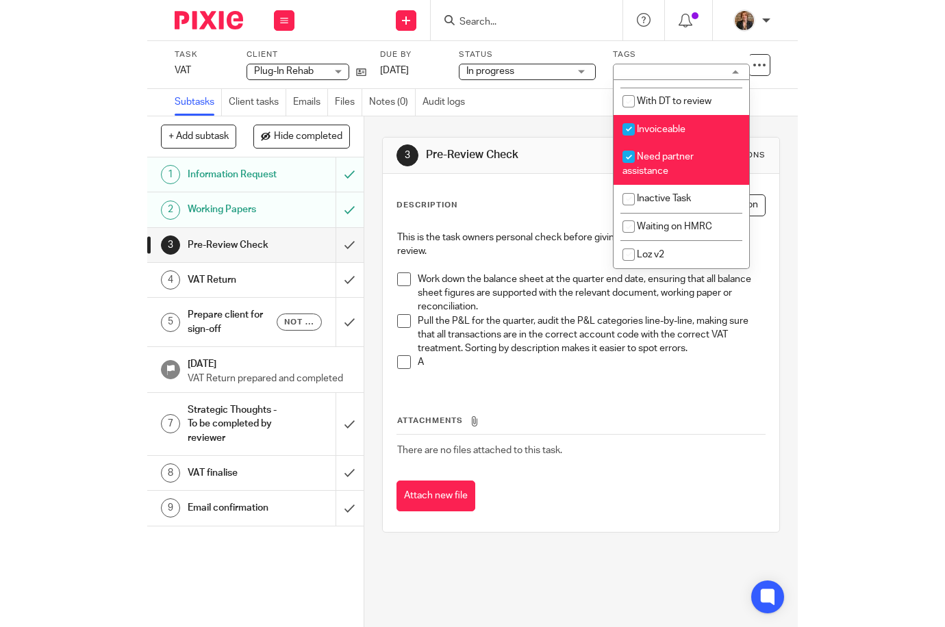
scroll to position [146, 0]
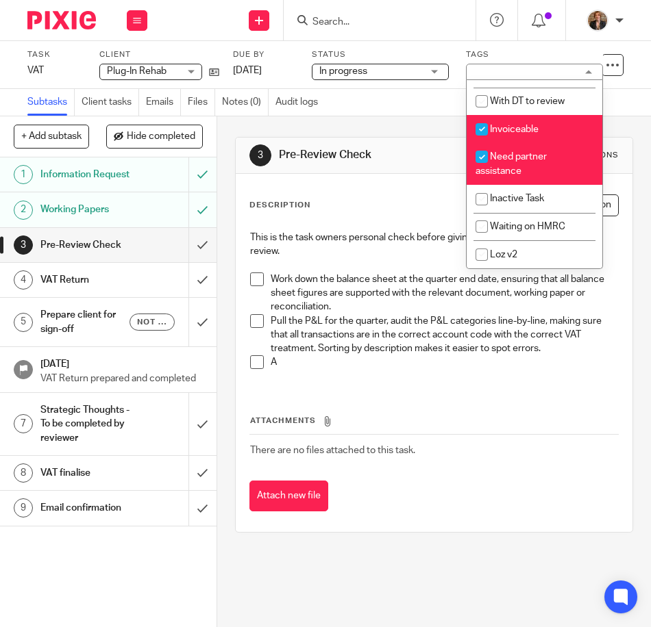
click at [482, 158] on input "checkbox" at bounding box center [481, 157] width 26 height 26
checkbox input "false"
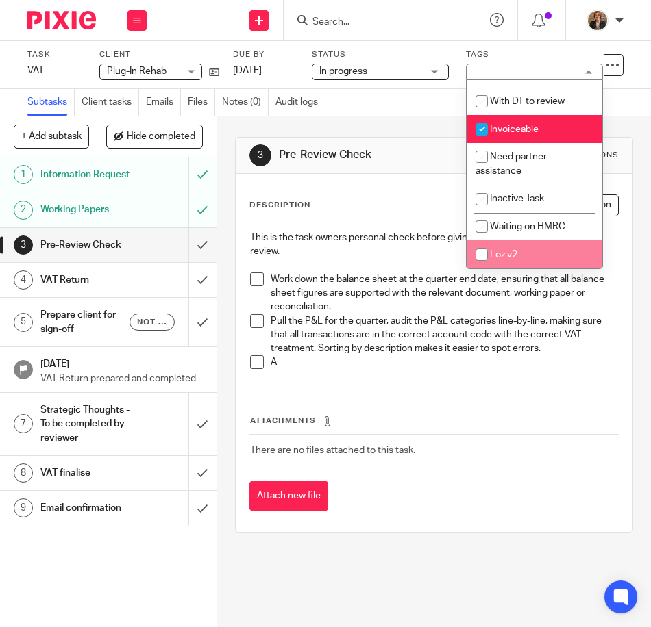
click at [476, 526] on div "Description Edit description This is the task owners personal check before givi…" at bounding box center [434, 353] width 396 height 358
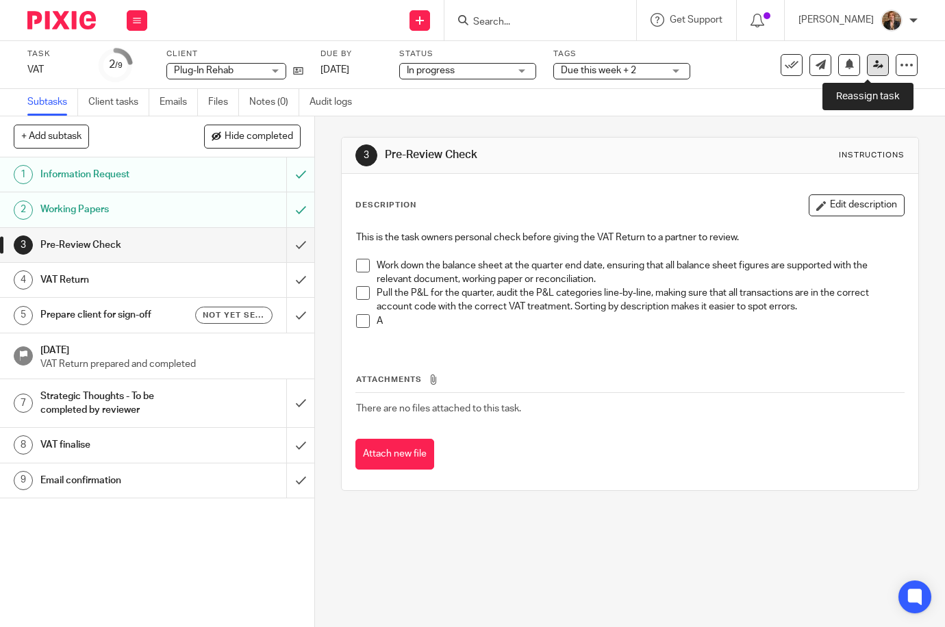
click at [650, 62] on icon at bounding box center [878, 65] width 10 height 10
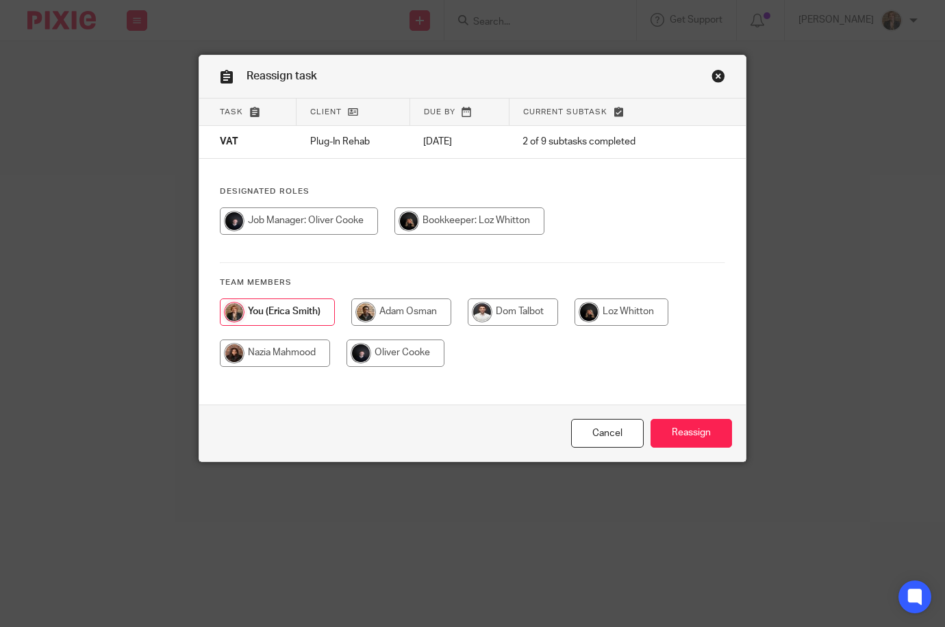
click at [486, 213] on input "radio" at bounding box center [469, 220] width 150 height 27
radio input "true"
click at [699, 446] on input "Reassign" at bounding box center [691, 433] width 81 height 29
